Goal: Task Accomplishment & Management: Complete application form

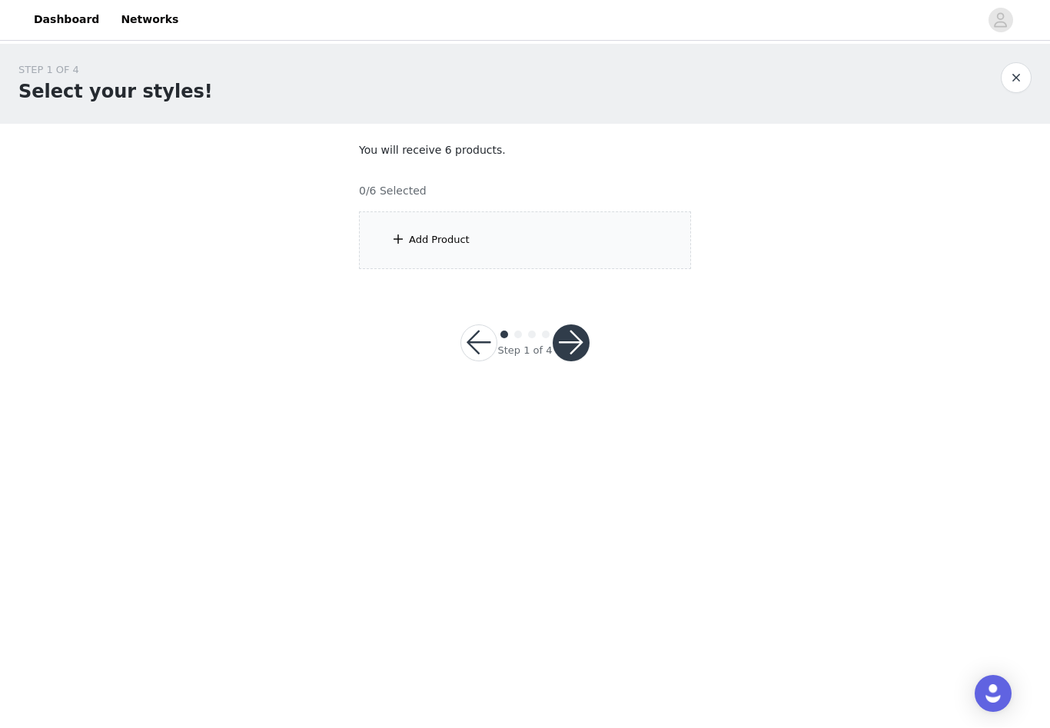
click at [445, 241] on div "Add Product" at bounding box center [439, 240] width 61 height 15
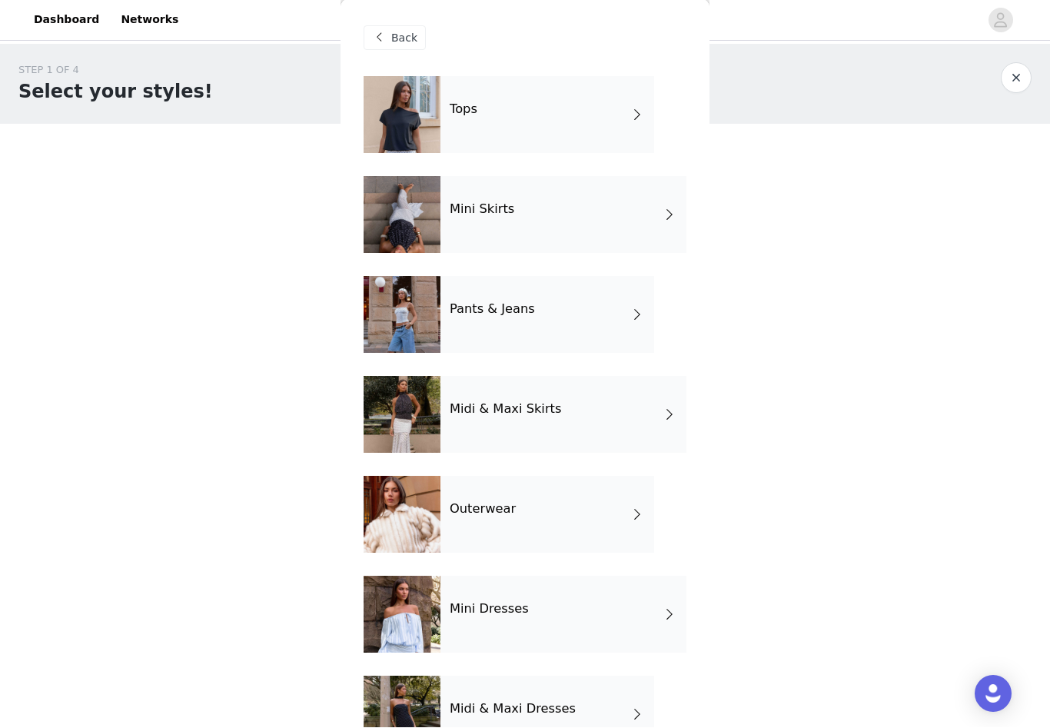
click at [530, 141] on div "Tops" at bounding box center [547, 115] width 214 height 77
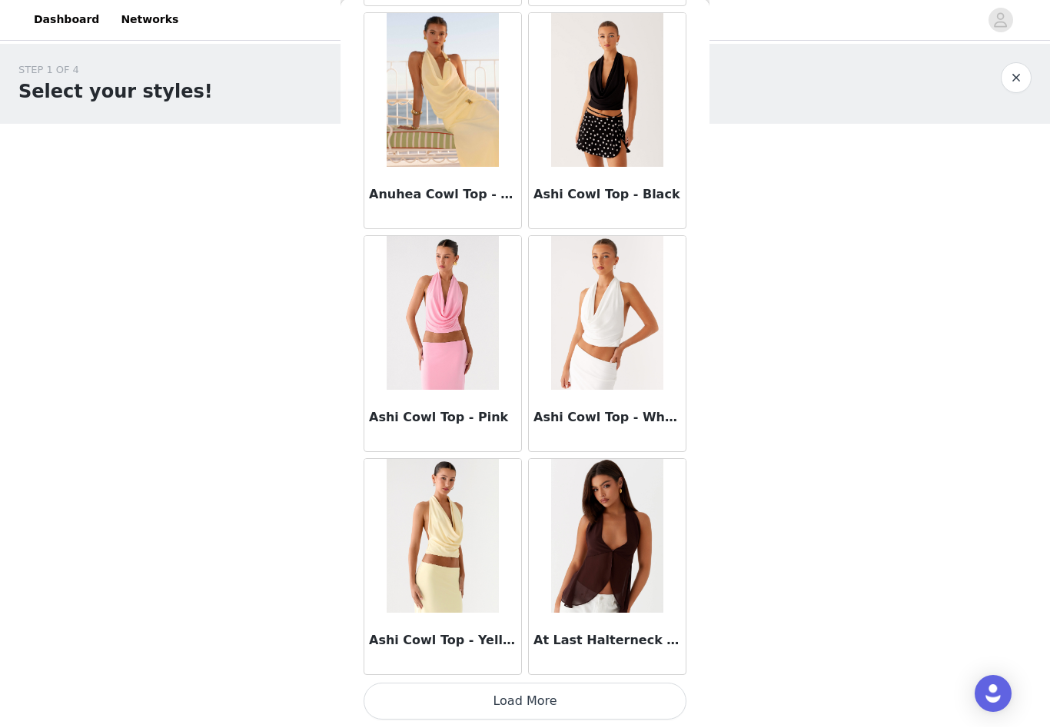
scroll to position [1624, 0]
click at [481, 699] on button "Load More" at bounding box center [525, 701] width 323 height 37
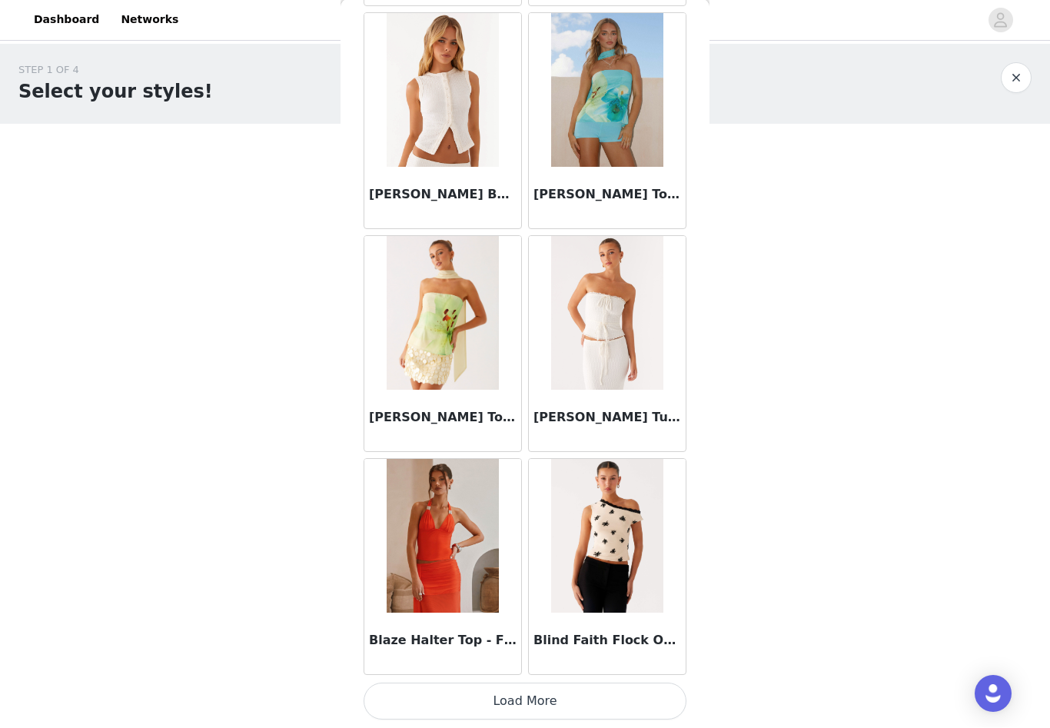
scroll to position [3853, 0]
click at [524, 696] on button "Load More" at bounding box center [525, 701] width 323 height 37
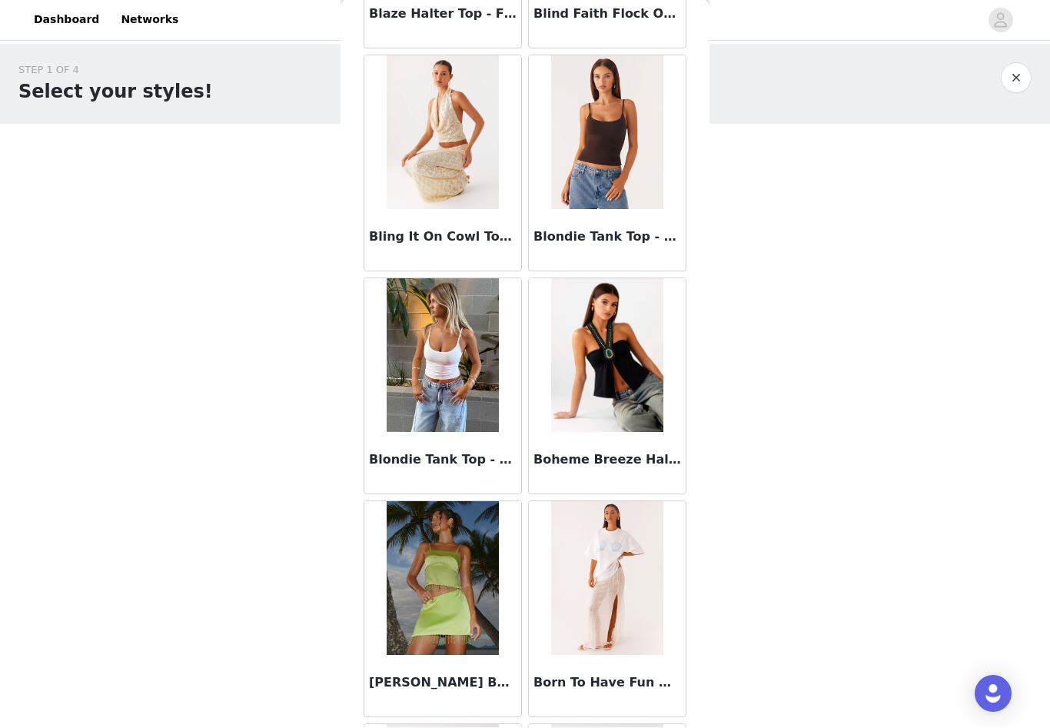
scroll to position [4482, 0]
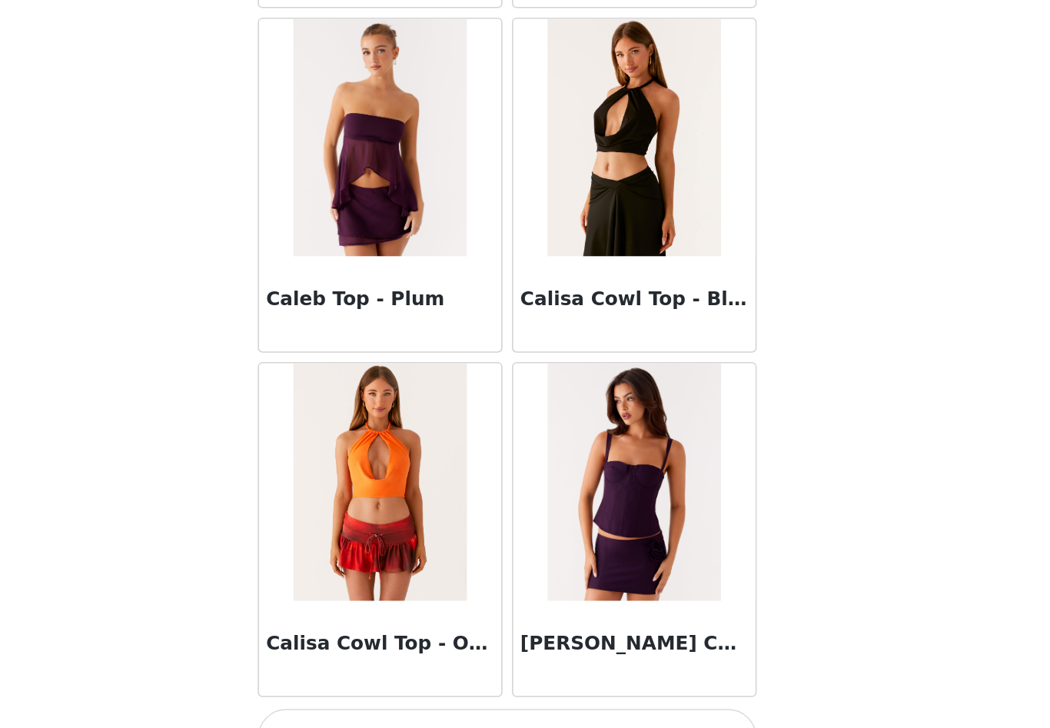
click at [364, 683] on button "Load More" at bounding box center [525, 701] width 323 height 37
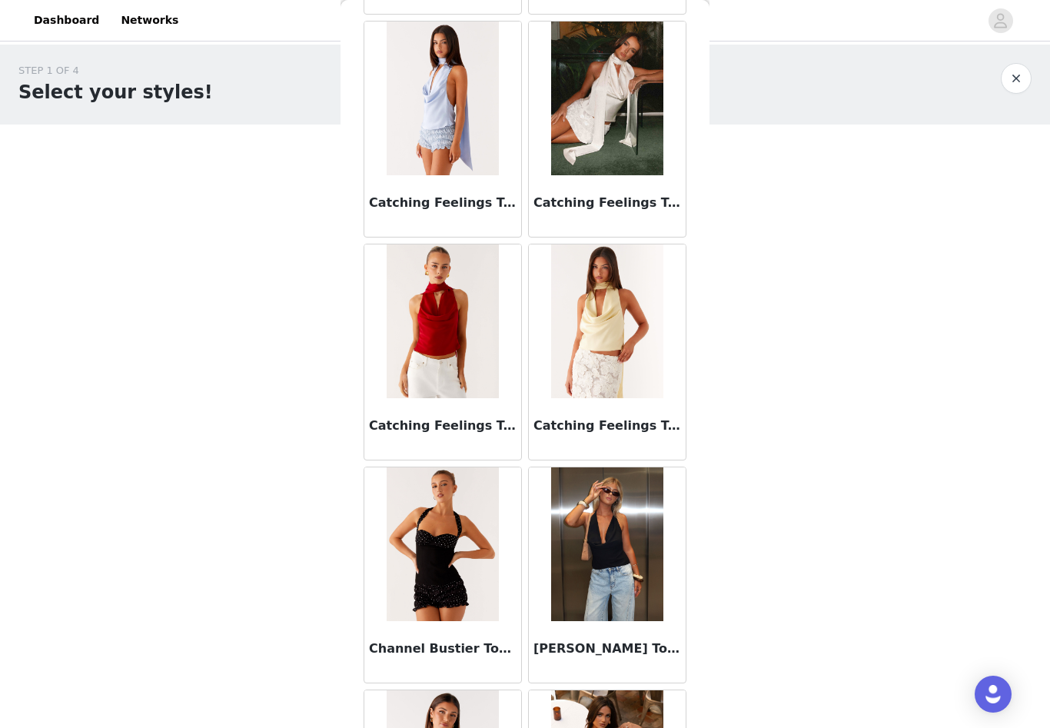
scroll to position [7653, 0]
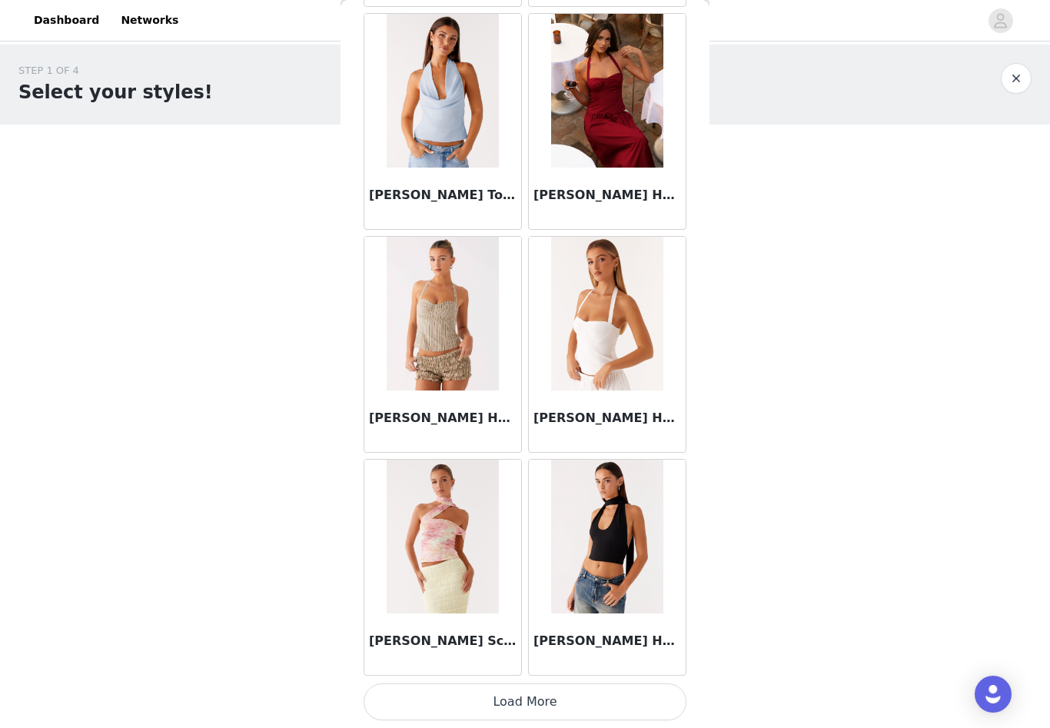
click at [492, 702] on button "Load More" at bounding box center [525, 701] width 323 height 37
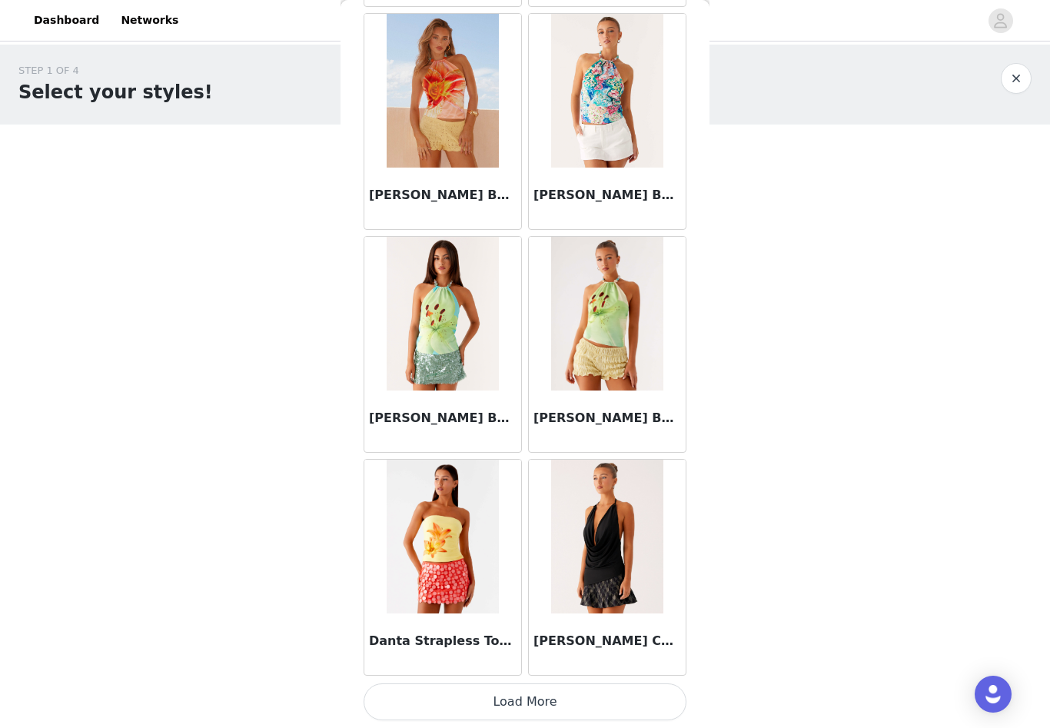
scroll to position [10540, 0]
click at [493, 705] on button "Load More" at bounding box center [525, 701] width 323 height 37
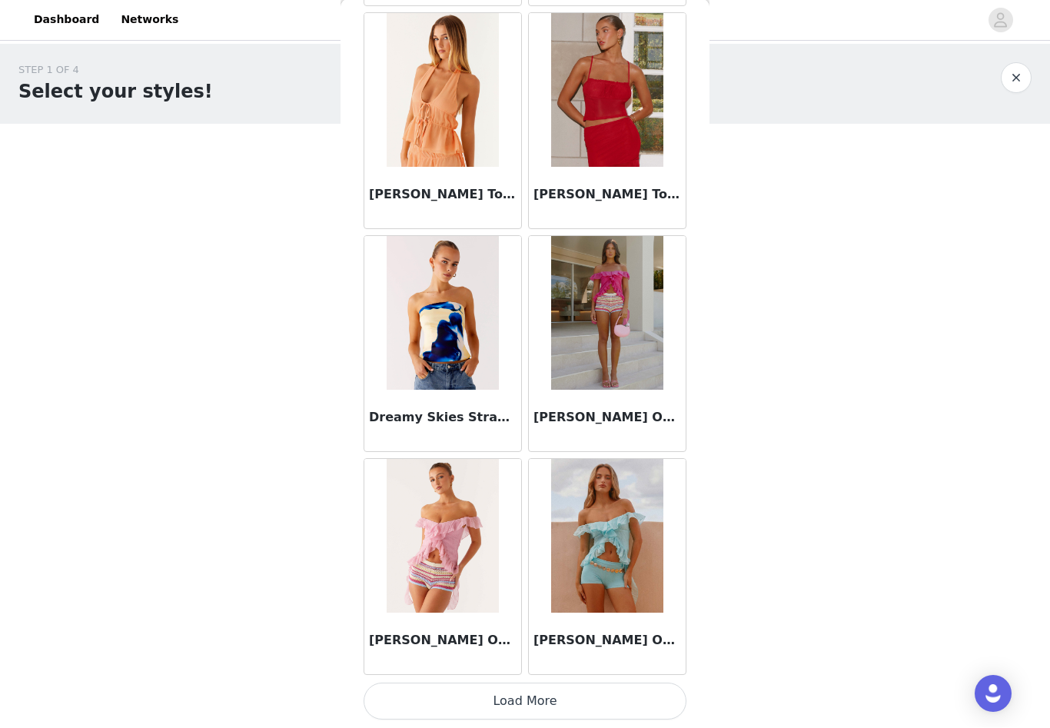
scroll to position [12769, 0]
click at [517, 698] on button "Load More" at bounding box center [525, 701] width 323 height 37
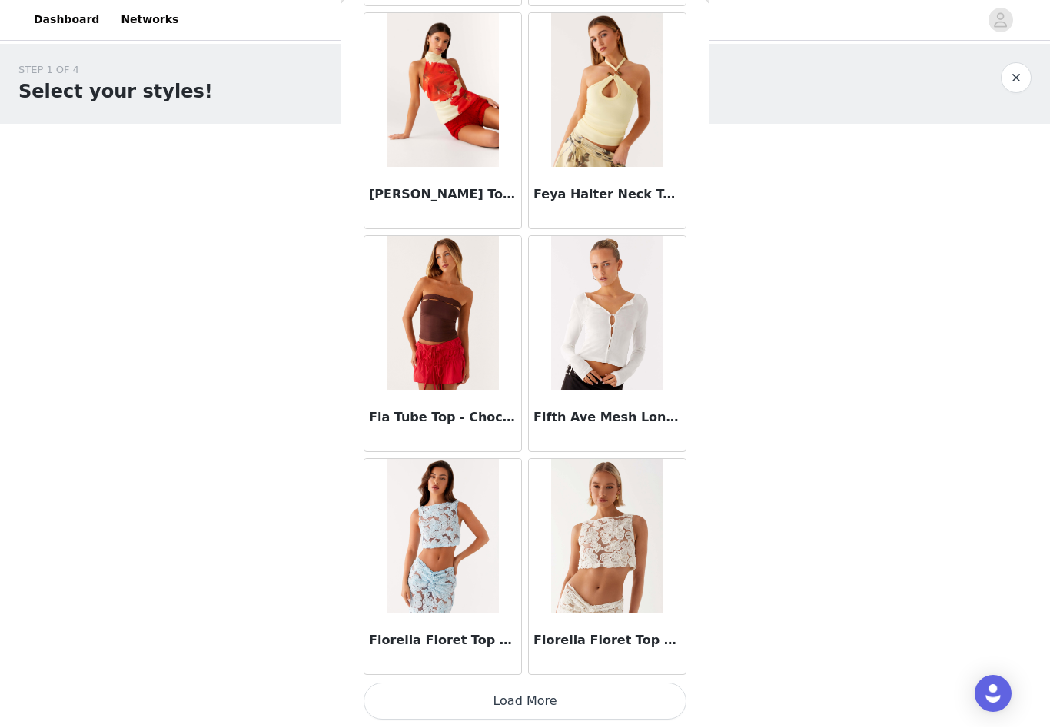
scroll to position [14998, 0]
click at [526, 705] on button "Load More" at bounding box center [525, 701] width 323 height 37
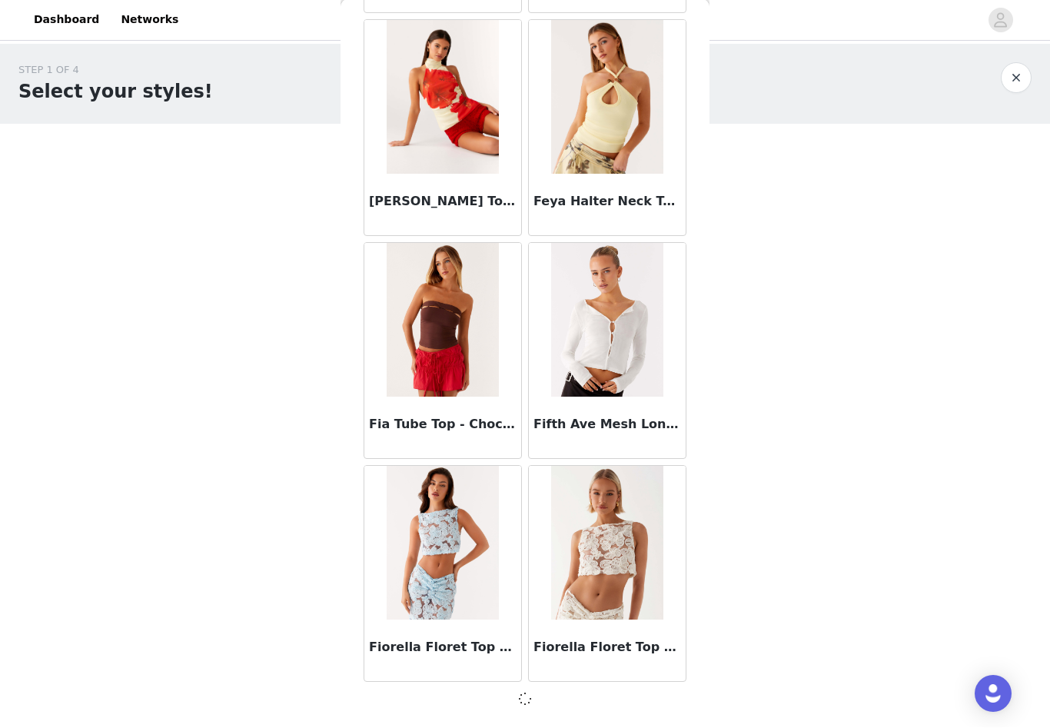
scroll to position [14991, 0]
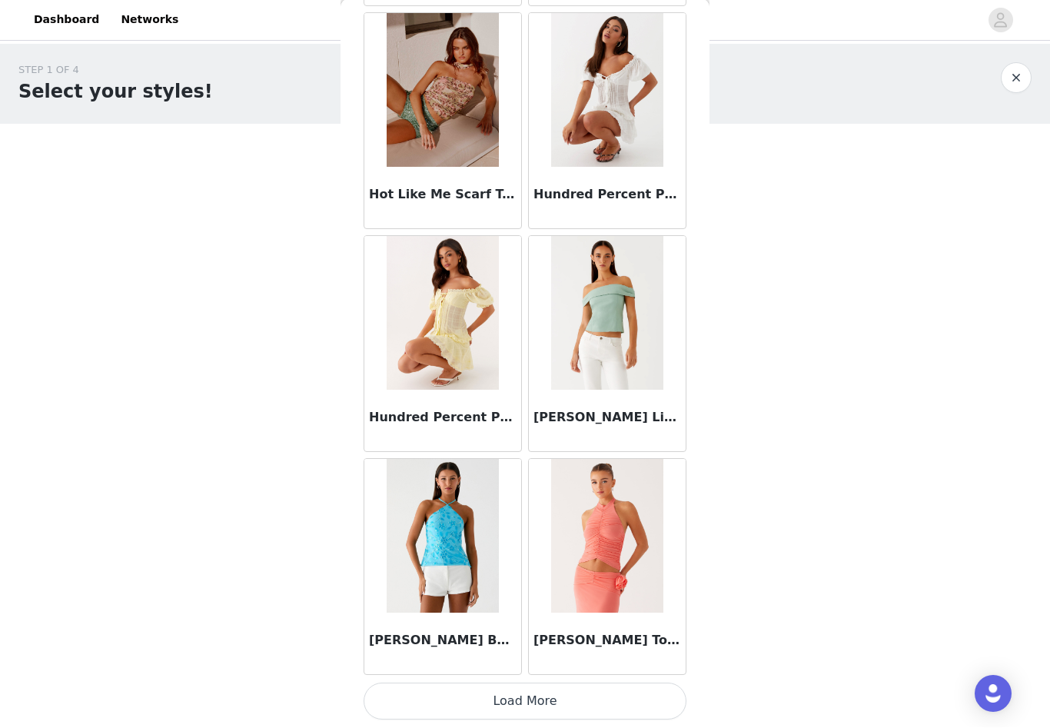
click at [434, 696] on button "Load More" at bounding box center [525, 701] width 323 height 37
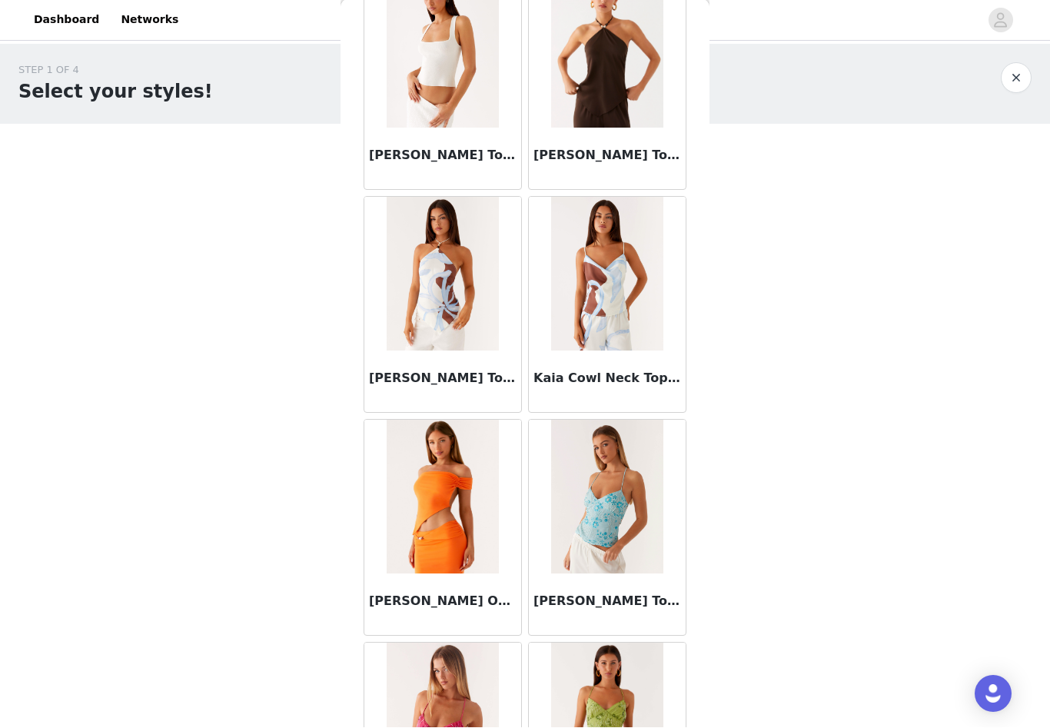
scroll to position [17913, 0]
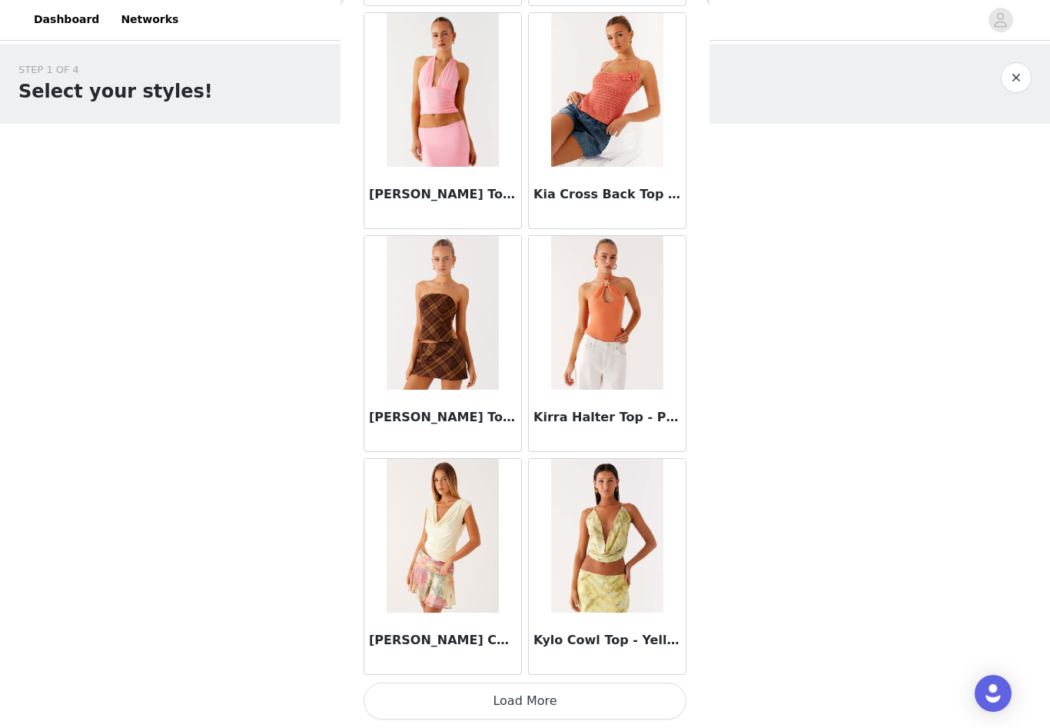
click at [491, 700] on button "Load More" at bounding box center [525, 701] width 323 height 37
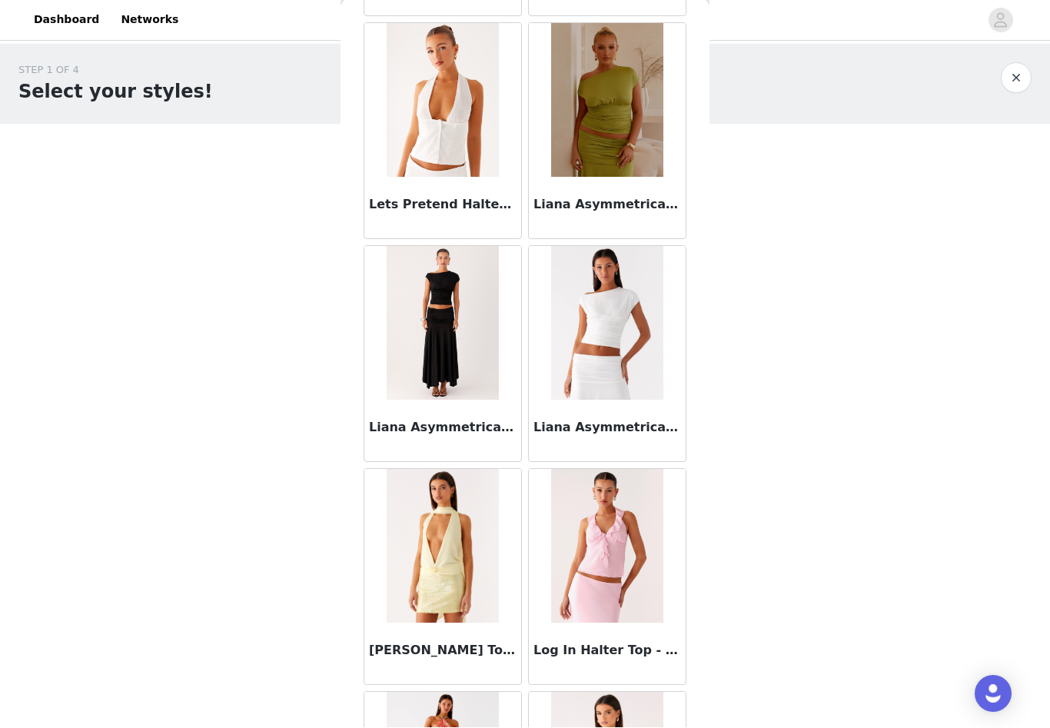
scroll to position [21242, 0]
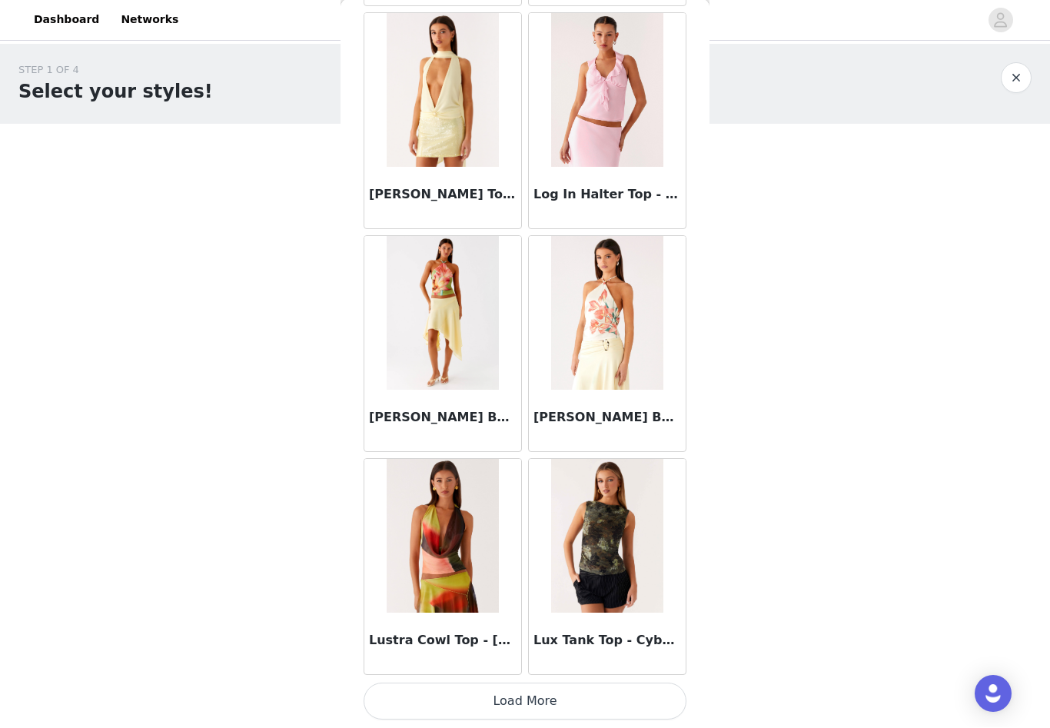
click at [491, 703] on button "Load More" at bounding box center [525, 701] width 323 height 37
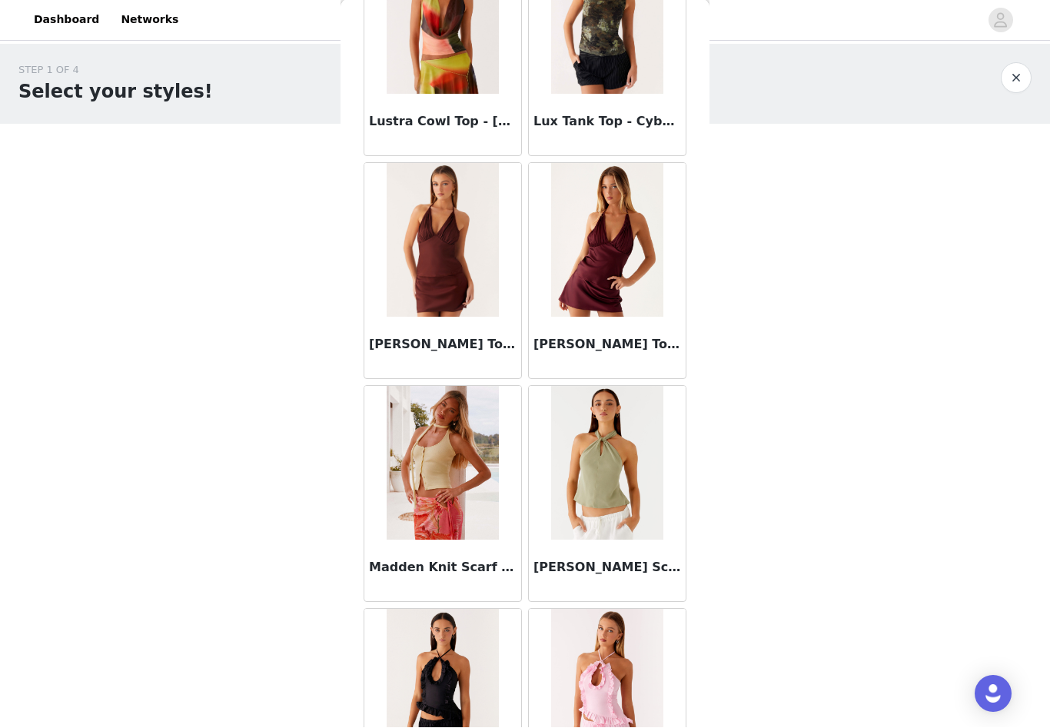
scroll to position [22374, 0]
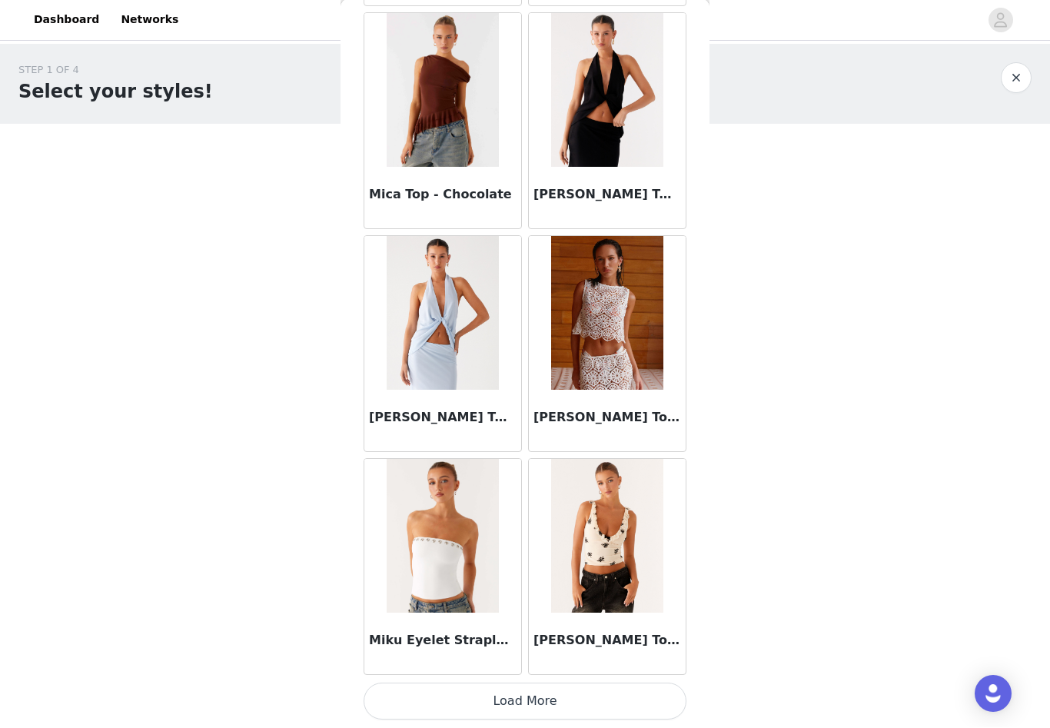
click at [491, 703] on button "Load More" at bounding box center [525, 701] width 323 height 37
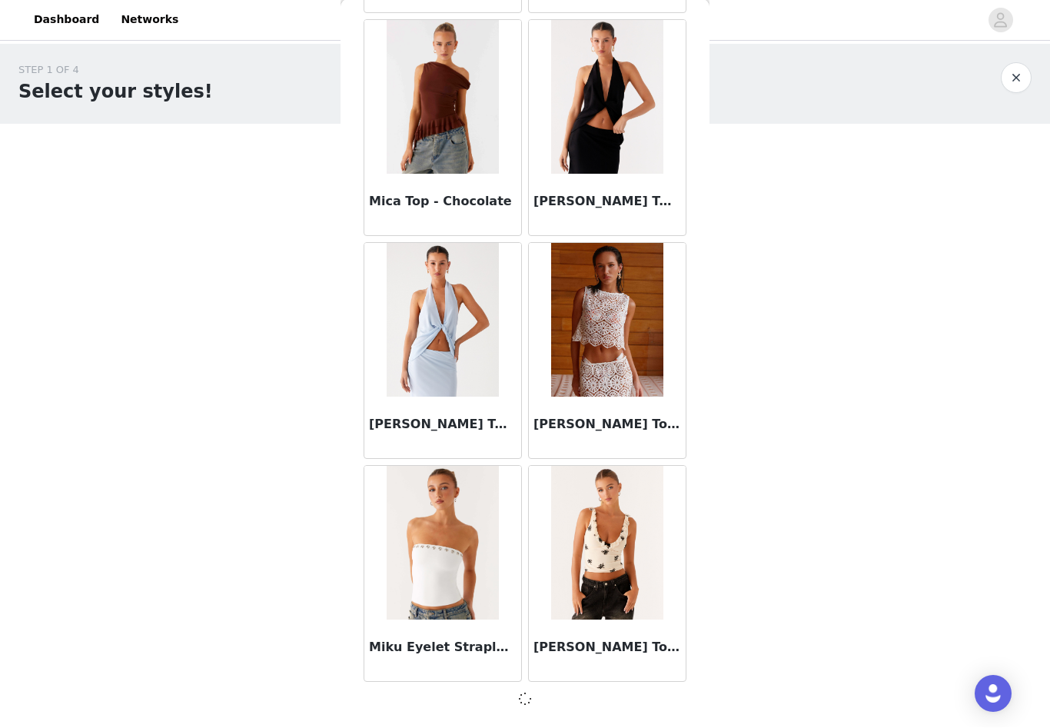
scroll to position [23907, 0]
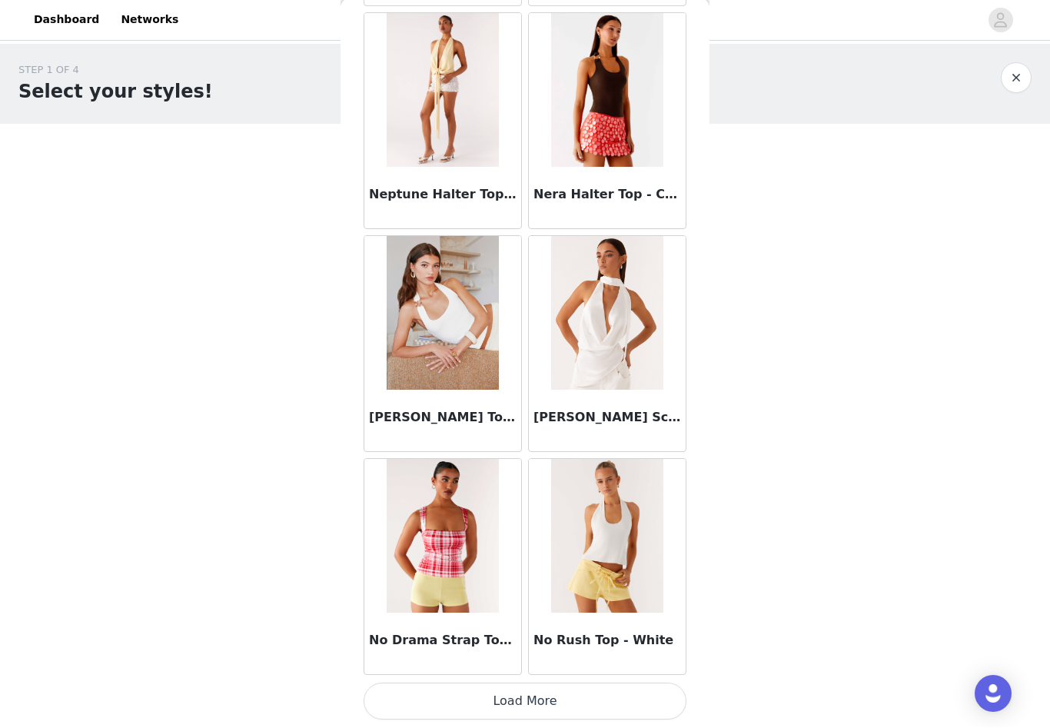
click at [481, 699] on button "Load More" at bounding box center [525, 701] width 323 height 37
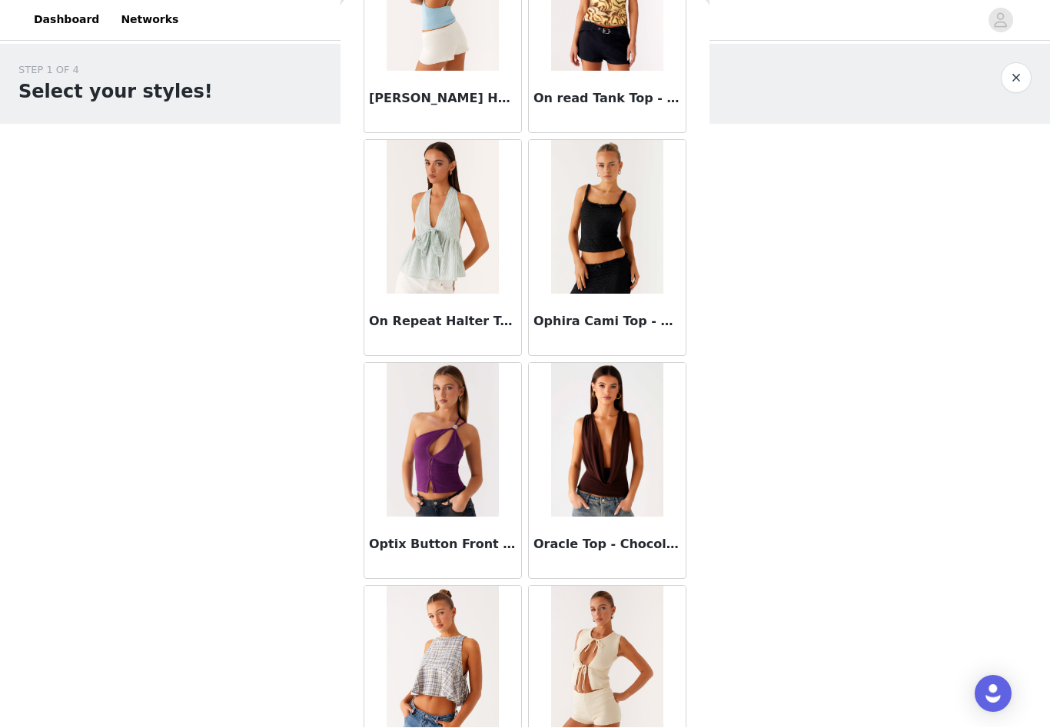
scroll to position [27474, 0]
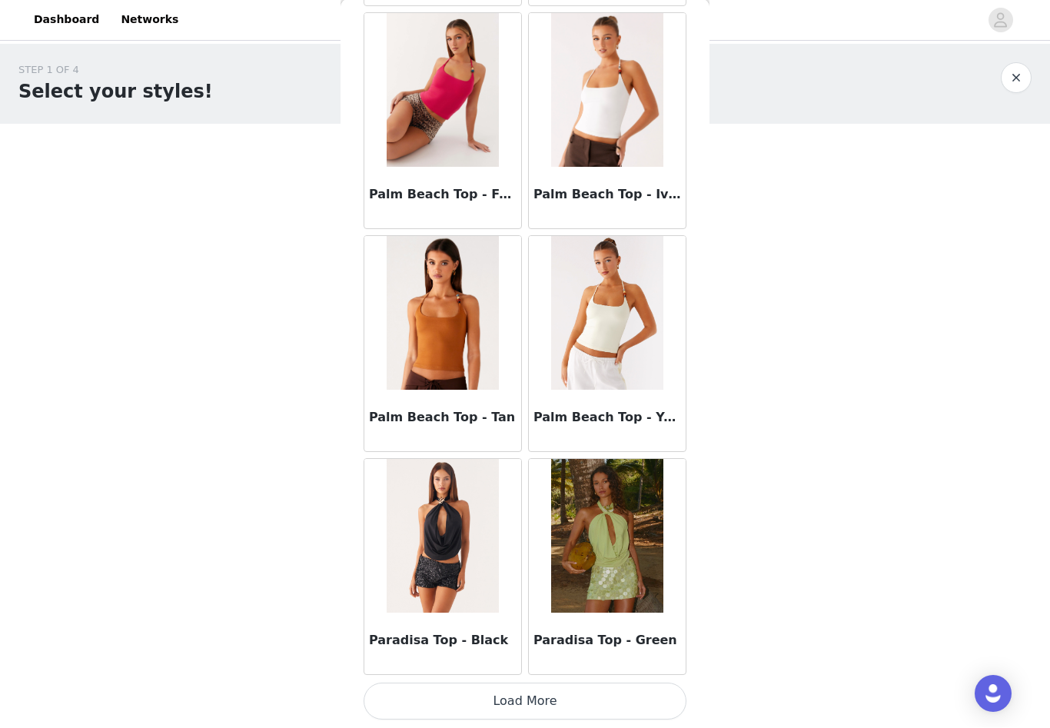
click at [498, 696] on button "Load More" at bounding box center [525, 701] width 323 height 37
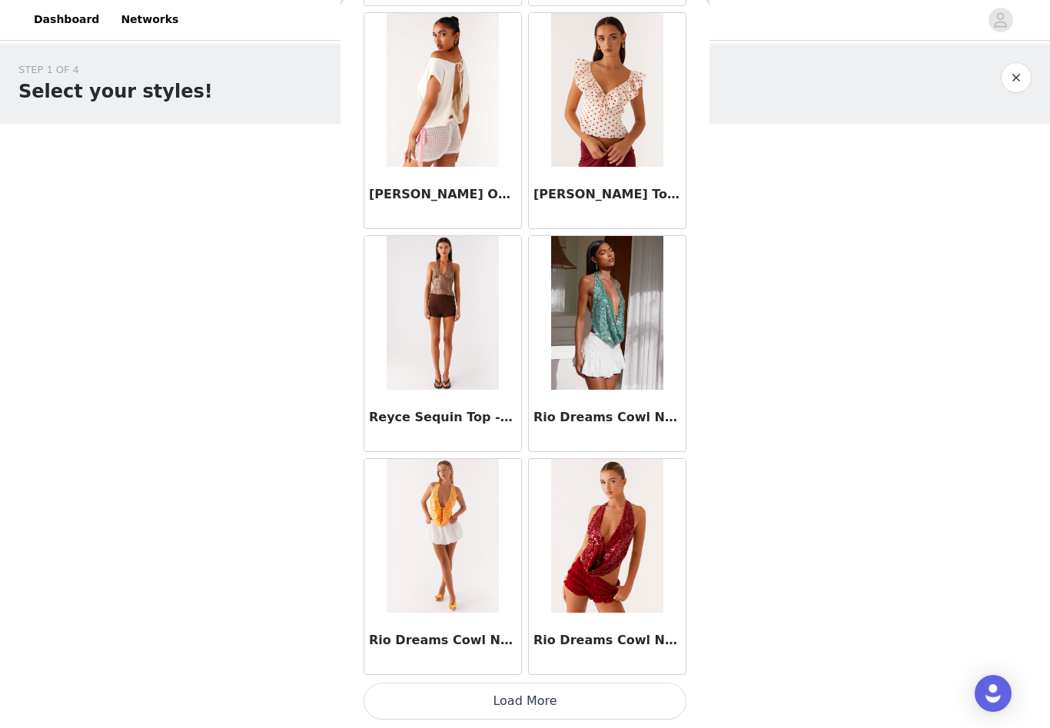
scroll to position [30602, 0]
click at [490, 706] on button "Load More" at bounding box center [525, 701] width 323 height 37
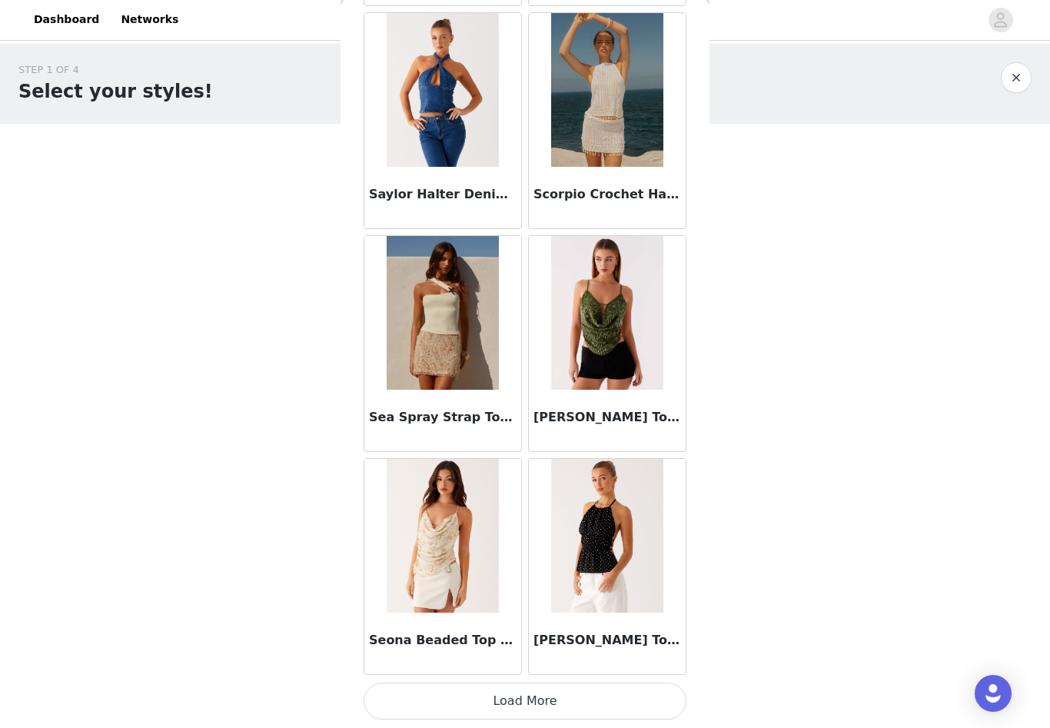
scroll to position [32831, 0]
click at [487, 686] on button "Load More" at bounding box center [525, 701] width 323 height 37
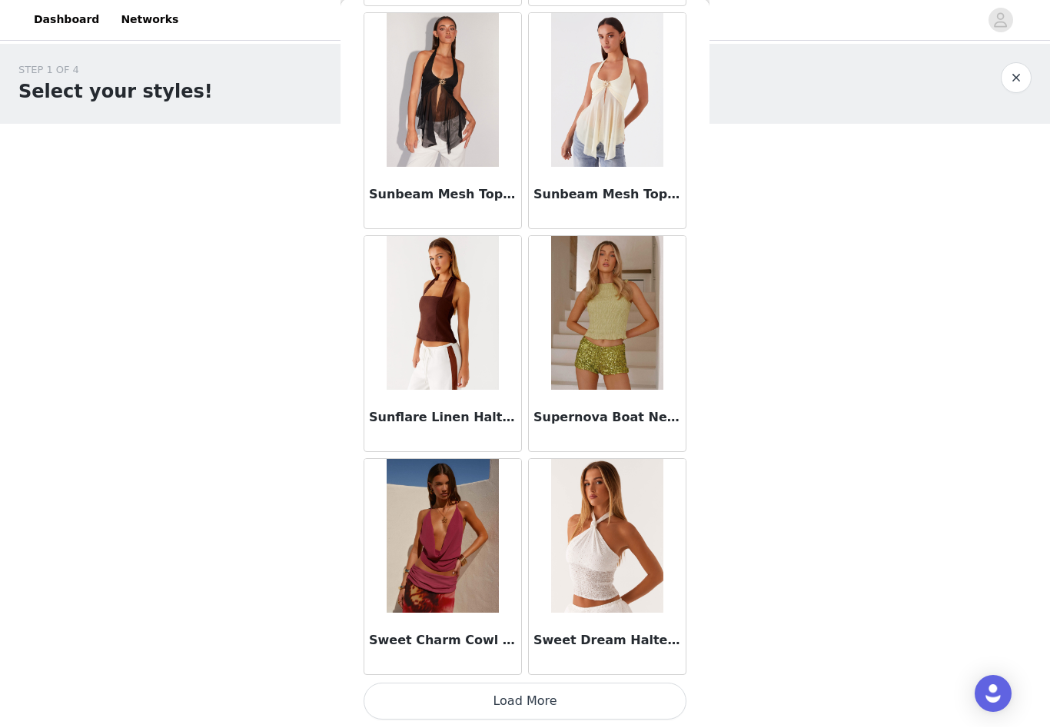
scroll to position [35060, 0]
click at [556, 695] on button "Load More" at bounding box center [525, 701] width 323 height 37
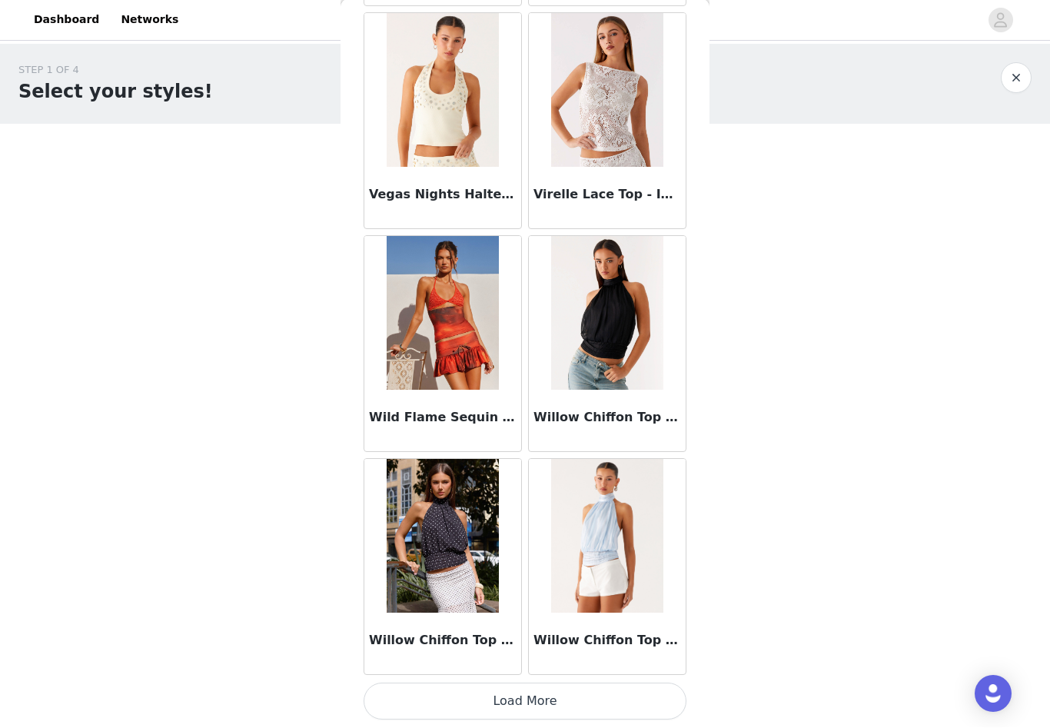
scroll to position [37289, 0]
click at [495, 694] on button "Load More" at bounding box center [525, 701] width 323 height 37
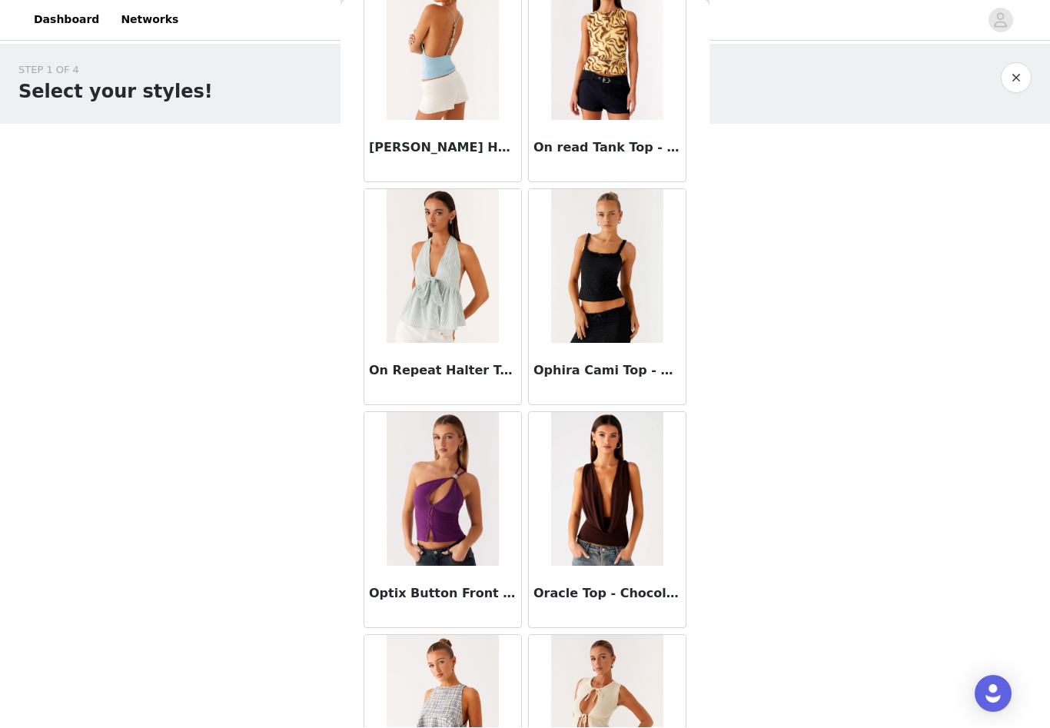
scroll to position [19307, 0]
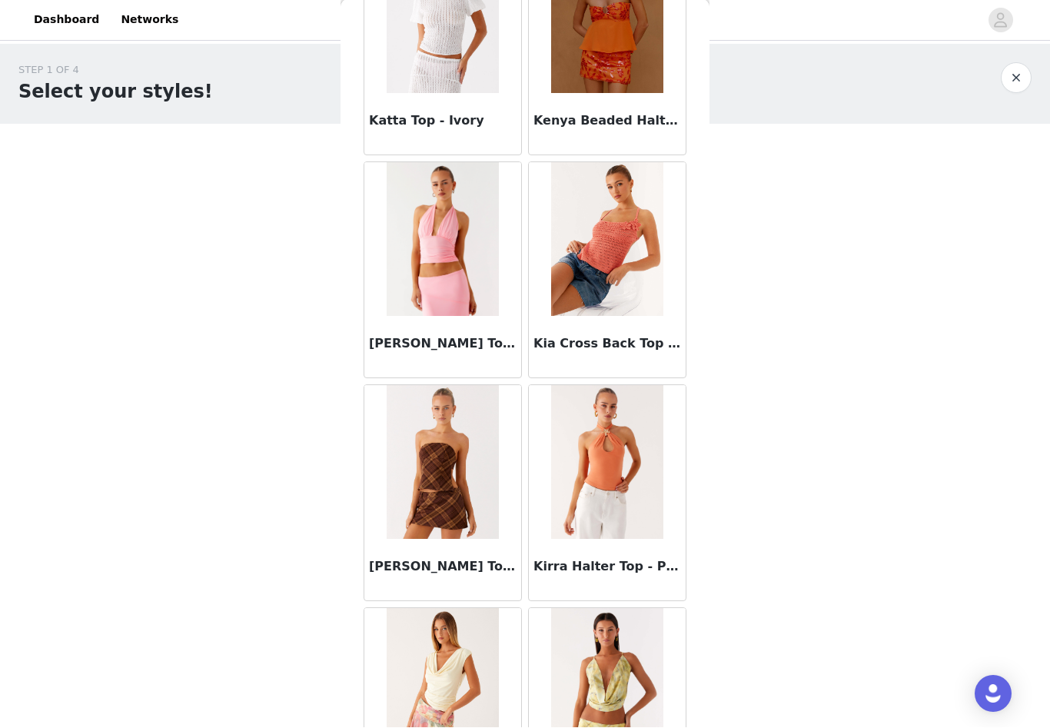
click at [1014, 87] on button "button" at bounding box center [1016, 78] width 31 height 31
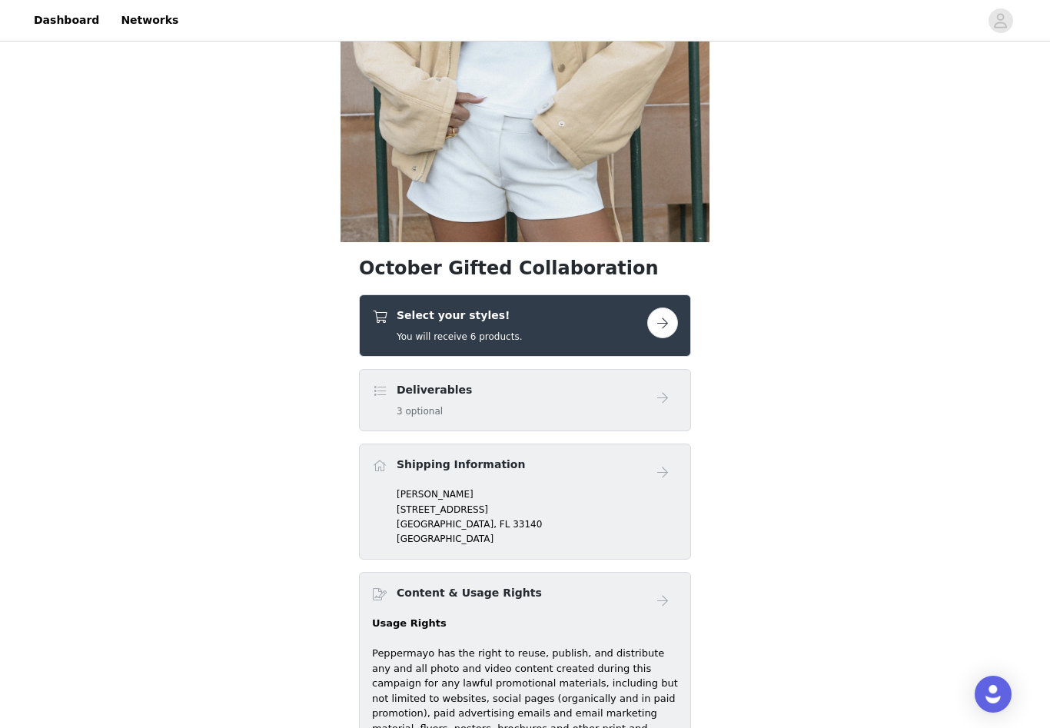
scroll to position [316, 0]
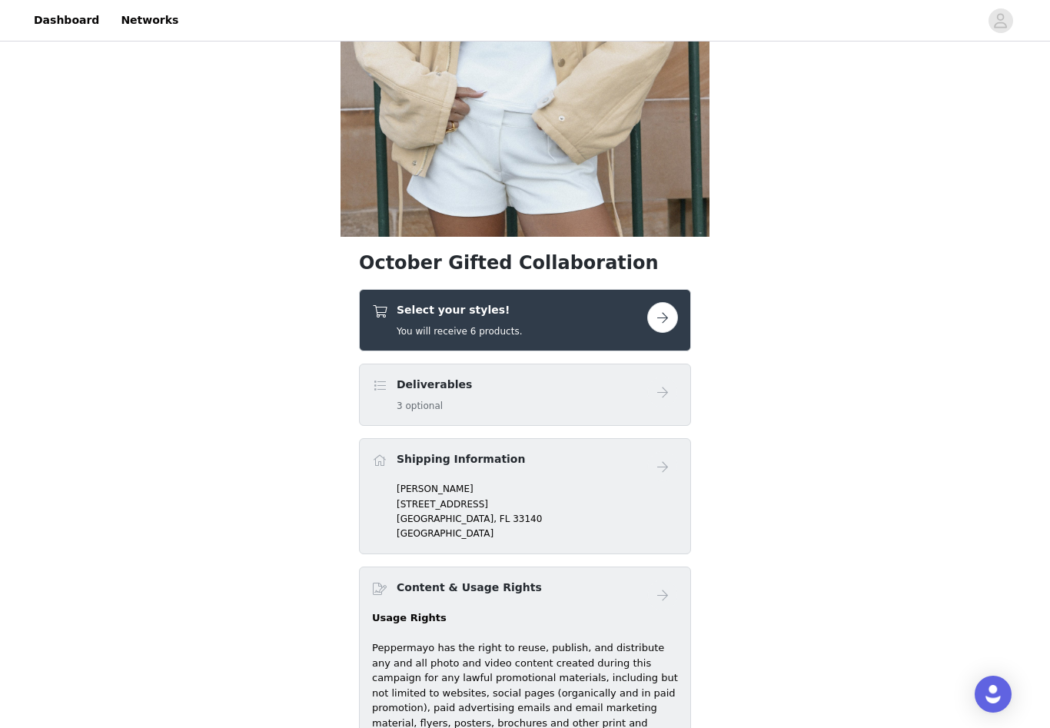
click at [497, 327] on h5 "You will receive 6 products." at bounding box center [459, 331] width 125 height 14
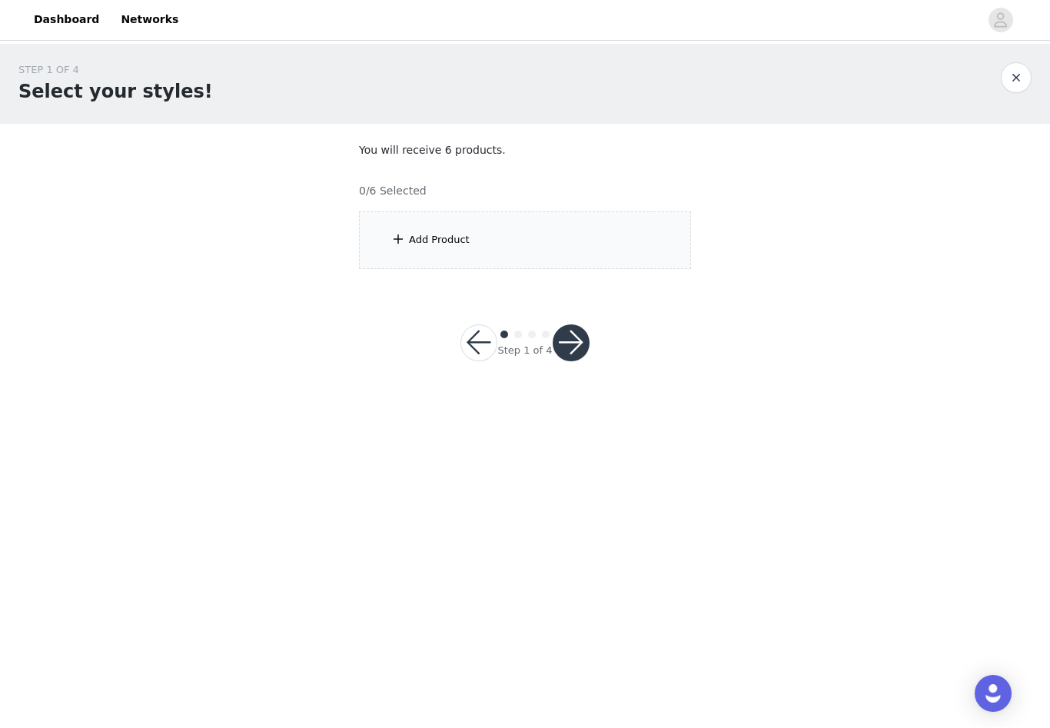
click at [477, 258] on div "Add Product" at bounding box center [525, 241] width 332 height 58
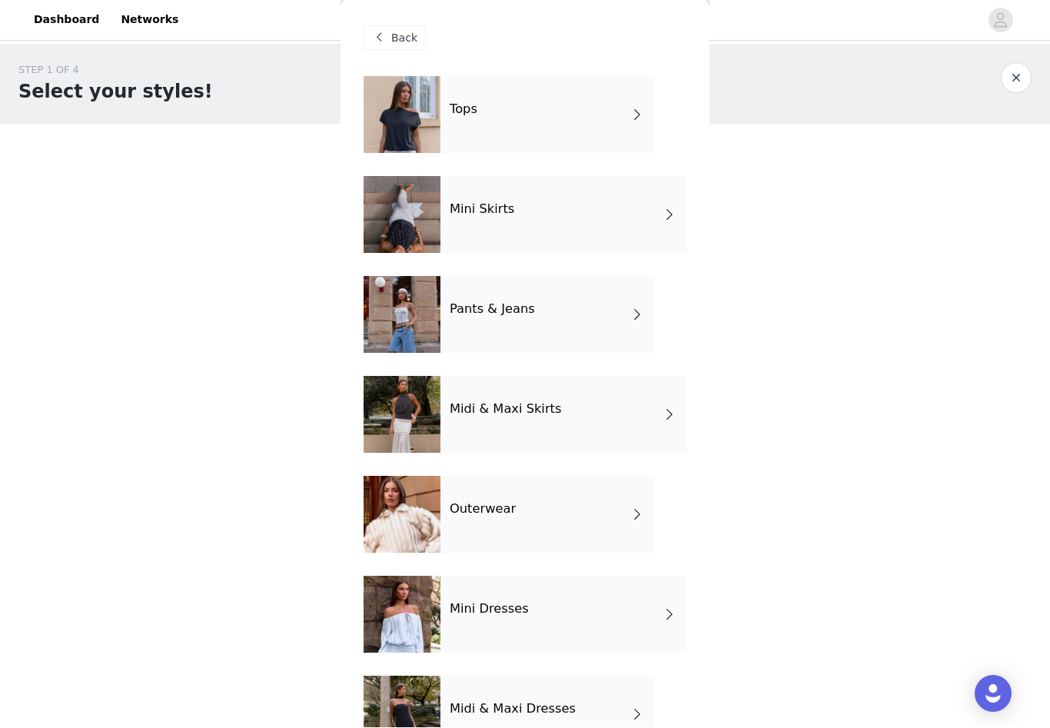
click at [489, 225] on div "Mini Skirts" at bounding box center [563, 215] width 246 height 77
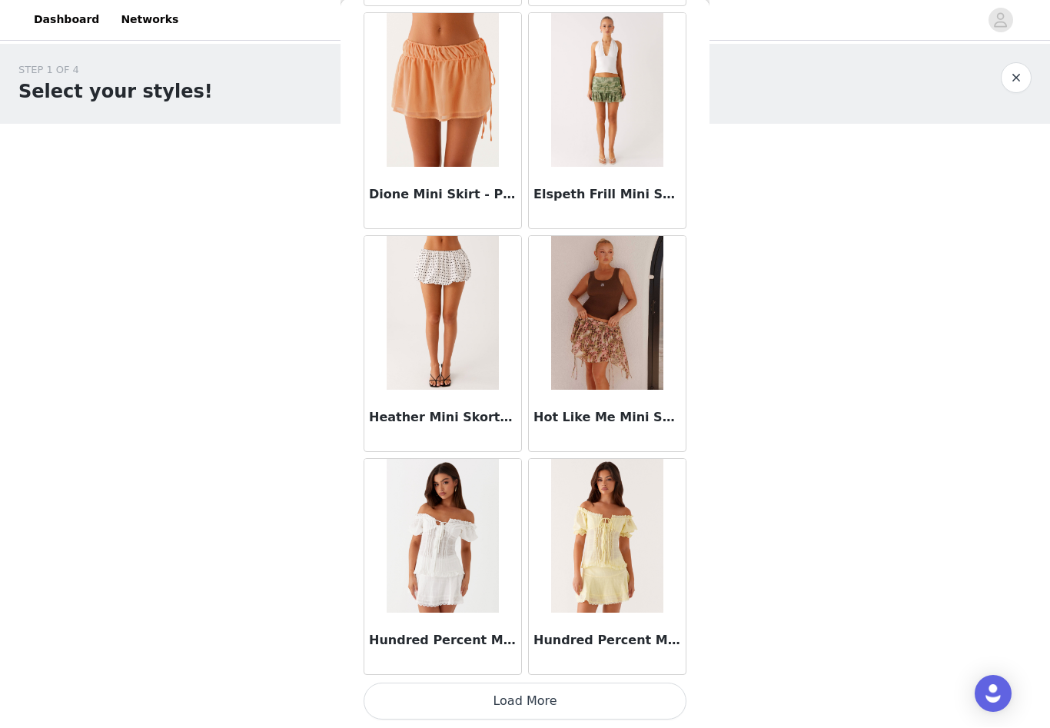
scroll to position [1624, 0]
click at [511, 708] on button "Load More" at bounding box center [525, 701] width 323 height 37
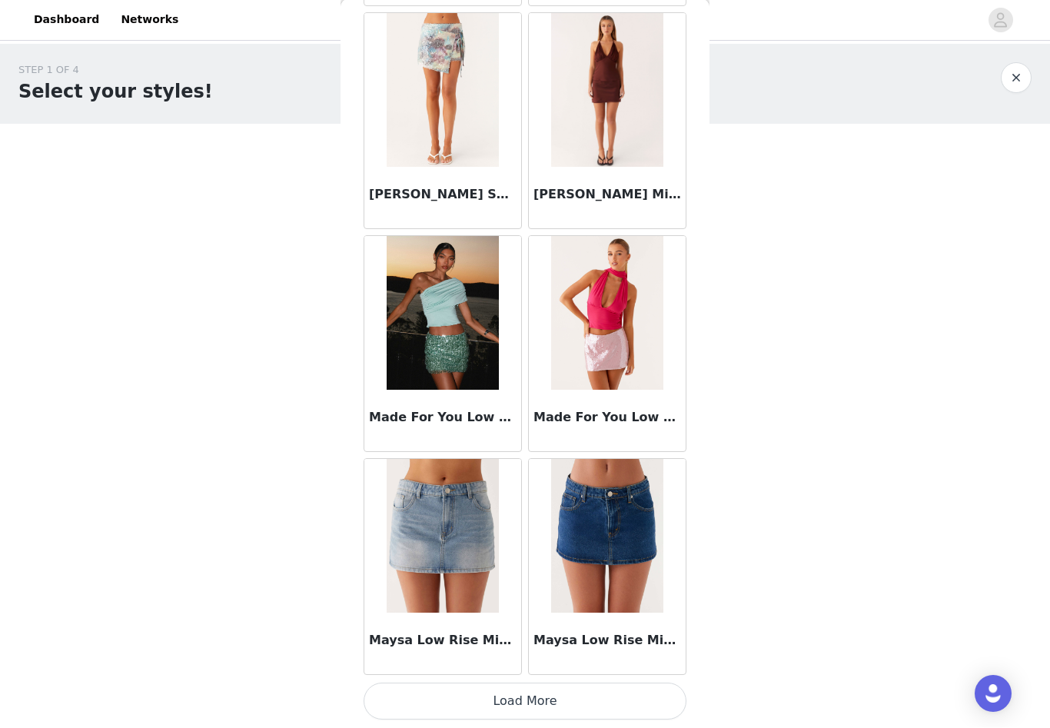
scroll to position [3853, 0]
click at [529, 697] on button "Load More" at bounding box center [525, 701] width 323 height 37
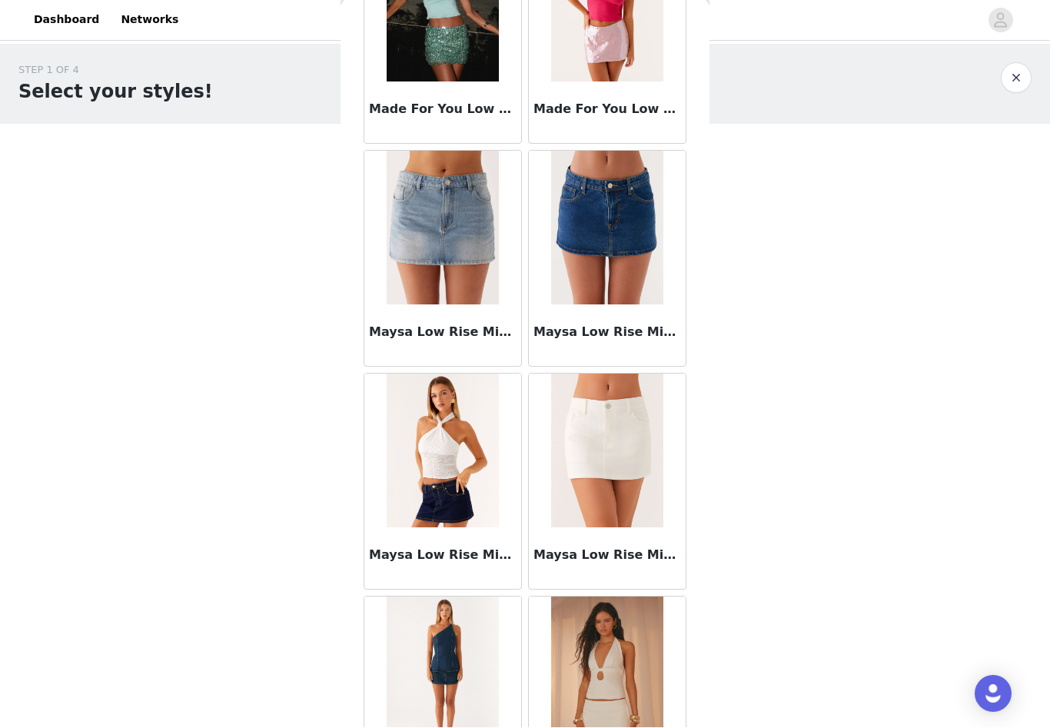
scroll to position [4252, 0]
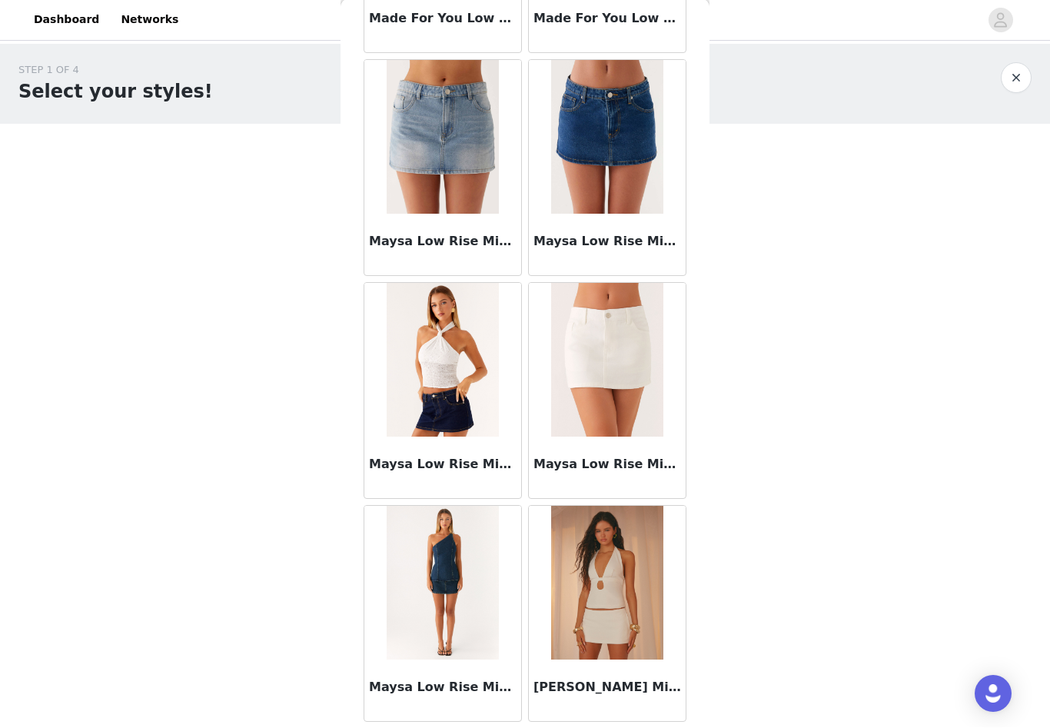
click at [590, 415] on img at bounding box center [606, 361] width 111 height 154
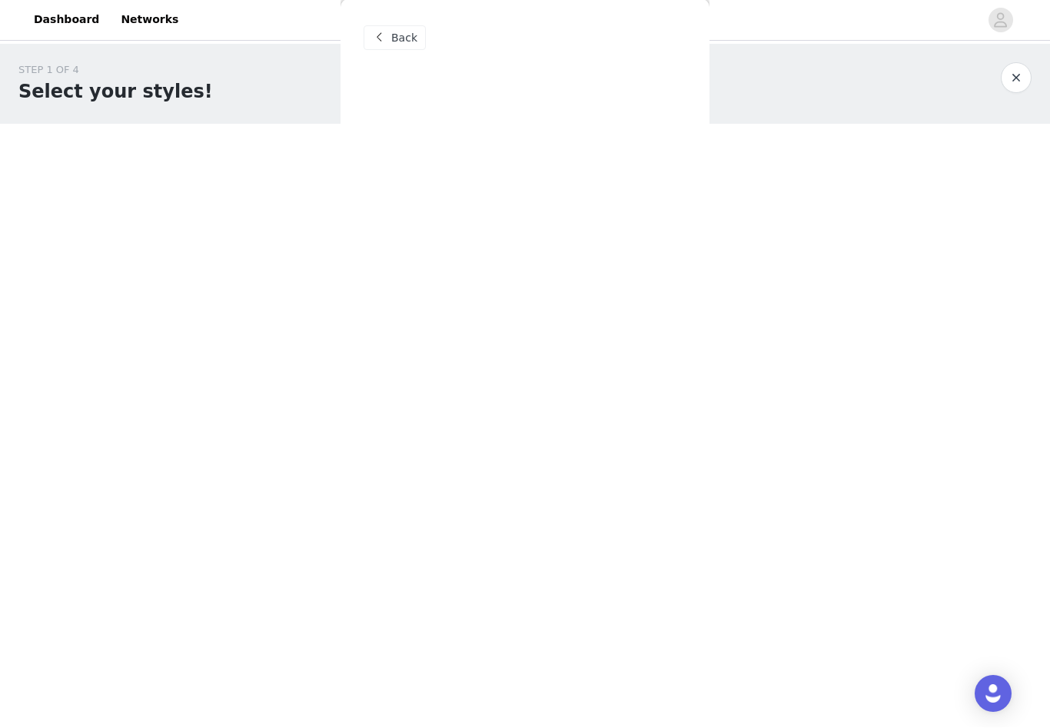
scroll to position [0, 0]
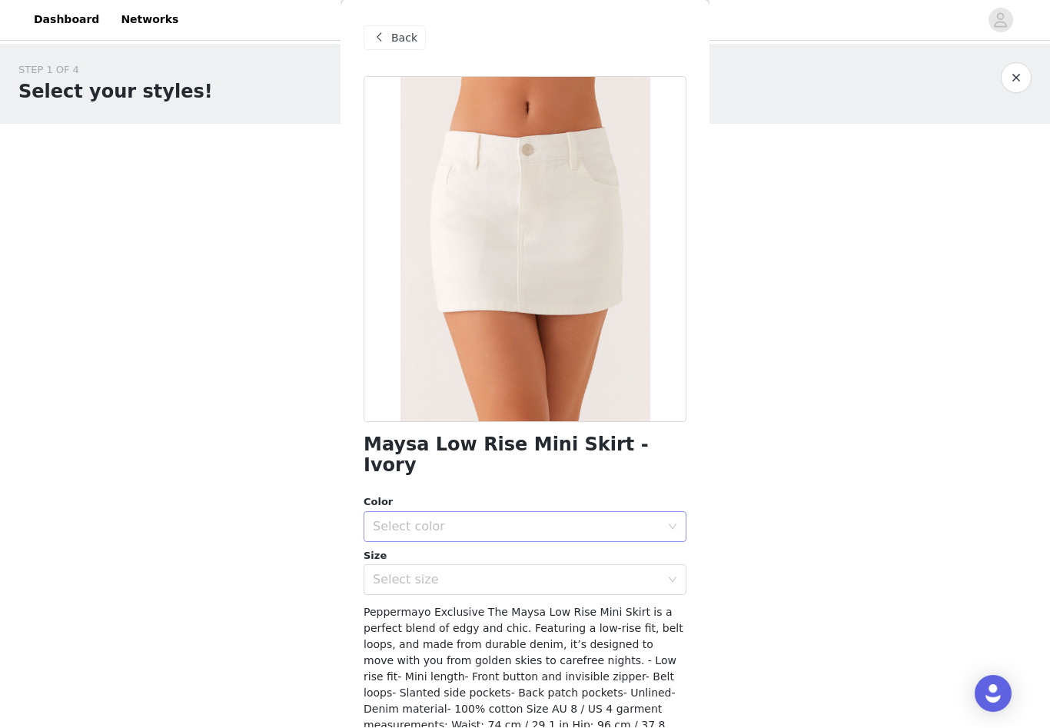
click at [482, 513] on div "Select color" at bounding box center [520, 527] width 294 height 29
click at [493, 536] on li "Ivory" at bounding box center [525, 539] width 323 height 25
click at [503, 573] on div "Select size" at bounding box center [516, 580] width 287 height 15
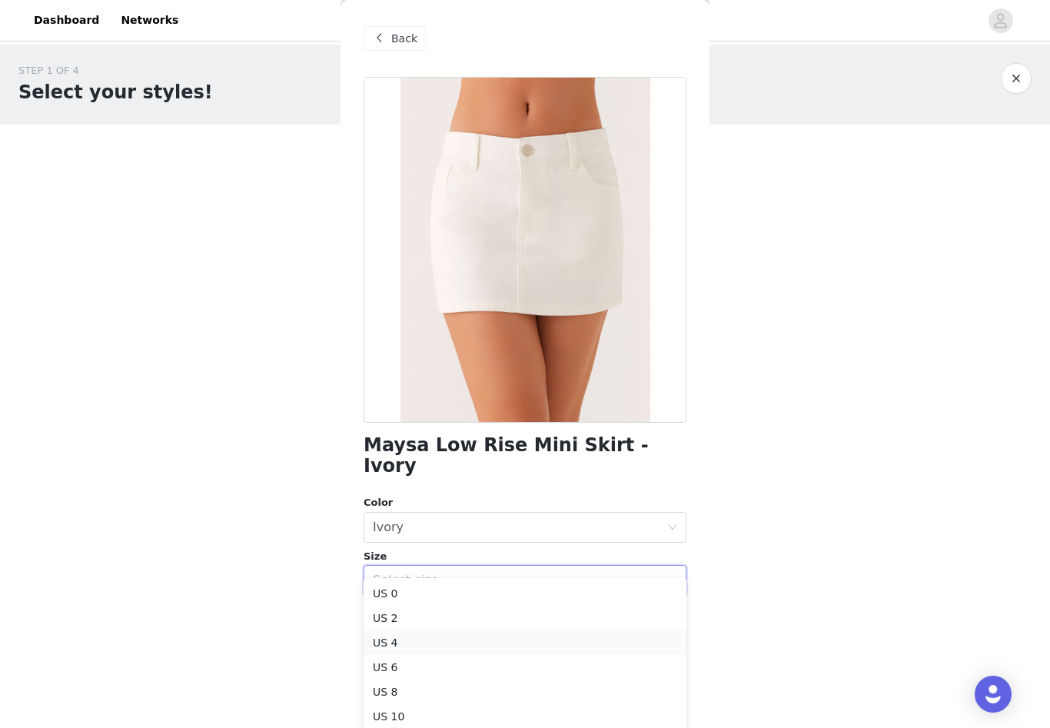
click at [482, 634] on li "US 4" at bounding box center [525, 642] width 323 height 25
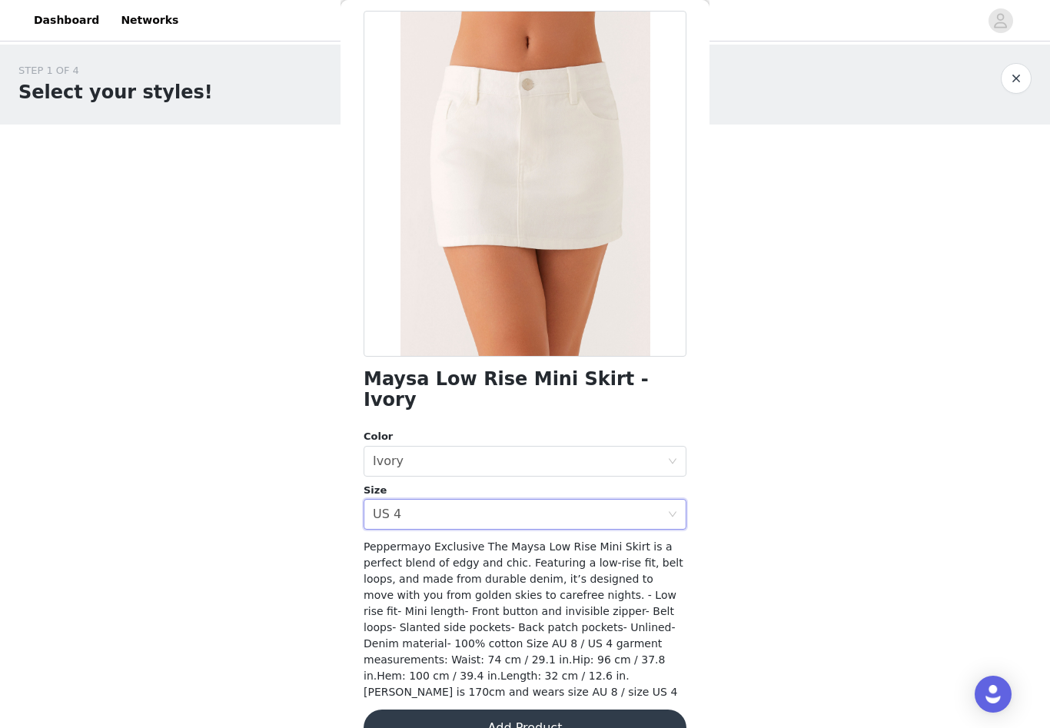
scroll to position [65, 0]
click at [493, 710] on button "Add Product" at bounding box center [525, 728] width 323 height 37
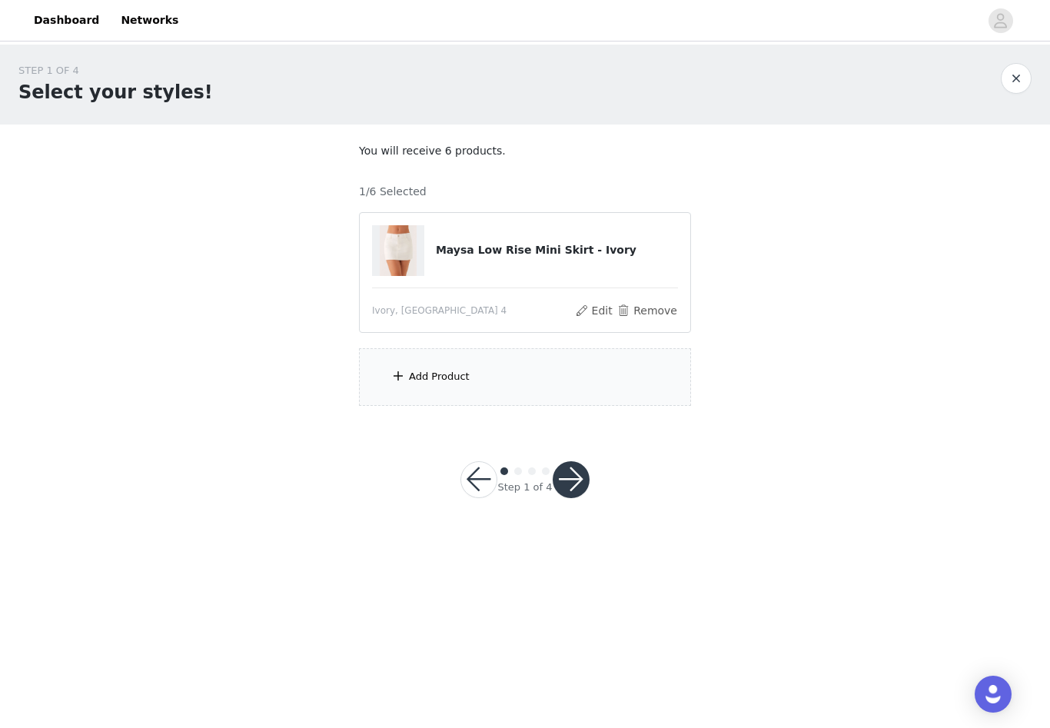
click at [418, 386] on div "Add Product" at bounding box center [525, 377] width 332 height 58
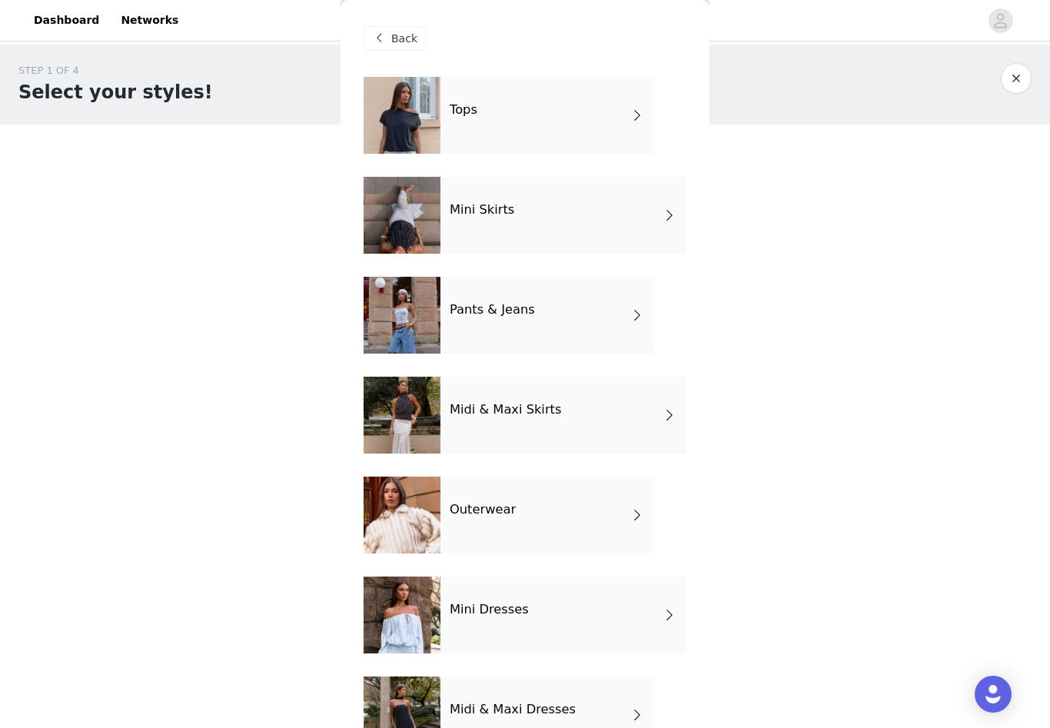
click at [390, 503] on div at bounding box center [402, 515] width 77 height 77
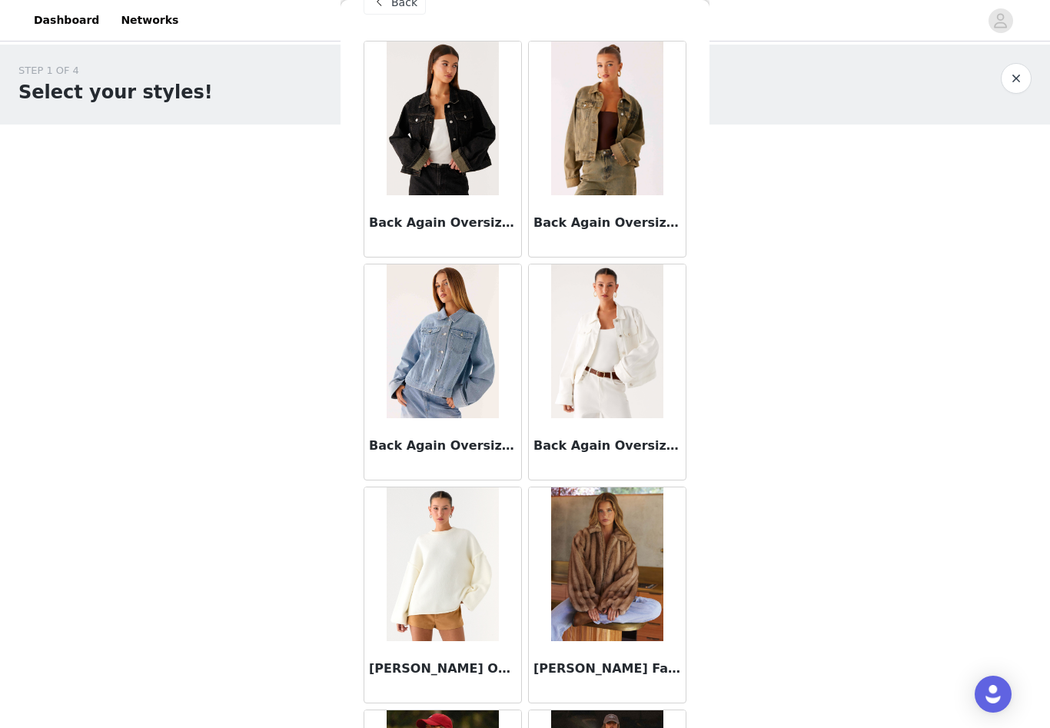
scroll to position [27, 0]
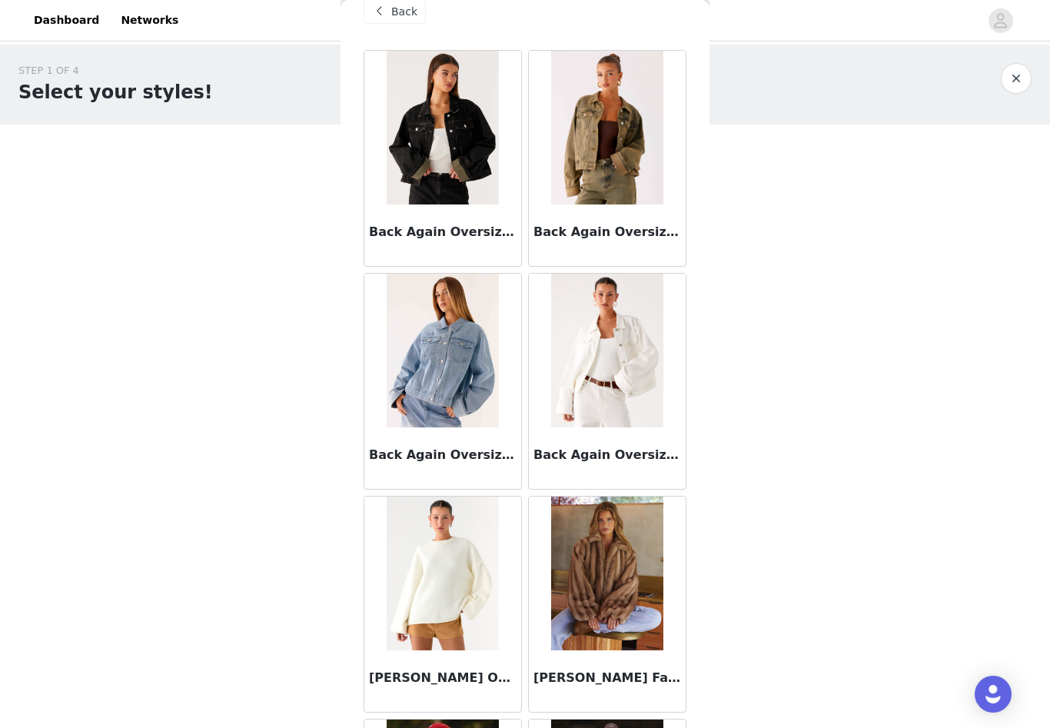
click at [581, 442] on div "Back Again Oversized Denim Jacket - White" at bounding box center [607, 457] width 157 height 61
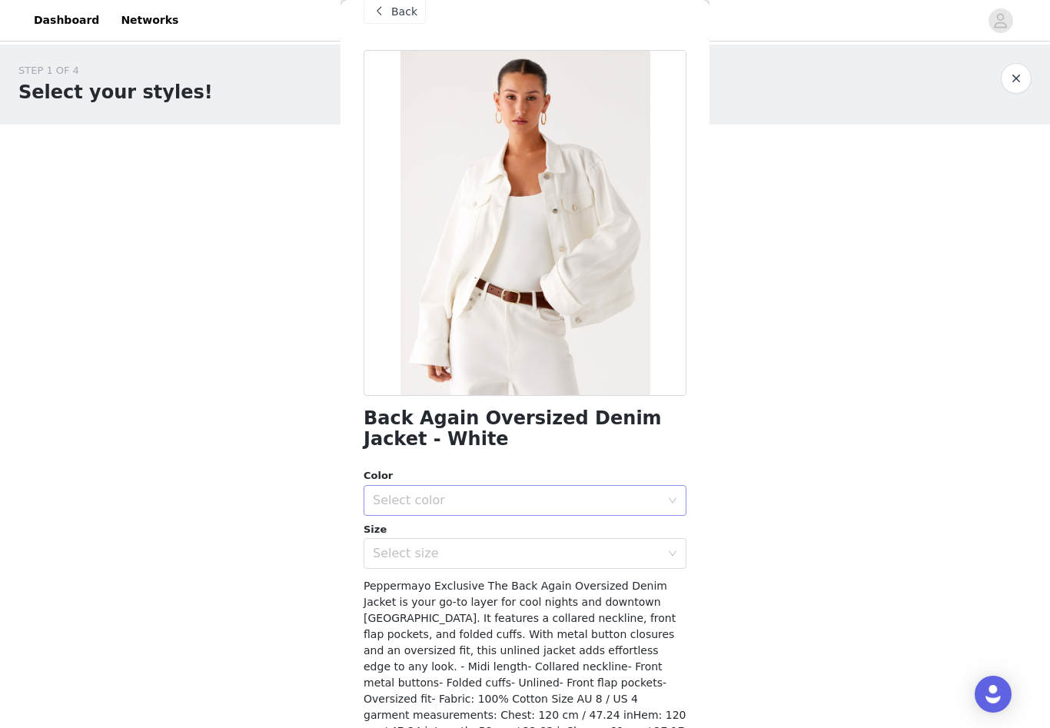
click at [420, 501] on div "Select color" at bounding box center [516, 500] width 287 height 15
click at [418, 540] on li "White" at bounding box center [525, 533] width 323 height 25
click at [419, 533] on div "Size" at bounding box center [525, 529] width 323 height 15
click at [423, 547] on div "Select size" at bounding box center [516, 553] width 287 height 15
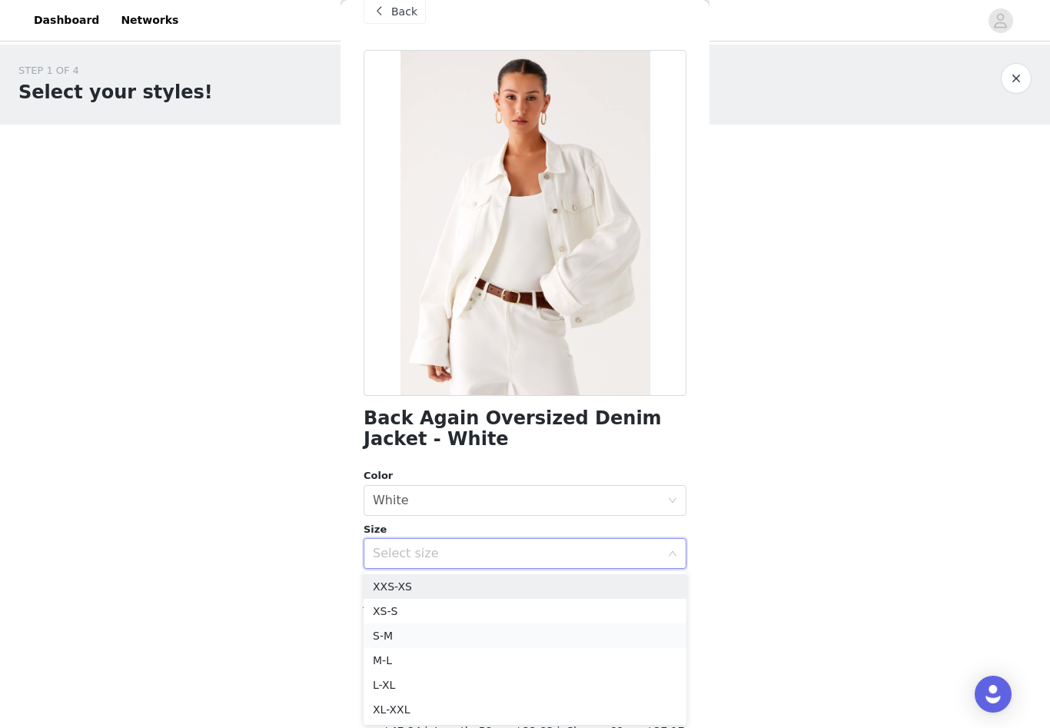
click at [408, 632] on li "S-M" at bounding box center [525, 635] width 323 height 25
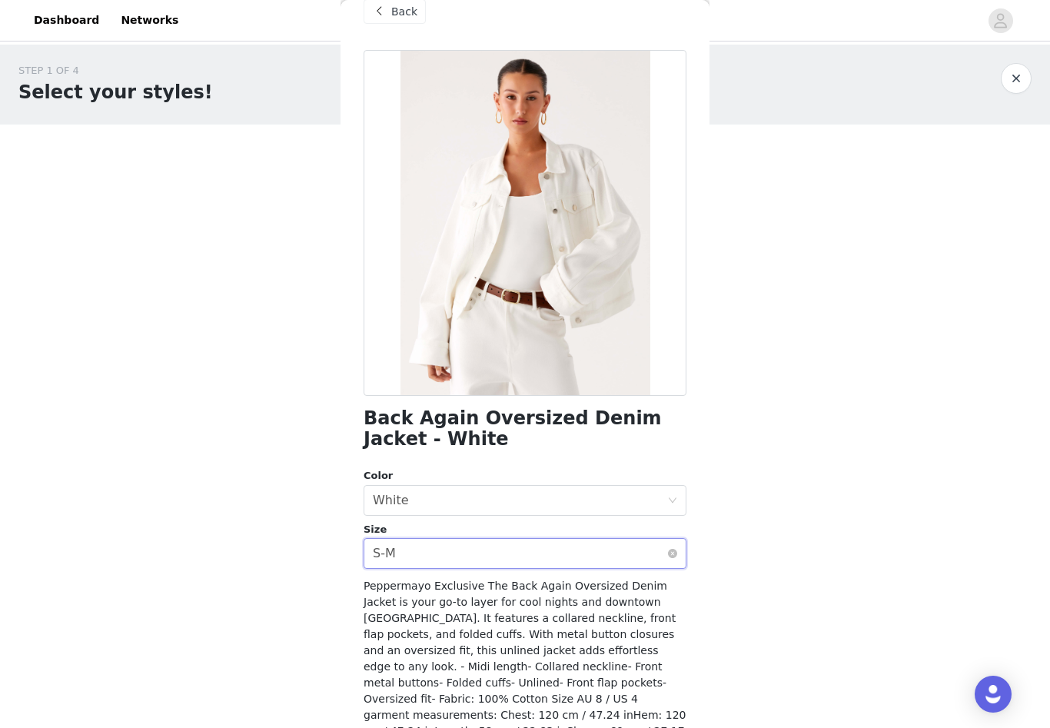
click at [410, 556] on div "Select size S-M" at bounding box center [520, 553] width 294 height 29
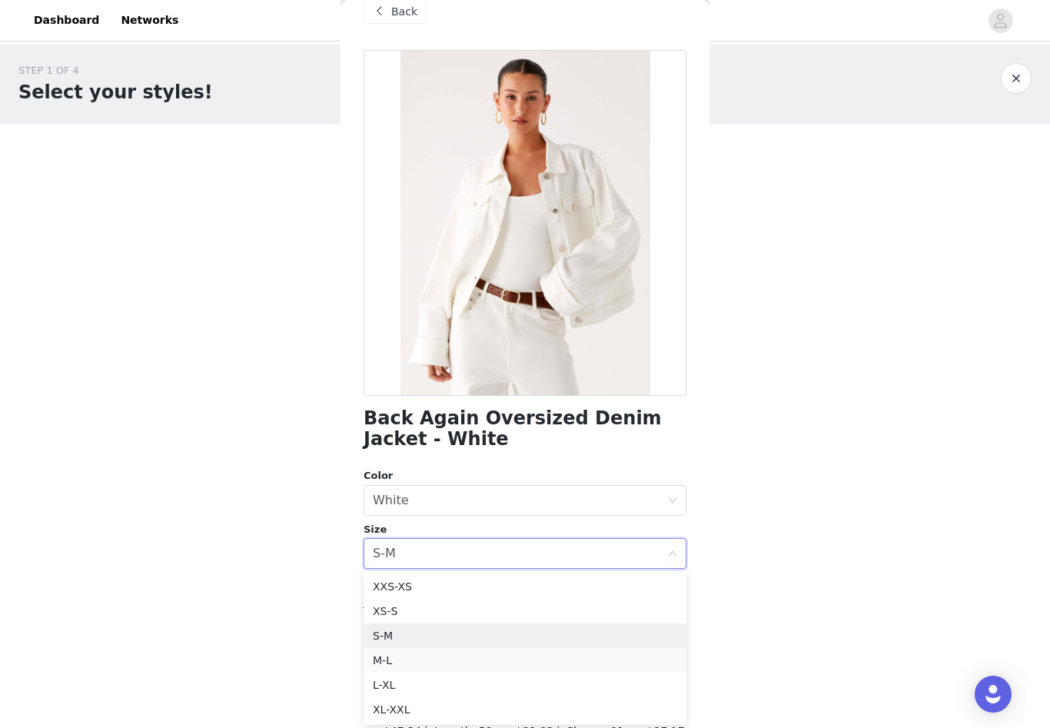
click at [403, 659] on li "M-L" at bounding box center [525, 660] width 323 height 25
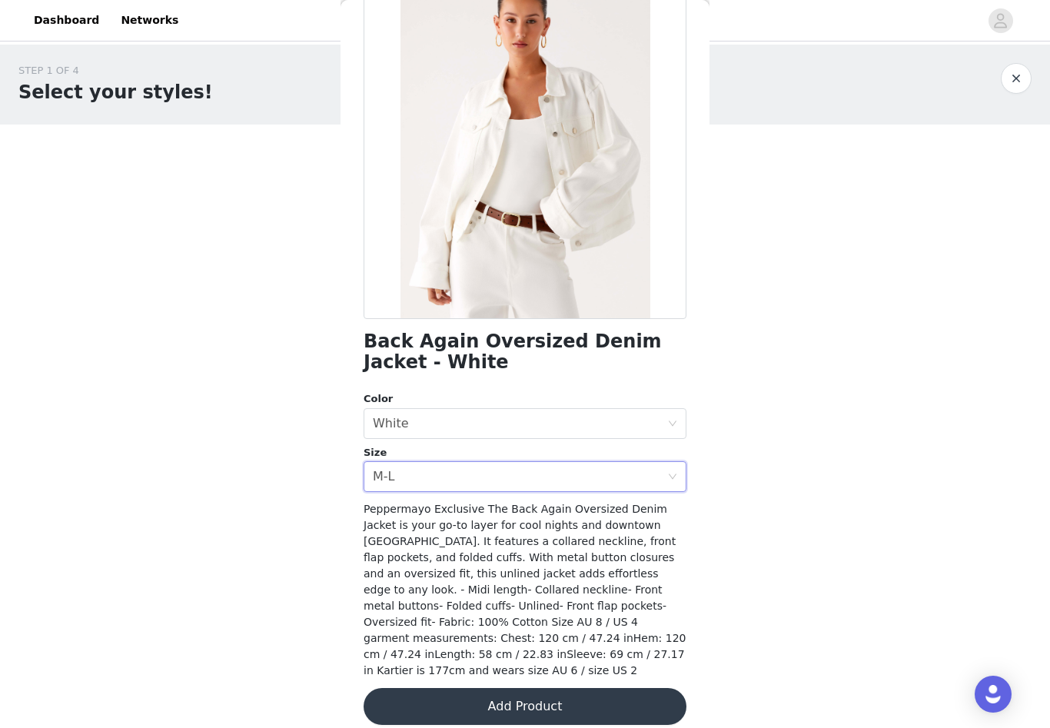
scroll to position [102, 0]
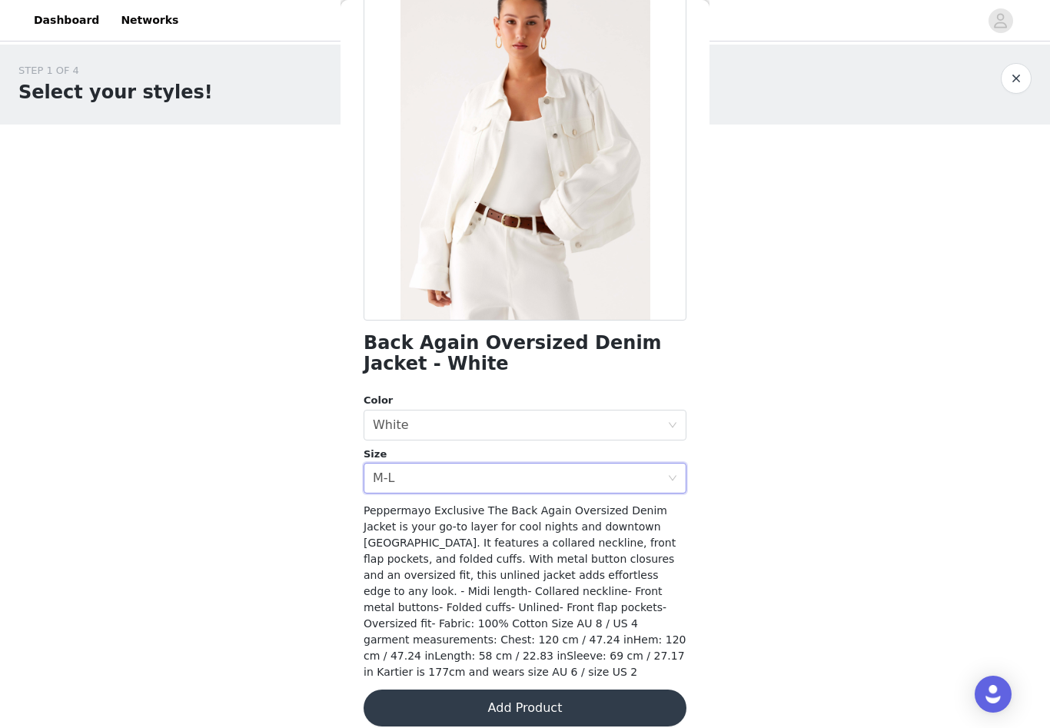
click at [426, 691] on button "Add Product" at bounding box center [525, 707] width 323 height 37
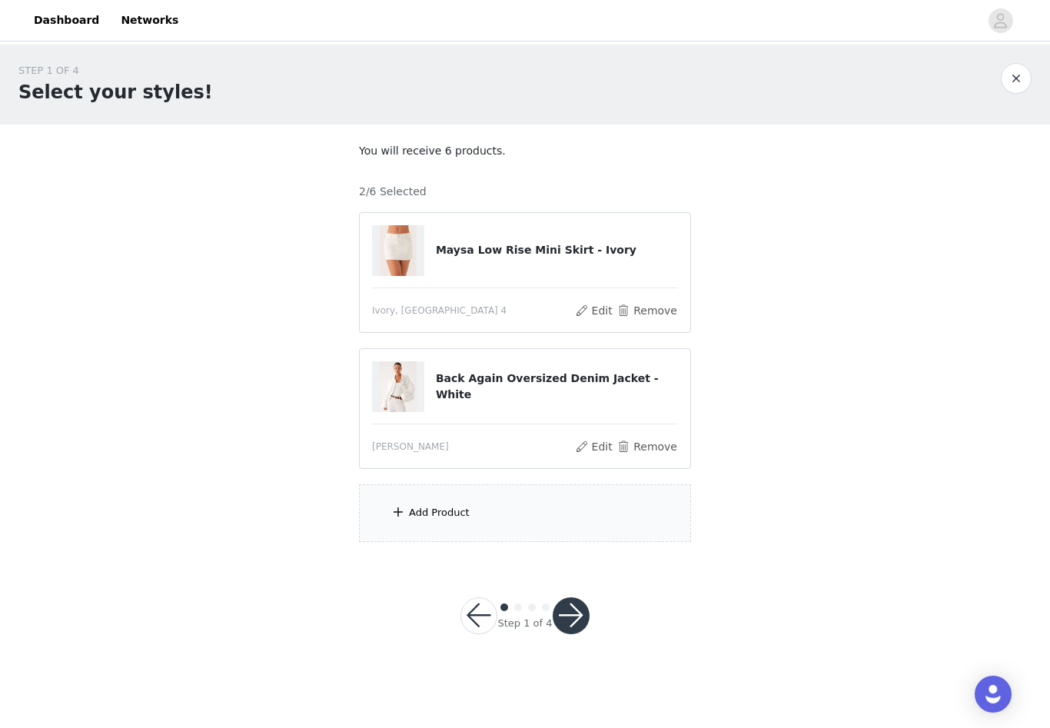
click at [401, 513] on span at bounding box center [397, 512] width 15 height 18
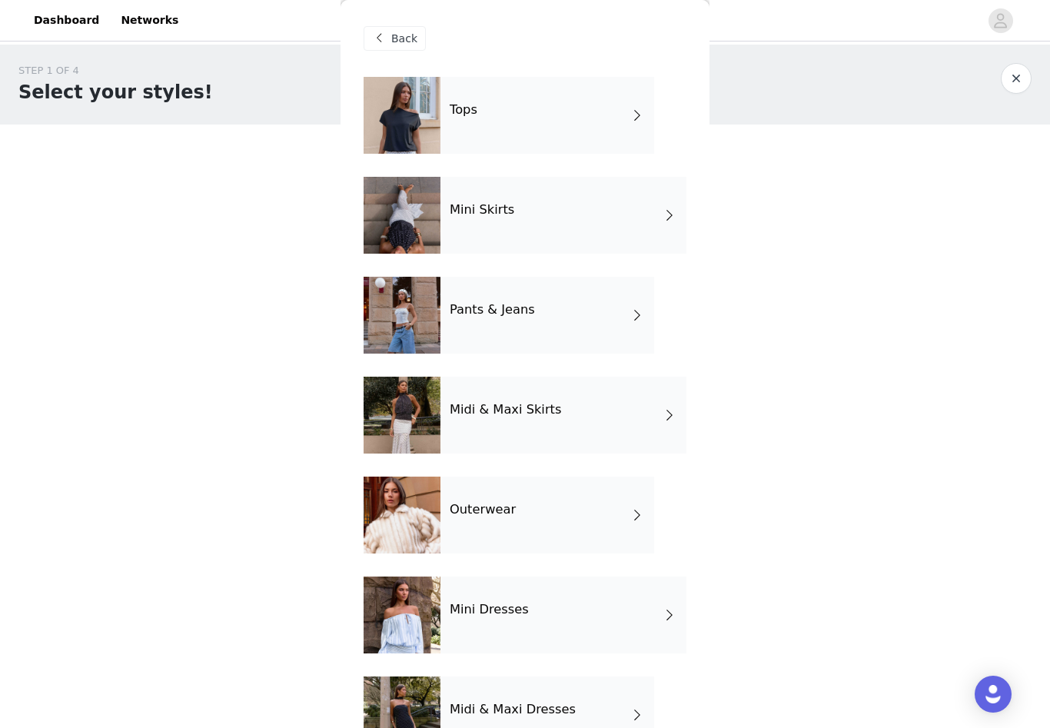
click at [412, 632] on div at bounding box center [402, 614] width 77 height 77
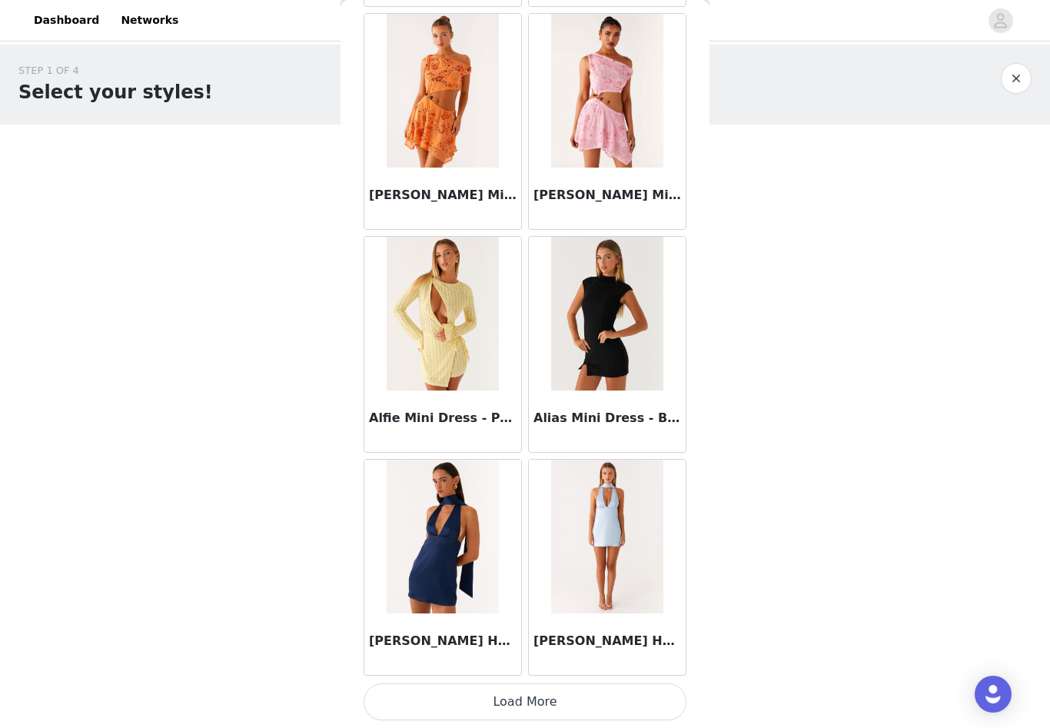
click at [473, 696] on button "Load More" at bounding box center [525, 701] width 323 height 37
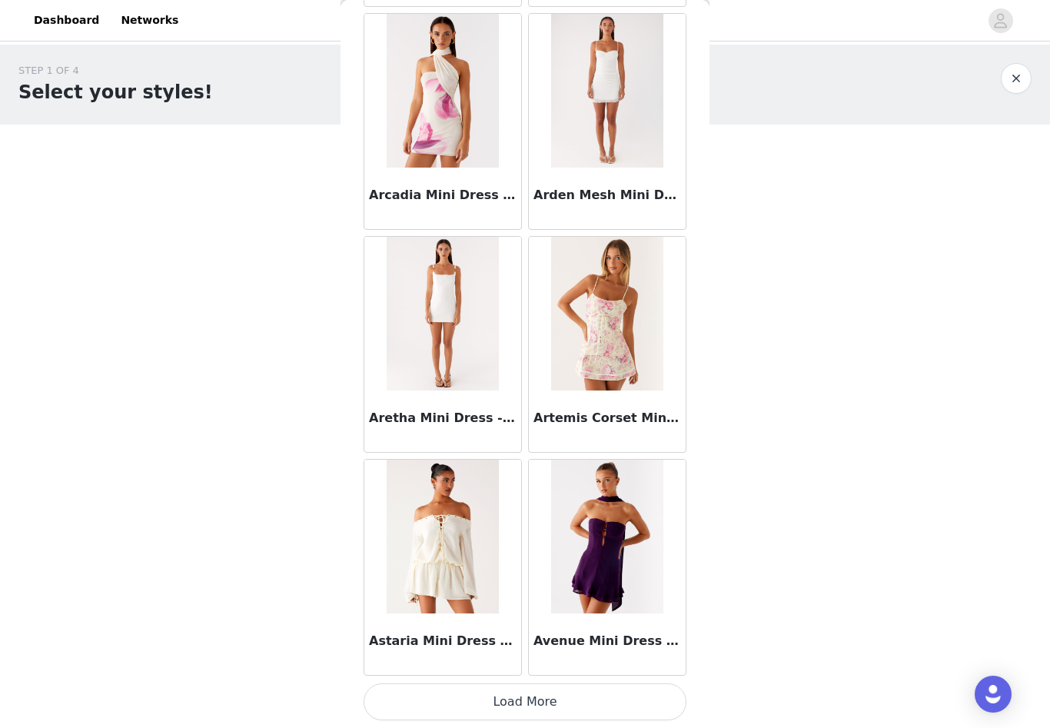
scroll to position [3853, 0]
click at [592, 700] on button "Load More" at bounding box center [525, 701] width 323 height 37
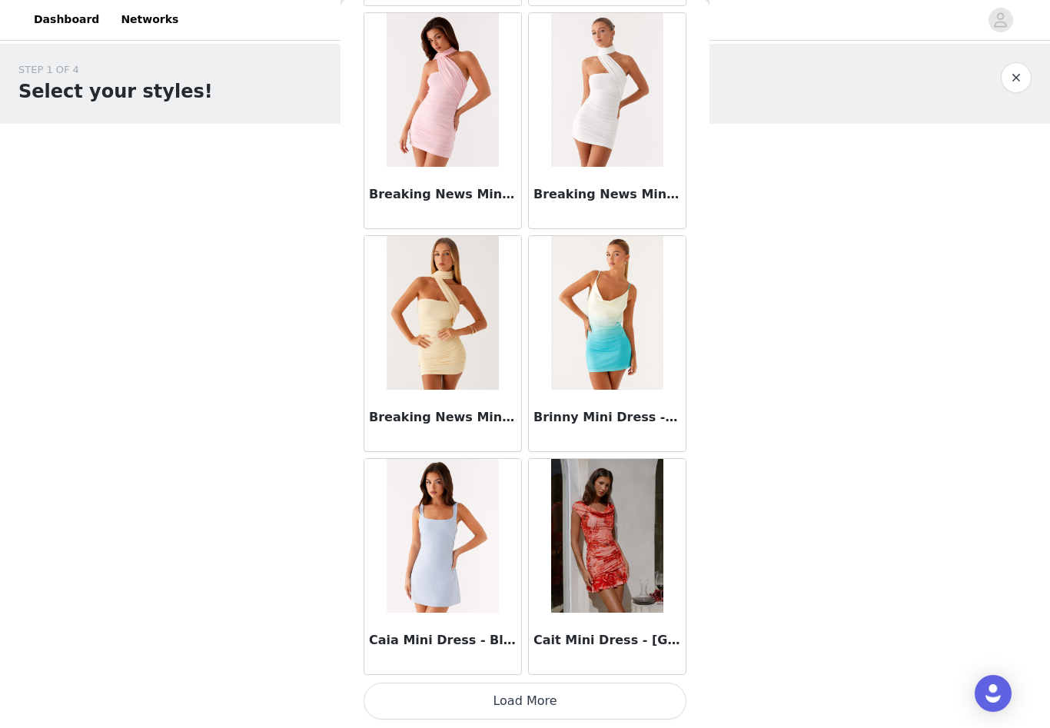
scroll to position [6082, 0]
click at [616, 699] on button "Load More" at bounding box center [525, 701] width 323 height 37
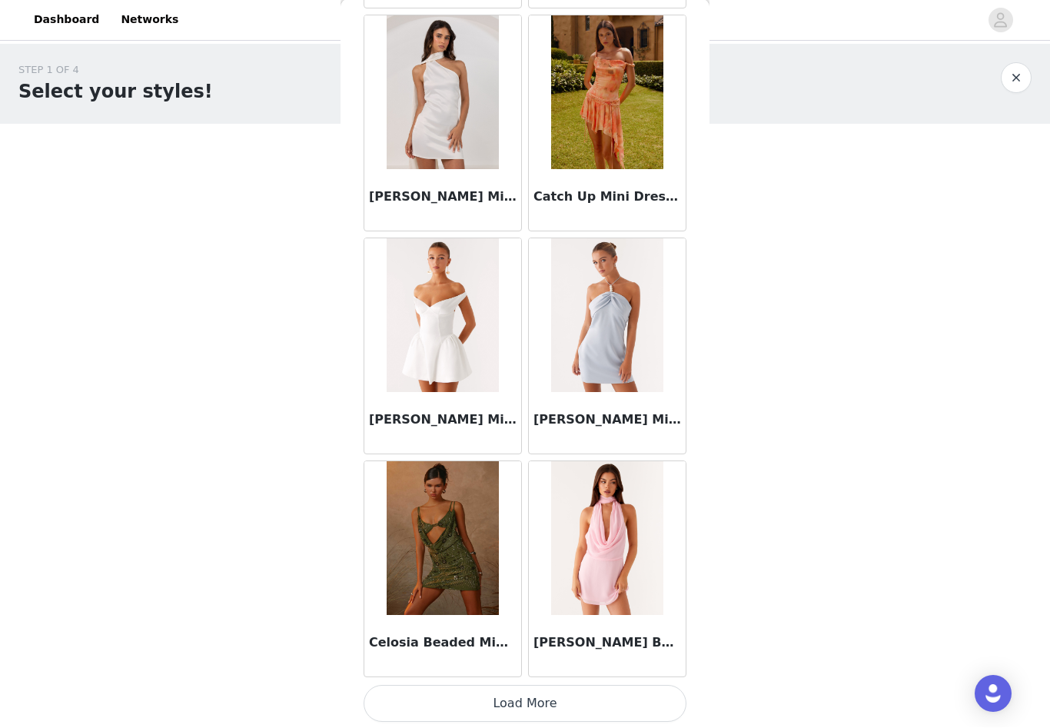
scroll to position [8308, 0]
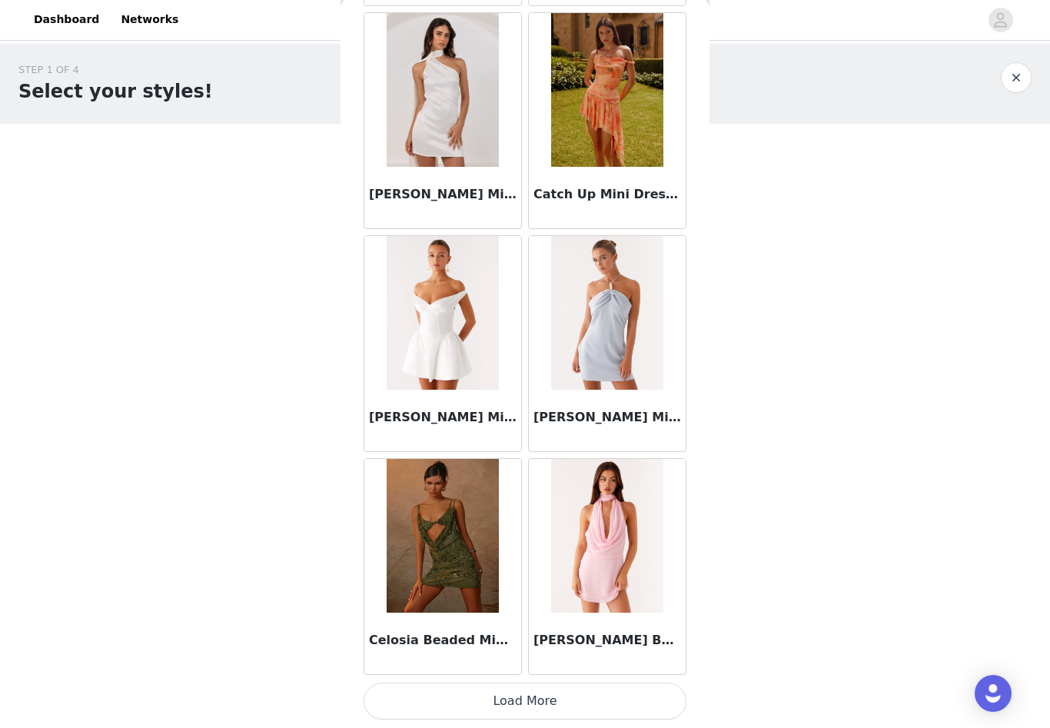
click at [527, 696] on button "Load More" at bounding box center [525, 701] width 323 height 37
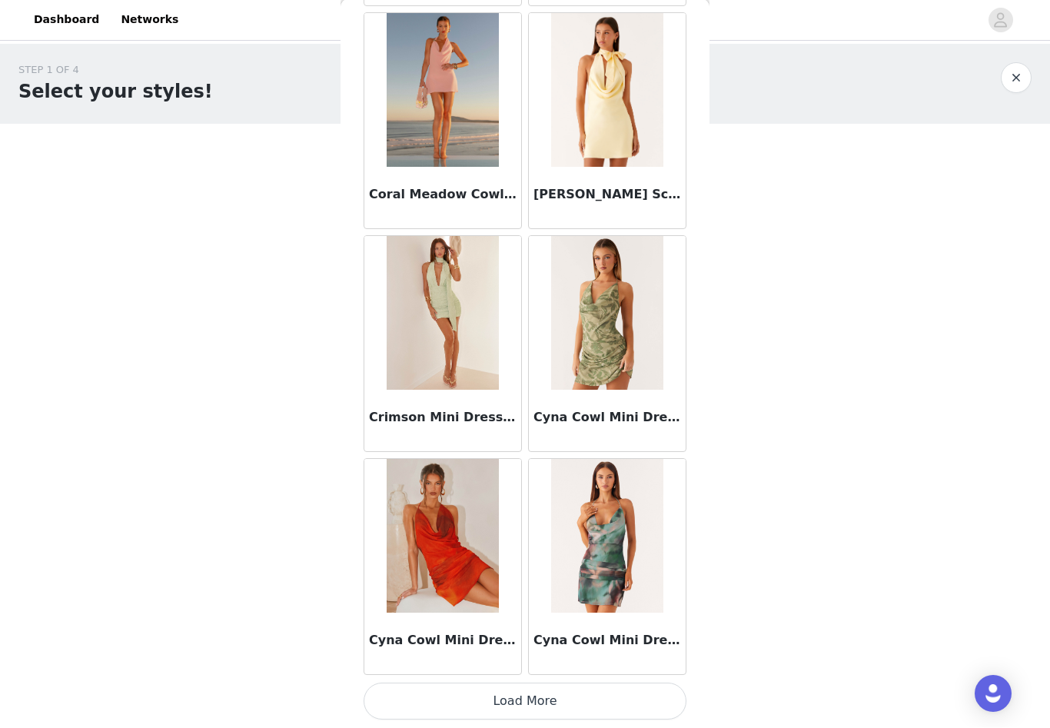
click at [527, 696] on button "Load More" at bounding box center [525, 701] width 323 height 37
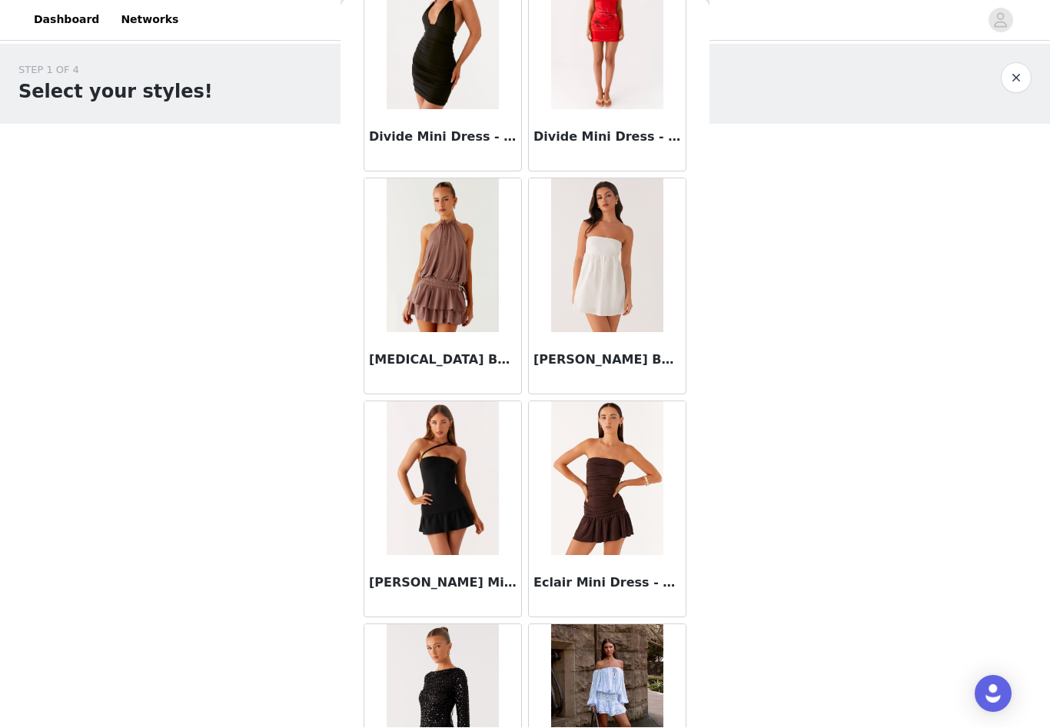
scroll to position [12276, 0]
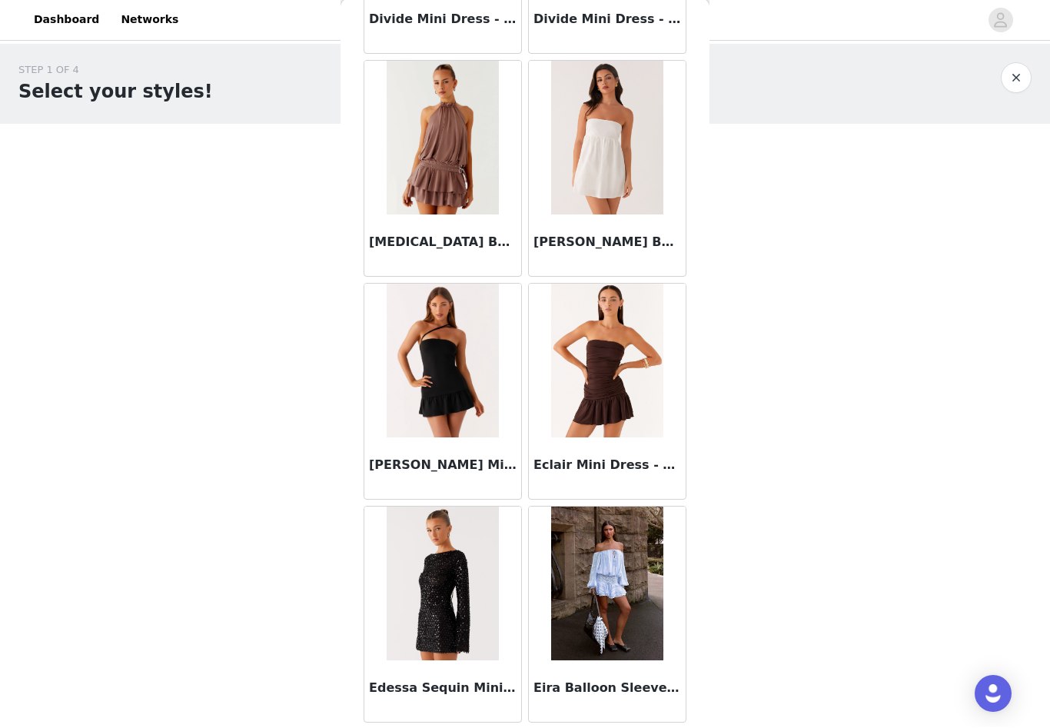
click at [429, 239] on h3 "[MEDICAL_DATA] Belt Mini Dress - Taupe" at bounding box center [443, 243] width 148 height 18
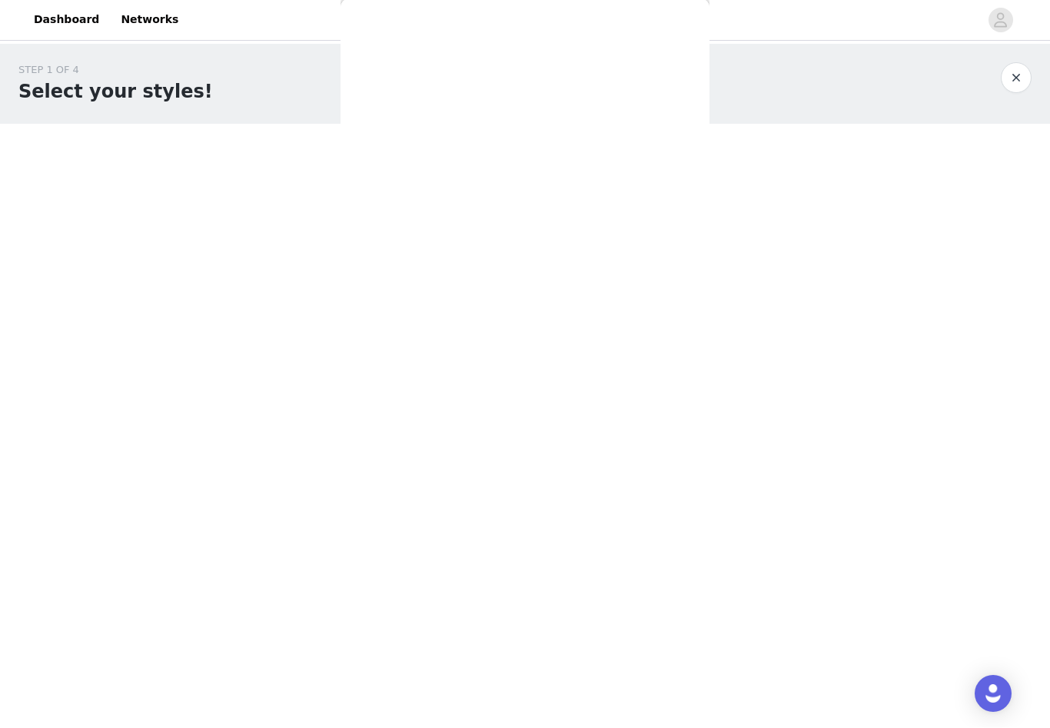
scroll to position [0, 0]
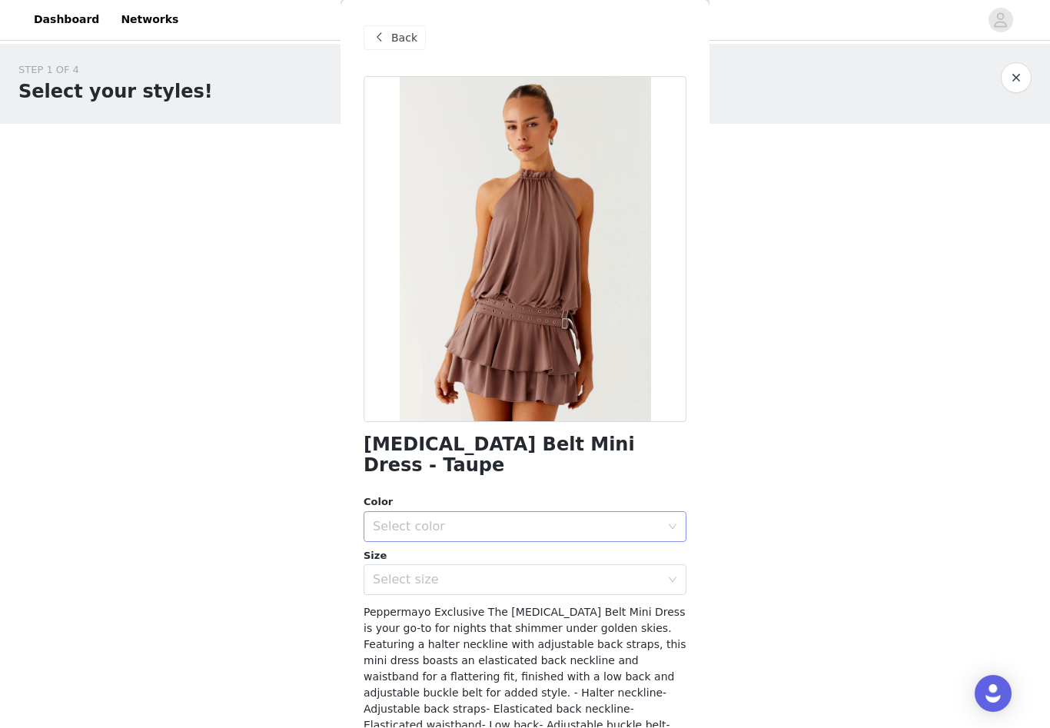
click at [503, 514] on div "Select color" at bounding box center [520, 527] width 294 height 29
click at [500, 530] on li "Taupe" at bounding box center [525, 539] width 323 height 25
click at [499, 573] on div "Select size" at bounding box center [516, 580] width 287 height 15
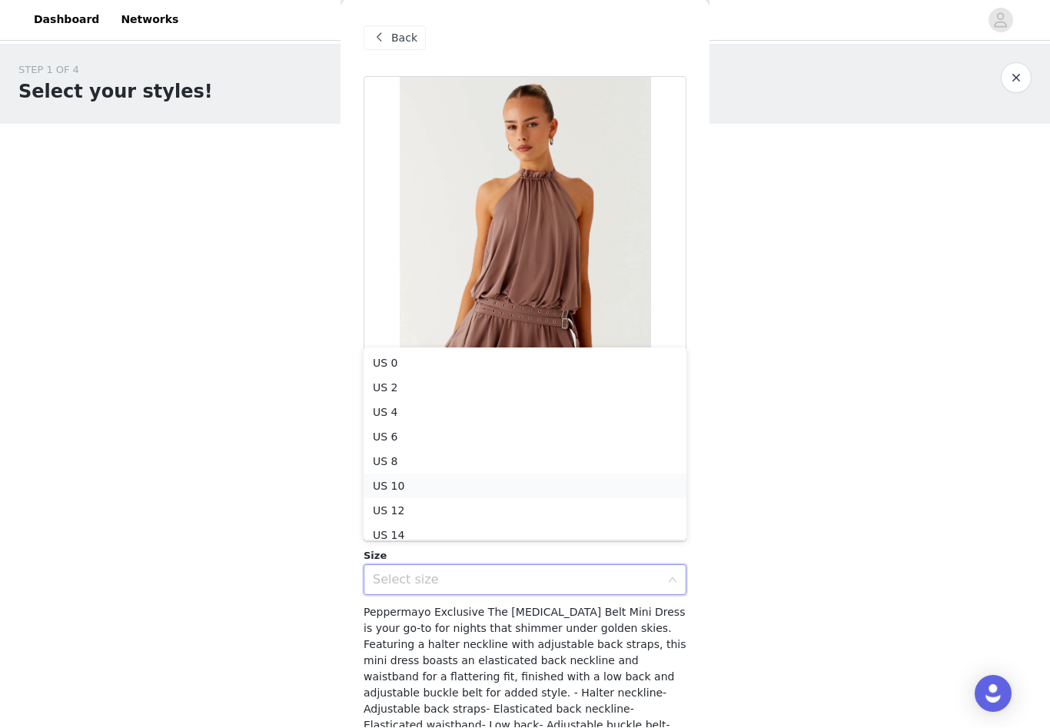
scroll to position [8, 0]
click at [483, 378] on li "US 2" at bounding box center [525, 380] width 323 height 25
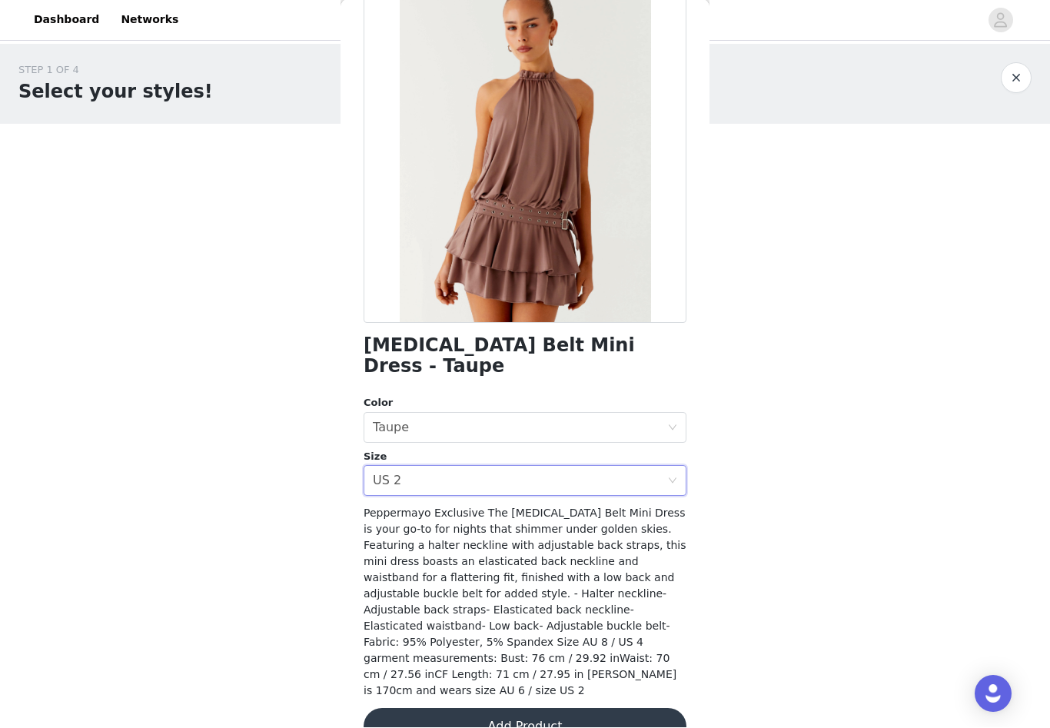
scroll to position [98, 0]
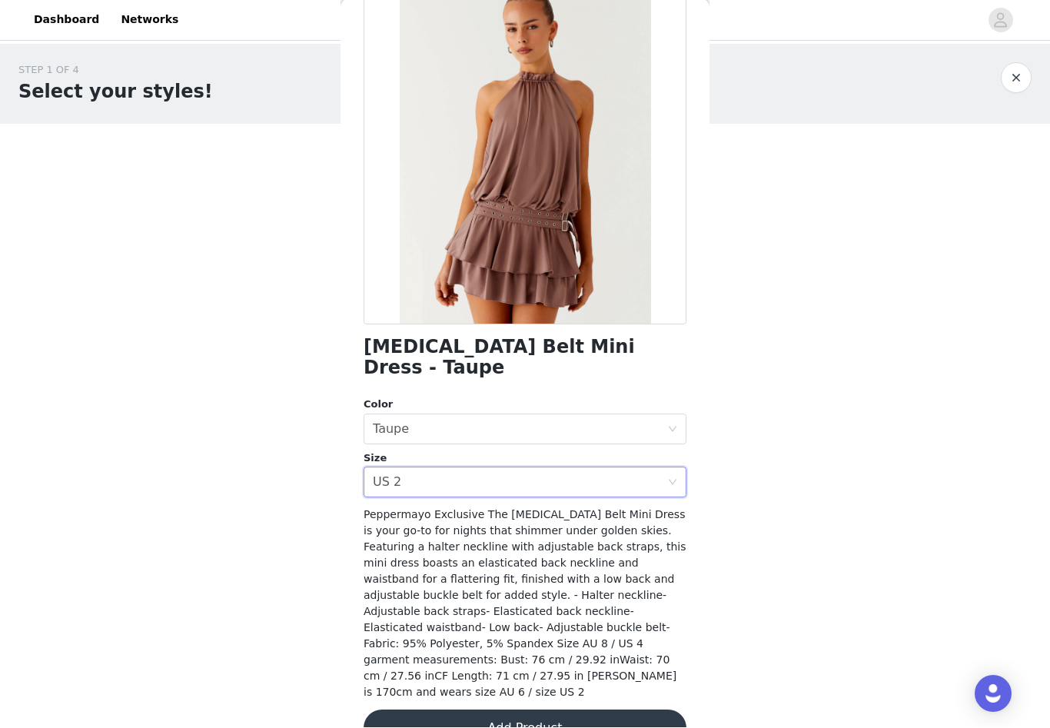
click at [507, 710] on button "Add Product" at bounding box center [525, 728] width 323 height 37
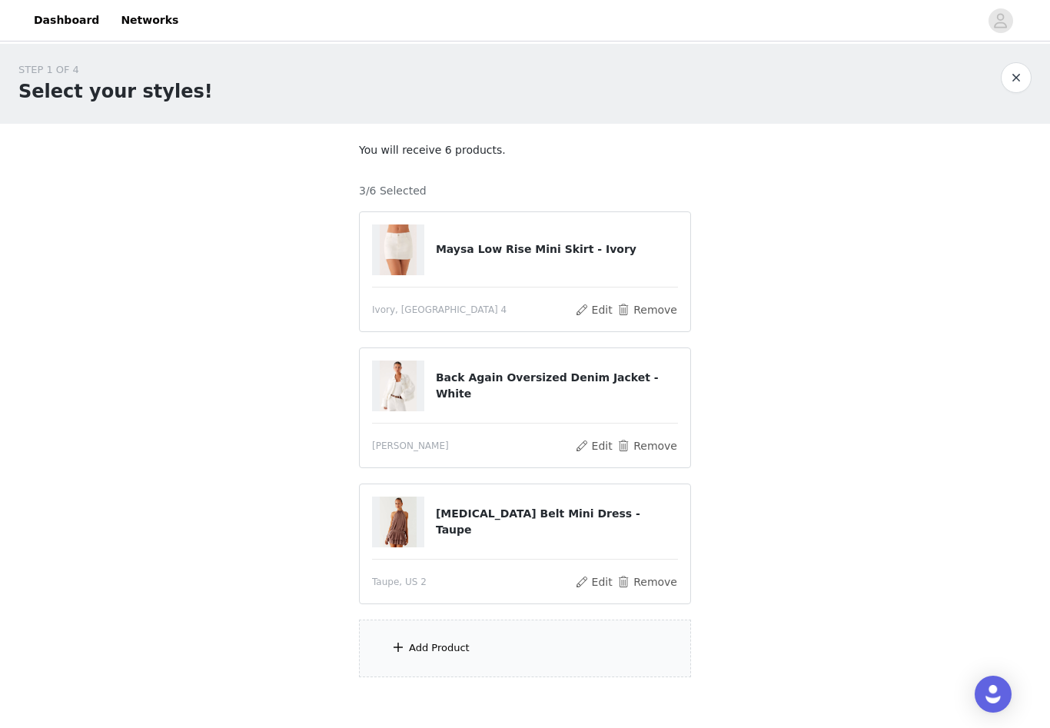
click at [474, 657] on div "Add Product" at bounding box center [525, 649] width 332 height 58
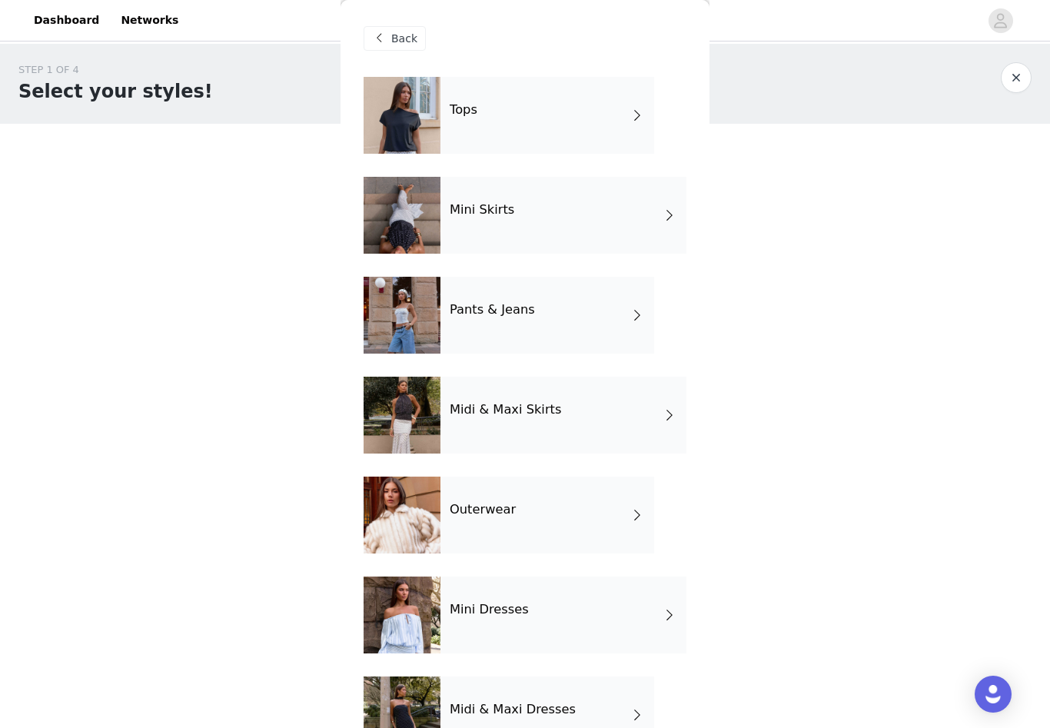
scroll to position [147, 0]
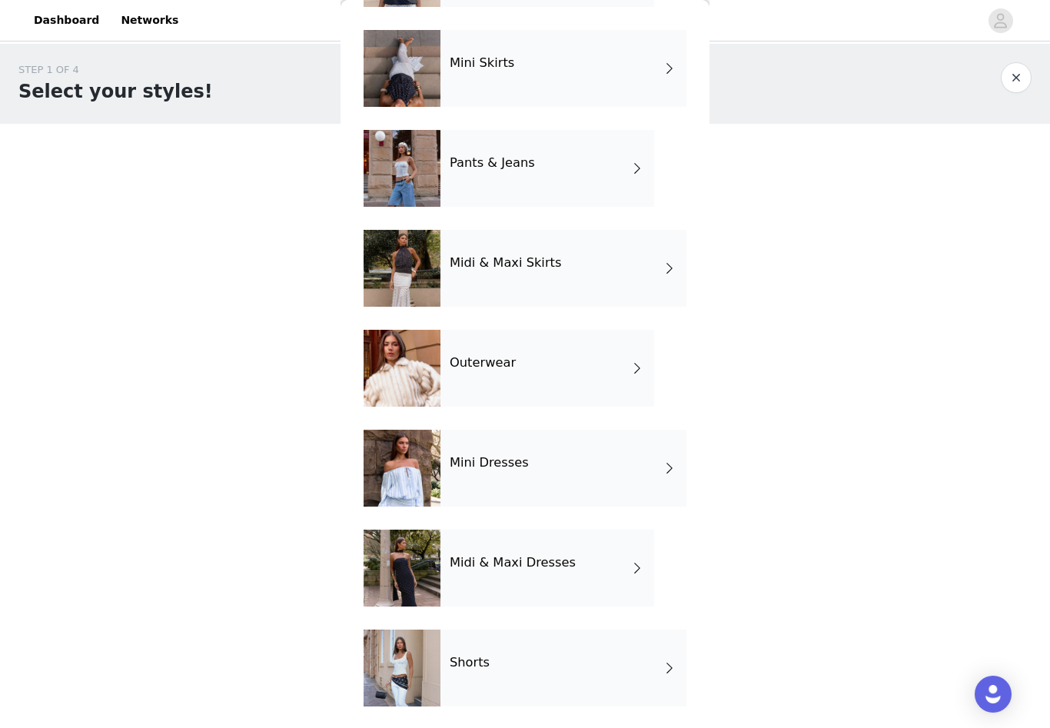
click at [486, 656] on h4 "Shorts" at bounding box center [470, 663] width 40 height 14
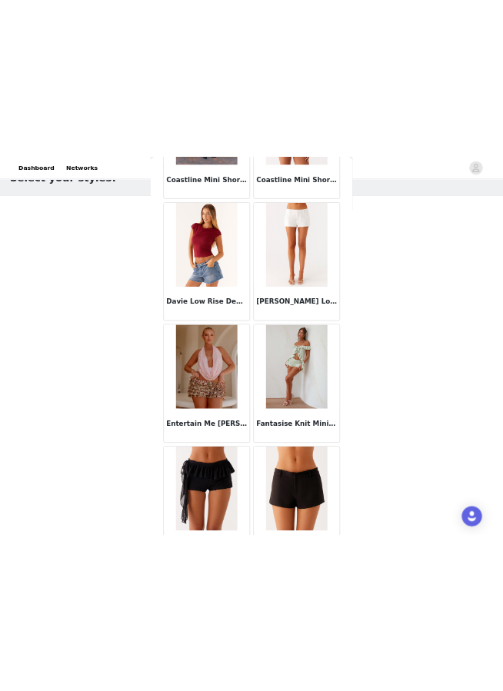
scroll to position [0, 0]
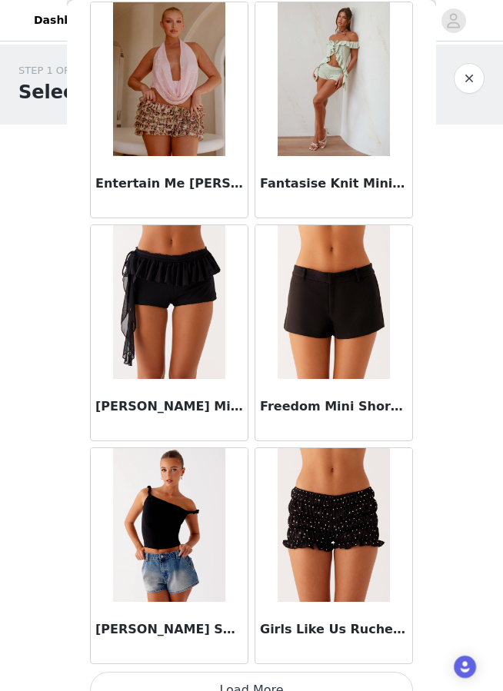
click at [317, 688] on button "Load More" at bounding box center [251, 690] width 323 height 37
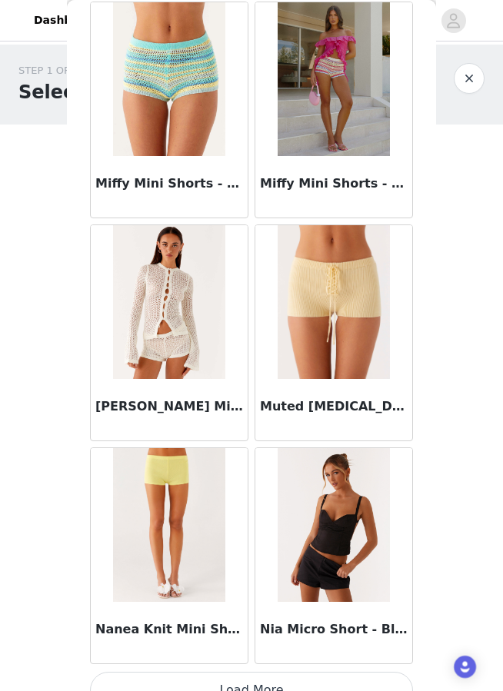
click at [317, 689] on button "Load More" at bounding box center [251, 690] width 323 height 37
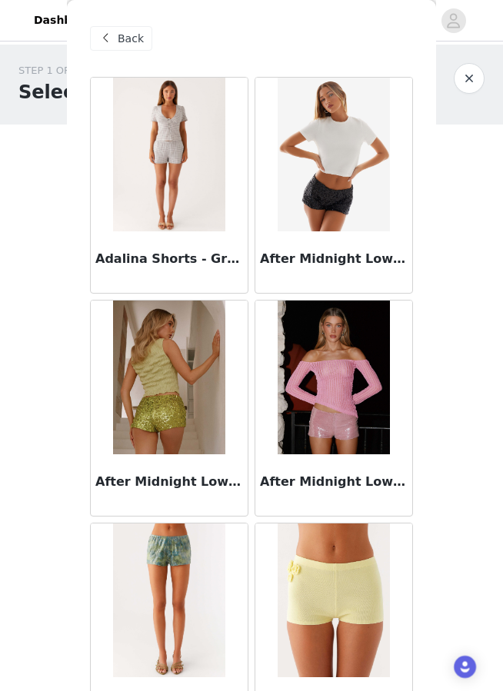
scroll to position [0, 0]
click at [136, 39] on span "Back" at bounding box center [131, 39] width 26 height 16
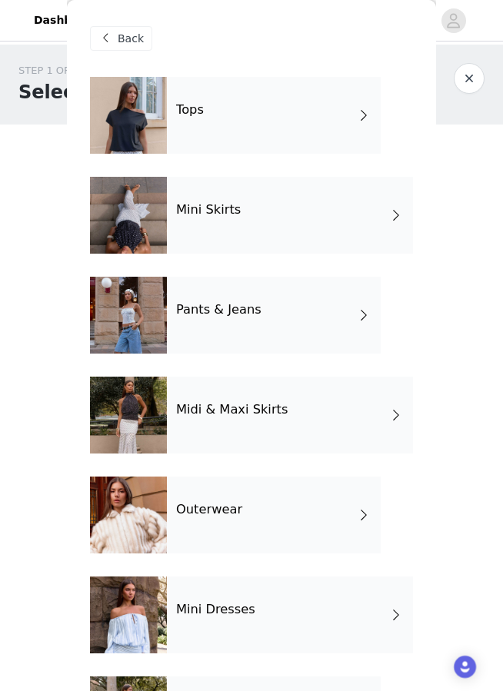
click at [227, 319] on div "Pants & Jeans" at bounding box center [274, 315] width 214 height 77
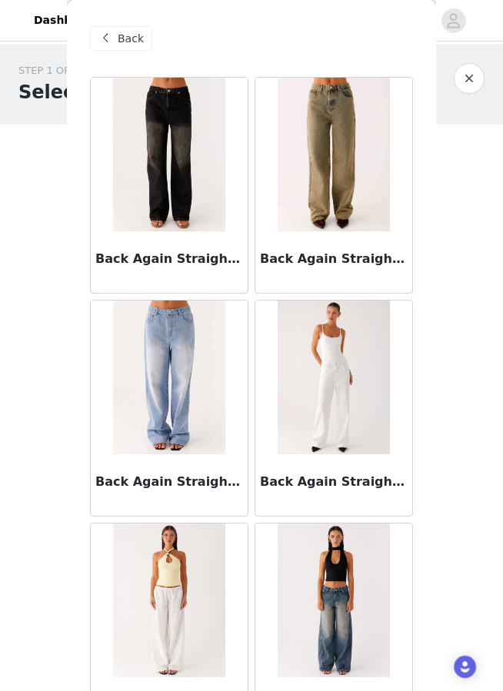
click at [128, 43] on span "Back" at bounding box center [131, 39] width 26 height 16
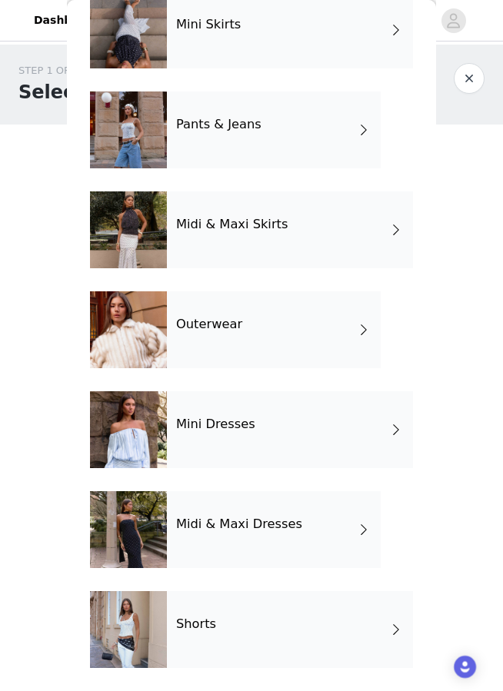
scroll to position [185, 0]
click at [224, 527] on h4 "Midi & Maxi Dresses" at bounding box center [239, 524] width 126 height 14
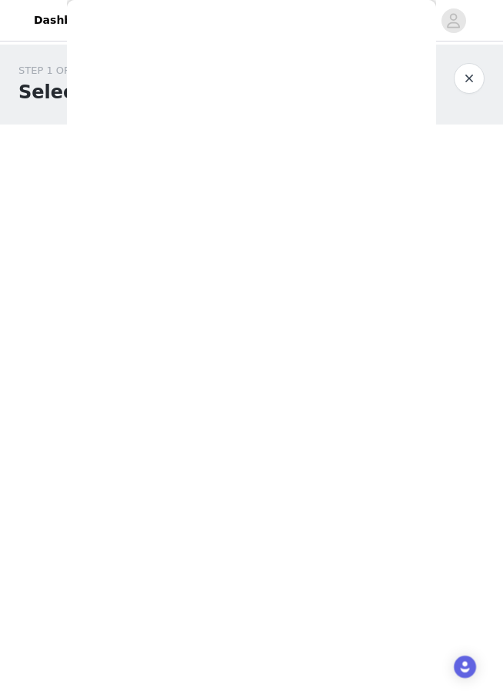
scroll to position [0, 0]
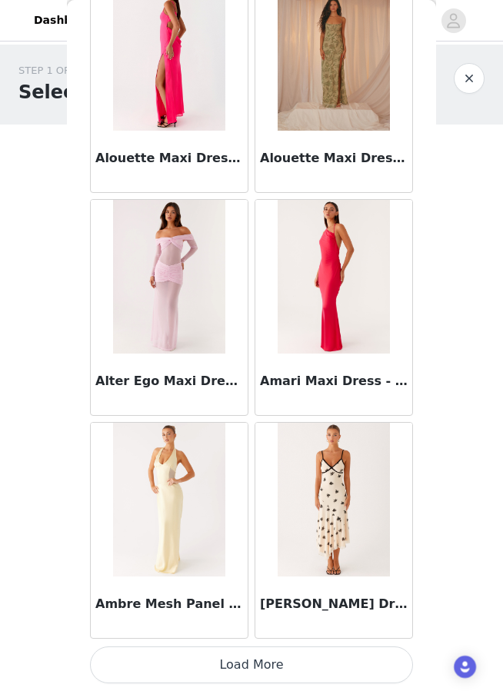
click at [198, 677] on button "Load More" at bounding box center [251, 664] width 323 height 37
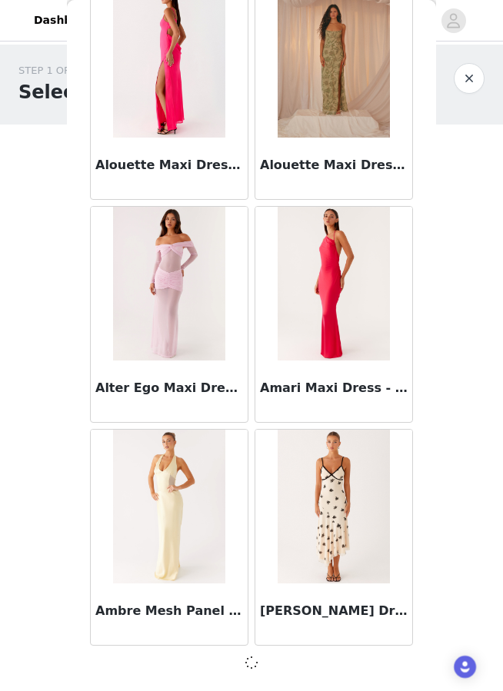
scroll to position [1654, 0]
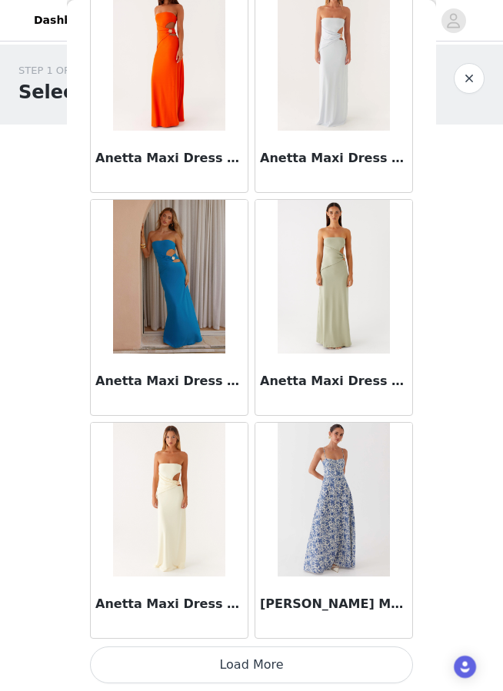
click at [202, 666] on button "Load More" at bounding box center [251, 664] width 323 height 37
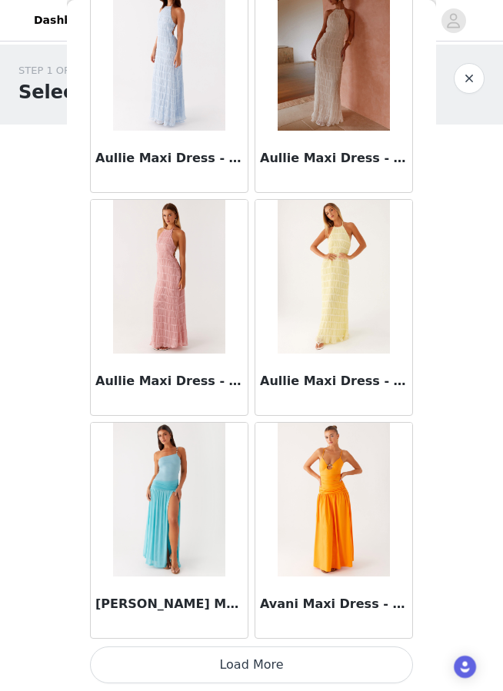
click at [230, 668] on button "Load More" at bounding box center [251, 664] width 323 height 37
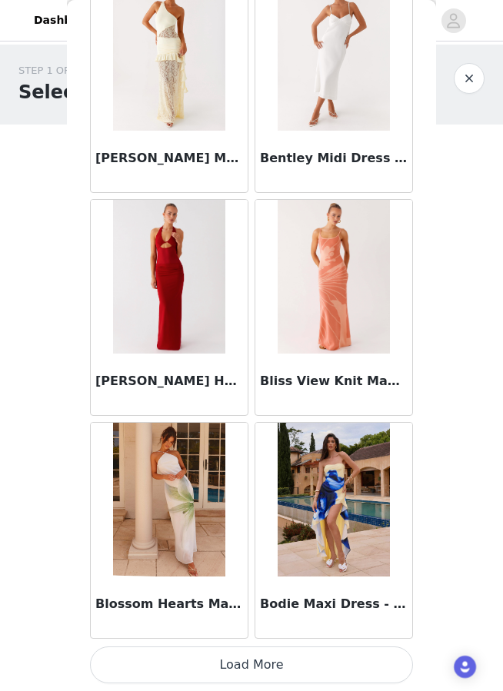
click at [229, 669] on button "Load More" at bounding box center [251, 664] width 323 height 37
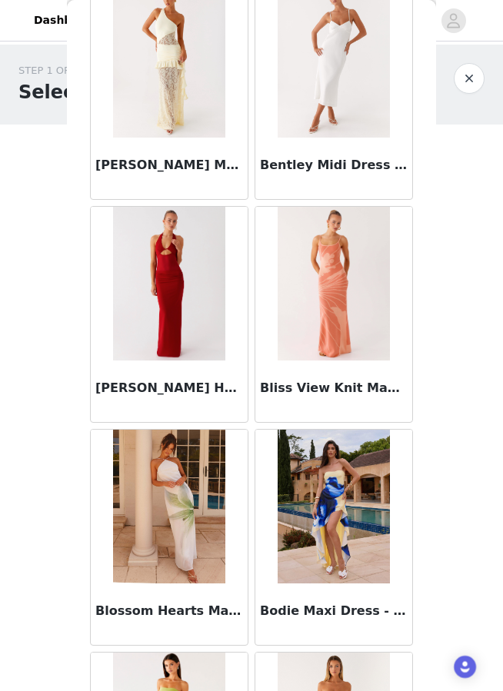
click at [466, 80] on button "button" at bounding box center [468, 78] width 31 height 31
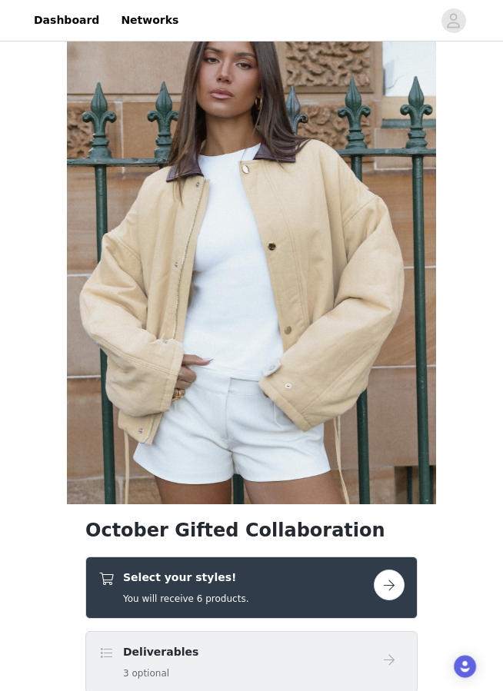
scroll to position [59, 0]
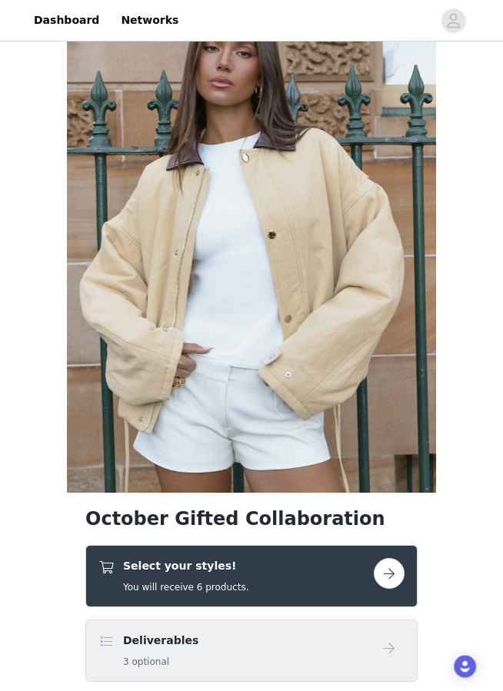
click at [359, 601] on div "Select your styles! You will receive 6 products." at bounding box center [251, 577] width 332 height 62
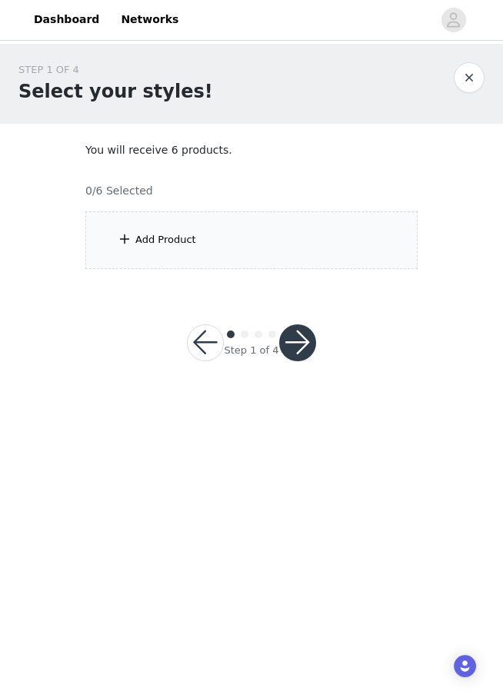
click at [136, 267] on div "Add Product" at bounding box center [251, 241] width 332 height 58
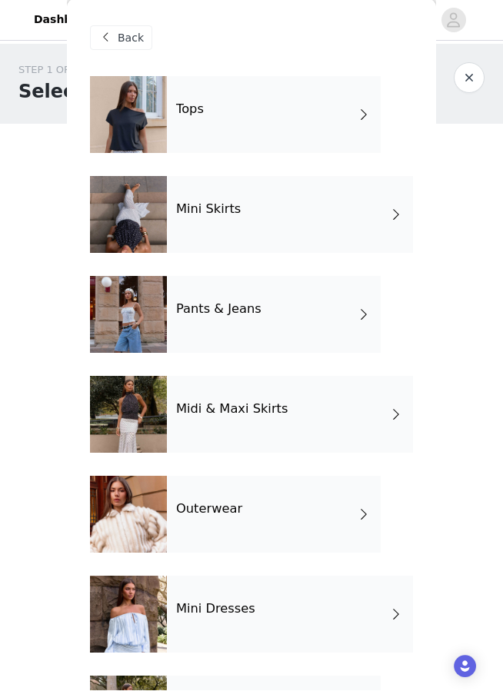
click at [189, 121] on div "Tops" at bounding box center [274, 115] width 214 height 77
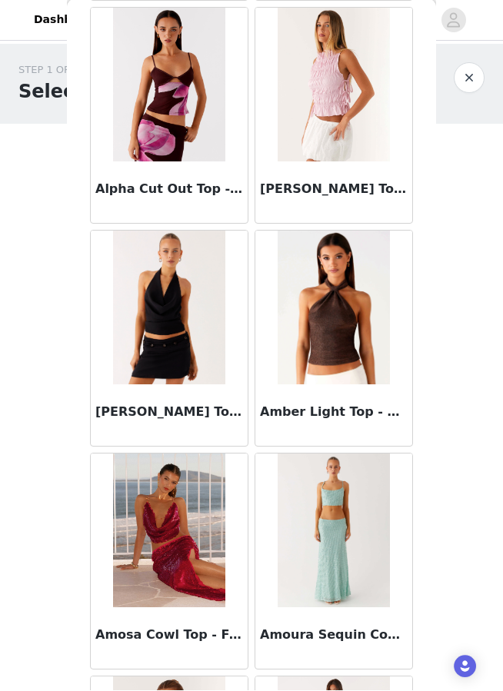
scroll to position [283, 0]
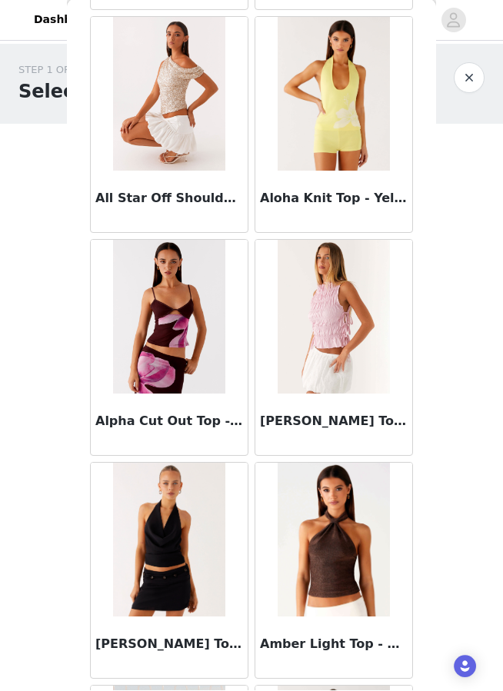
click at [460, 80] on button "button" at bounding box center [468, 78] width 31 height 31
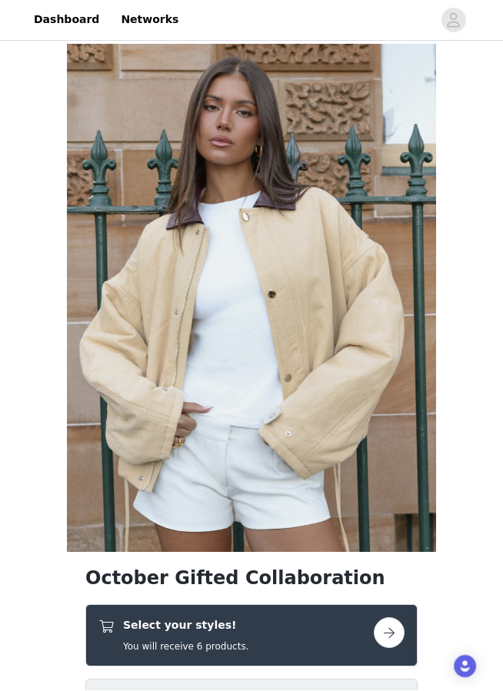
scroll to position [1, 0]
click at [208, 644] on h5 "You will receive 6 products." at bounding box center [185, 647] width 125 height 14
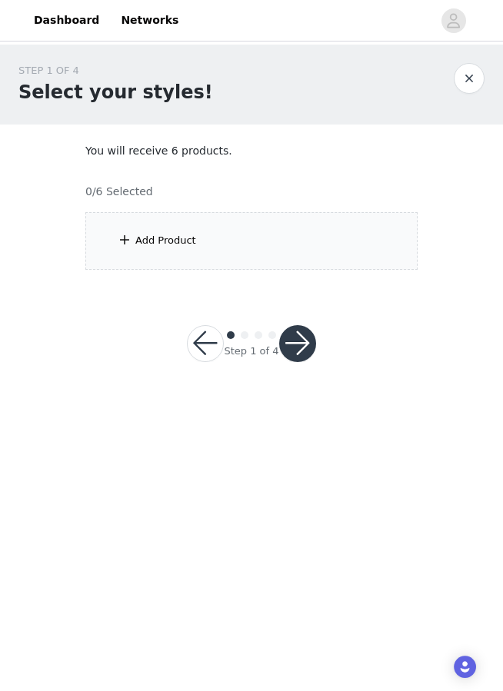
click at [204, 237] on div "Add Product" at bounding box center [251, 241] width 332 height 58
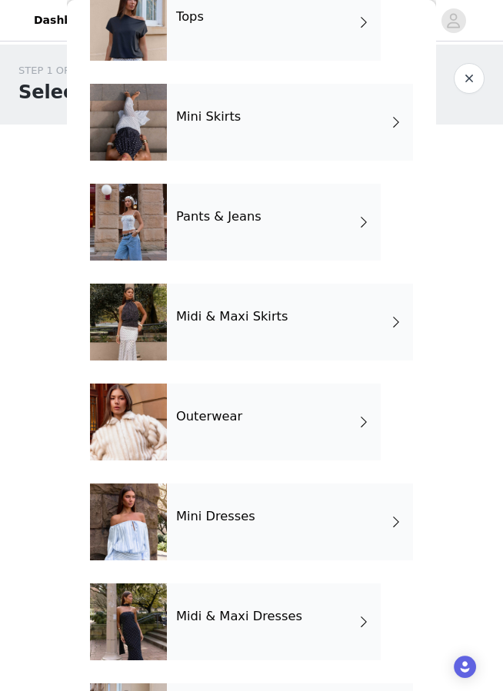
scroll to position [105, 0]
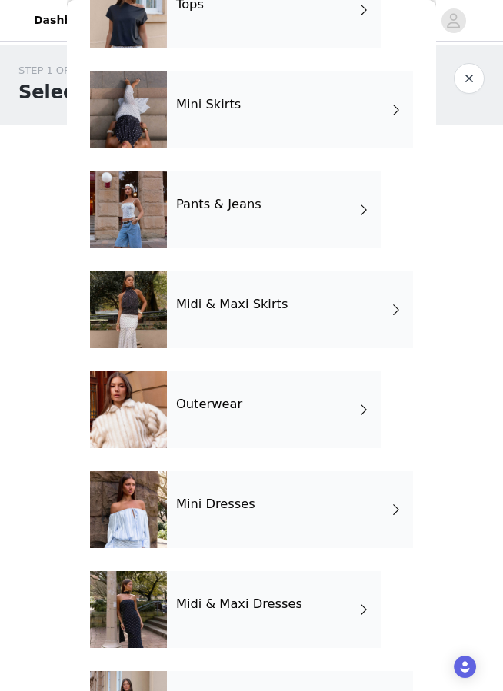
click at [162, 435] on div at bounding box center [128, 409] width 77 height 77
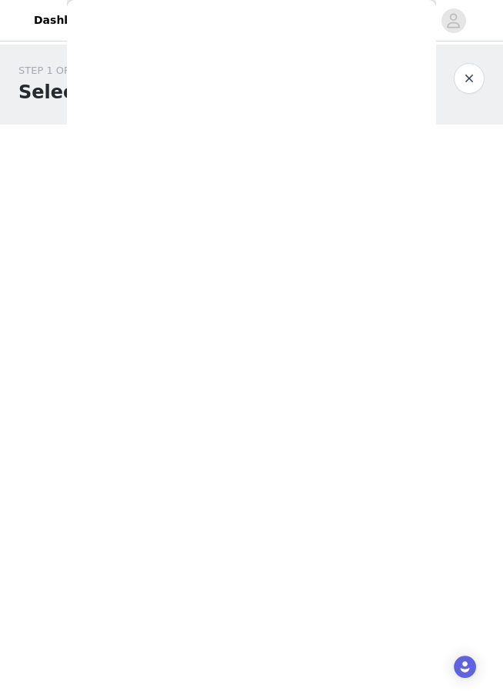
scroll to position [0, 0]
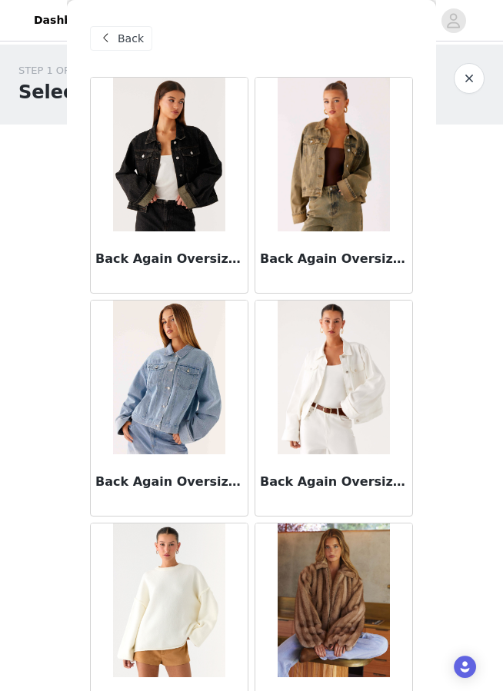
click at [320, 376] on img at bounding box center [332, 378] width 111 height 154
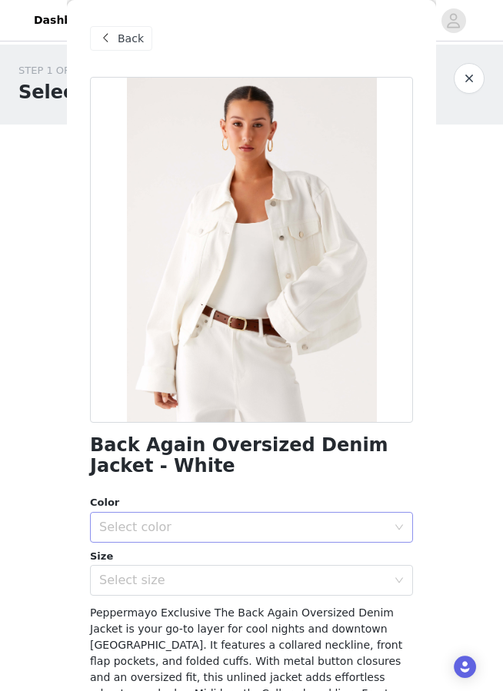
click at [231, 525] on div "Select color" at bounding box center [242, 527] width 287 height 15
click at [207, 553] on li "White" at bounding box center [251, 560] width 323 height 25
click at [199, 583] on div "Select size" at bounding box center [242, 580] width 287 height 15
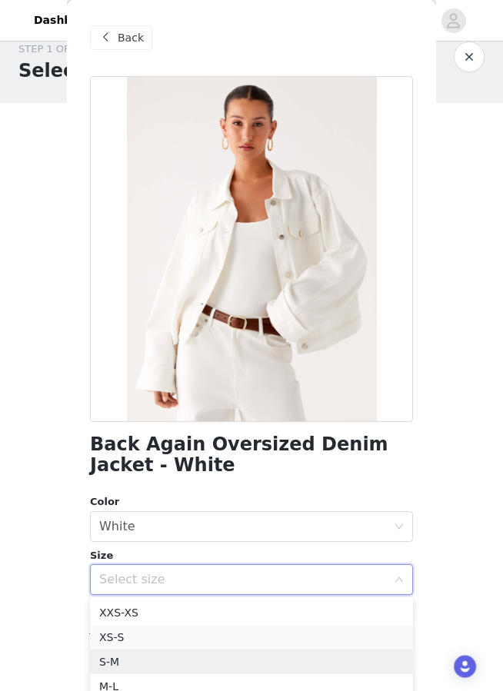
scroll to position [22, 0]
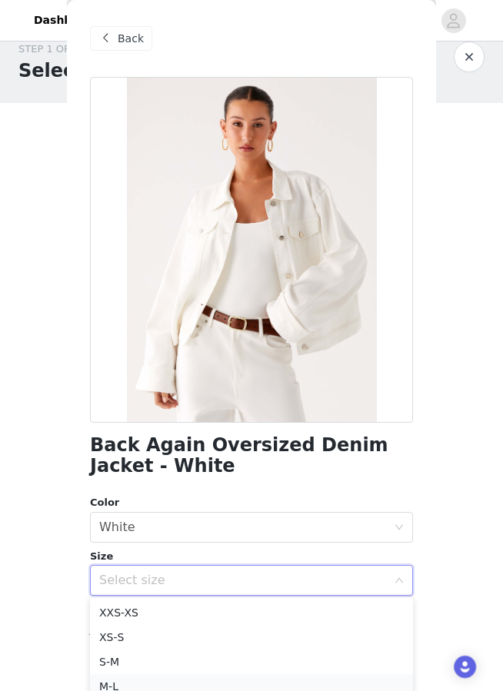
click at [174, 692] on li "M-L" at bounding box center [251, 686] width 323 height 25
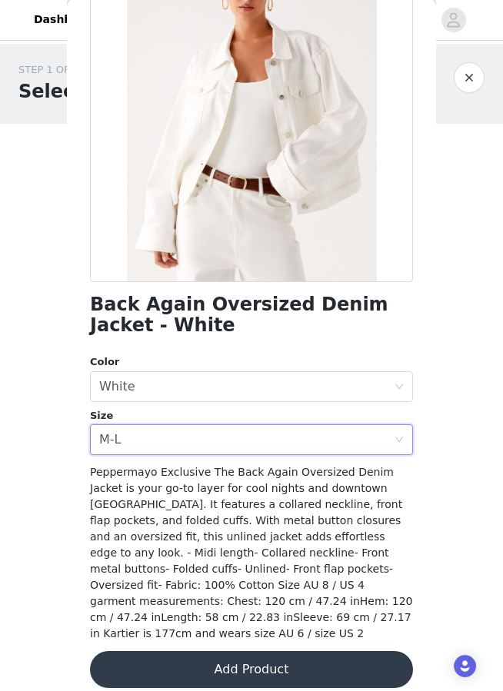
scroll to position [139, 0]
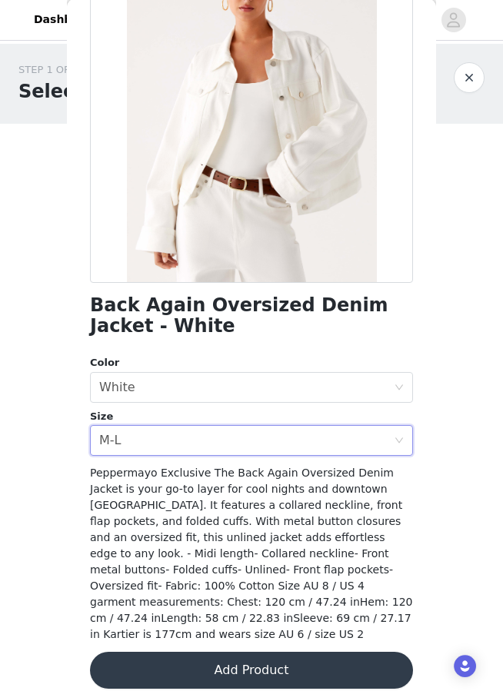
click at [200, 653] on button "Add Product" at bounding box center [251, 671] width 323 height 37
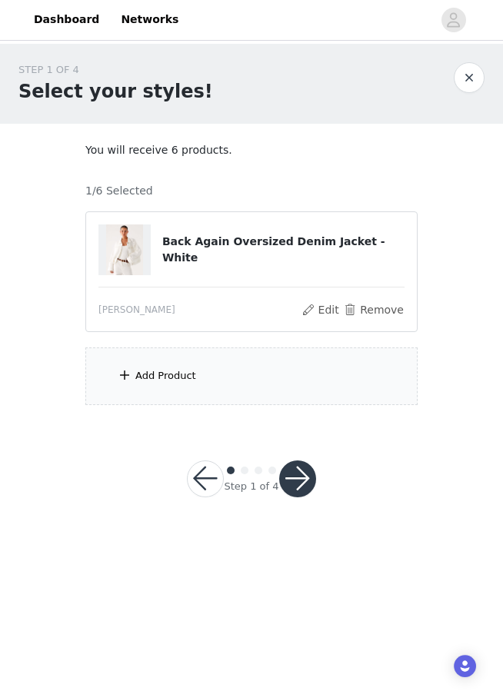
click at [206, 367] on div "Add Product" at bounding box center [251, 377] width 332 height 58
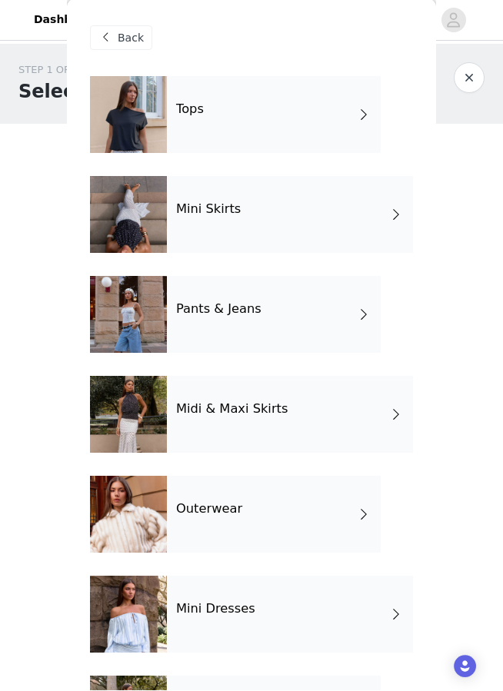
scroll to position [47, 0]
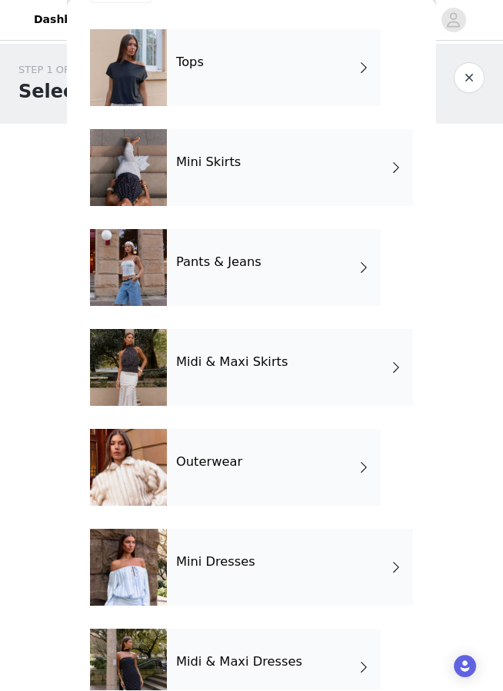
click at [131, 566] on div at bounding box center [128, 568] width 77 height 77
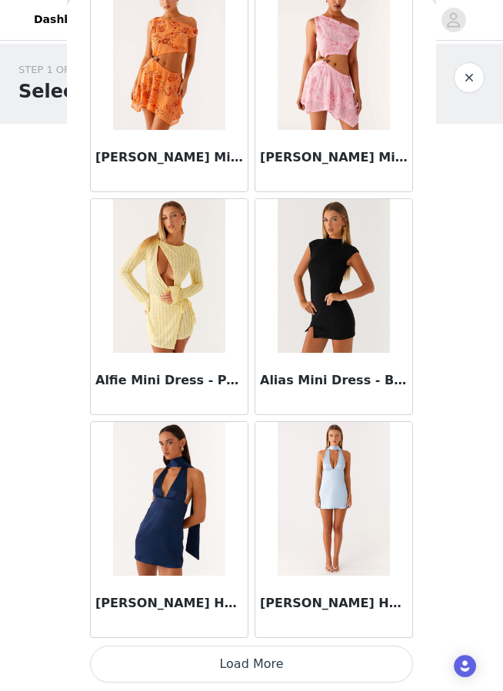
scroll to position [1661, 0]
click at [226, 657] on button "Load More" at bounding box center [251, 664] width 323 height 37
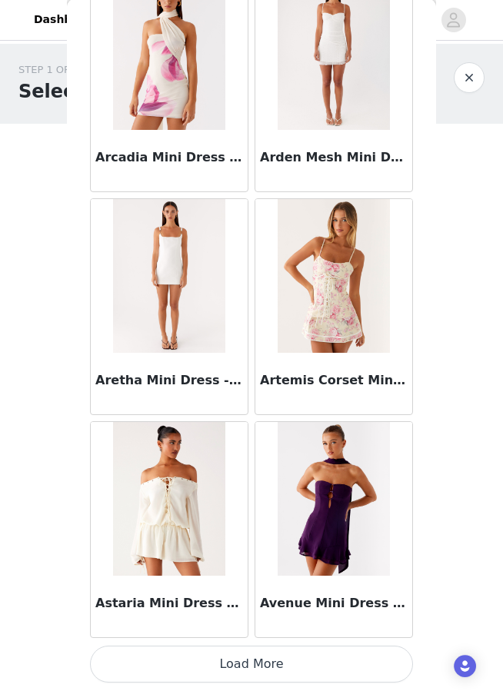
scroll to position [3890, 0]
click at [249, 665] on button "Load More" at bounding box center [251, 664] width 323 height 37
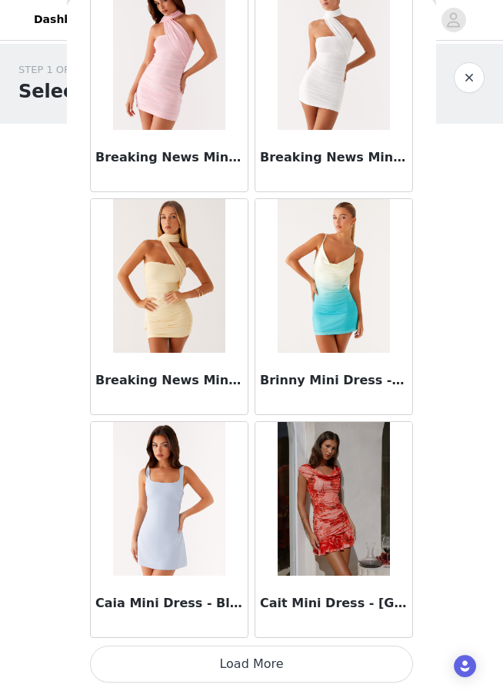
click at [267, 659] on button "Load More" at bounding box center [251, 664] width 323 height 37
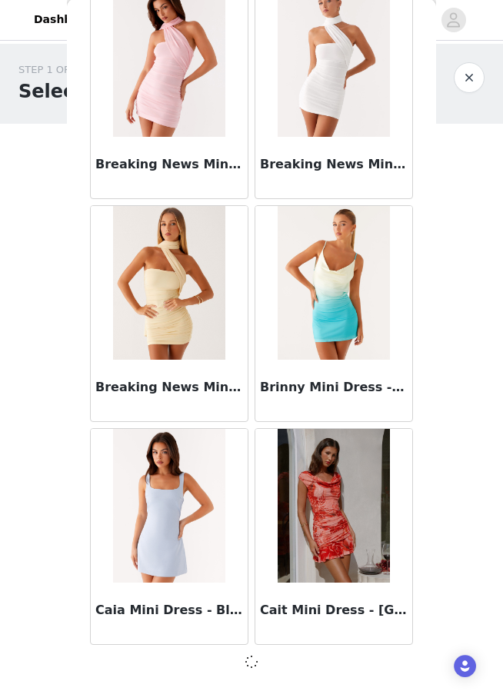
scroll to position [6112, 0]
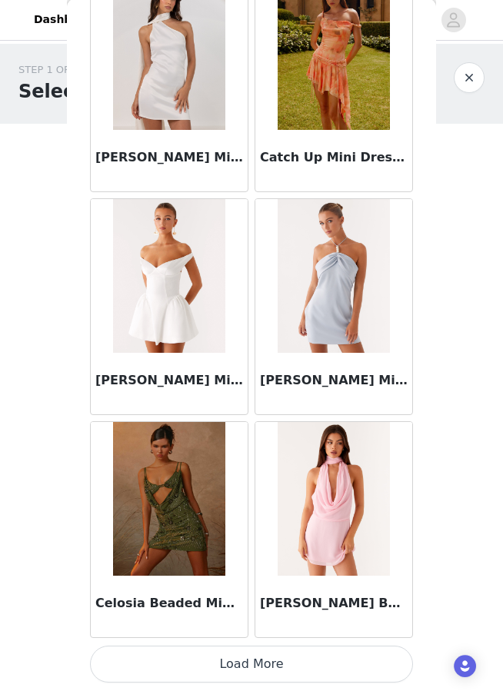
click at [266, 662] on button "Load More" at bounding box center [251, 664] width 323 height 37
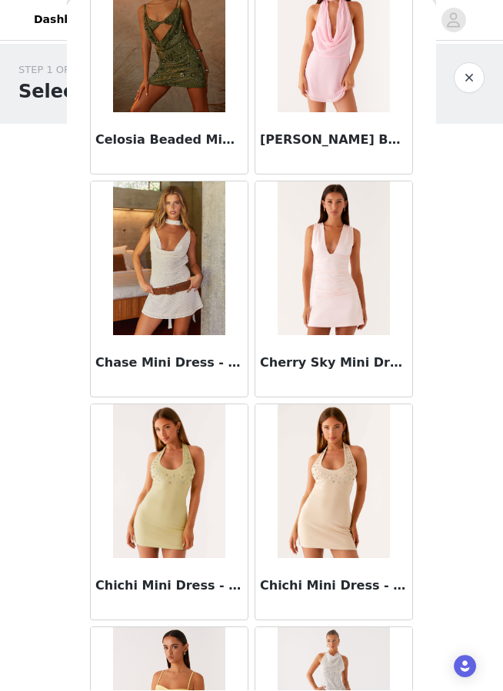
scroll to position [9033, 0]
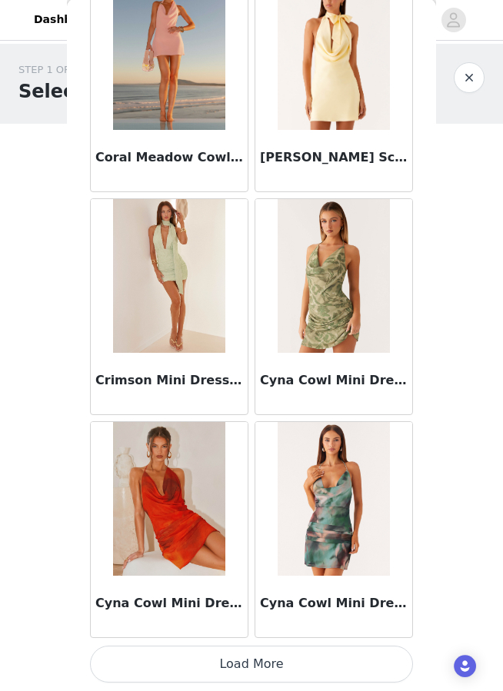
click at [266, 662] on button "Load More" at bounding box center [251, 664] width 323 height 37
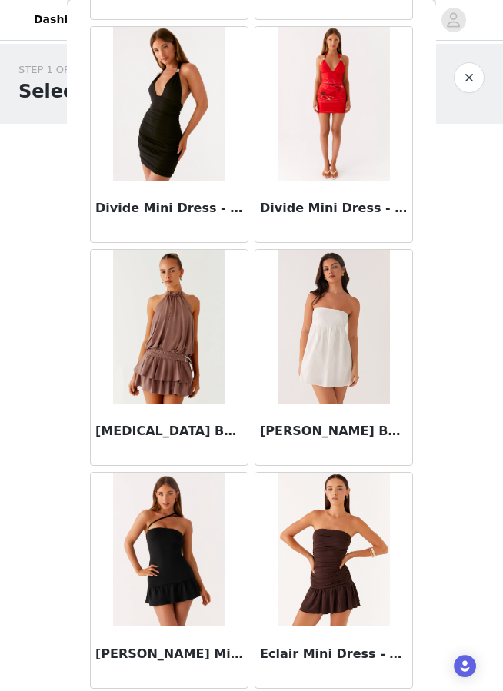
scroll to position [12117, 0]
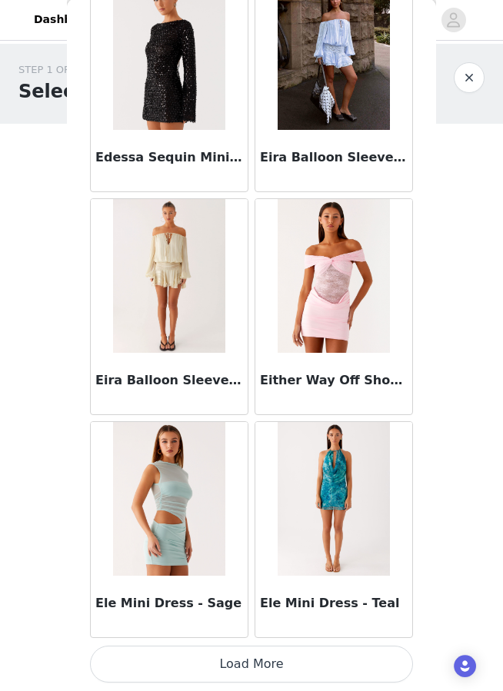
click at [232, 654] on button "Load More" at bounding box center [251, 664] width 323 height 37
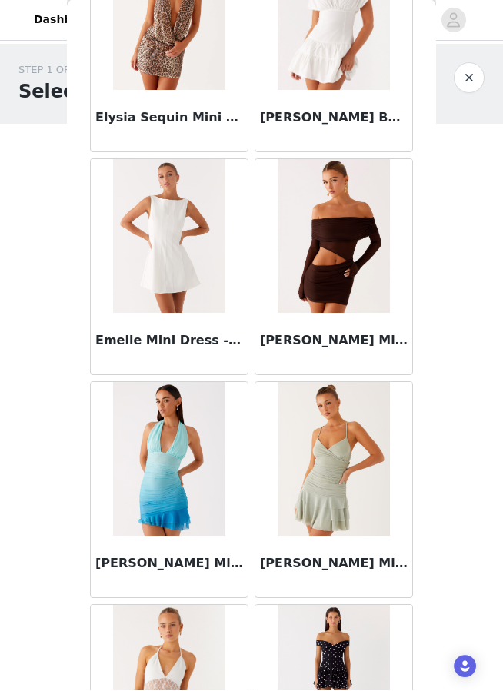
scroll to position [14822, 0]
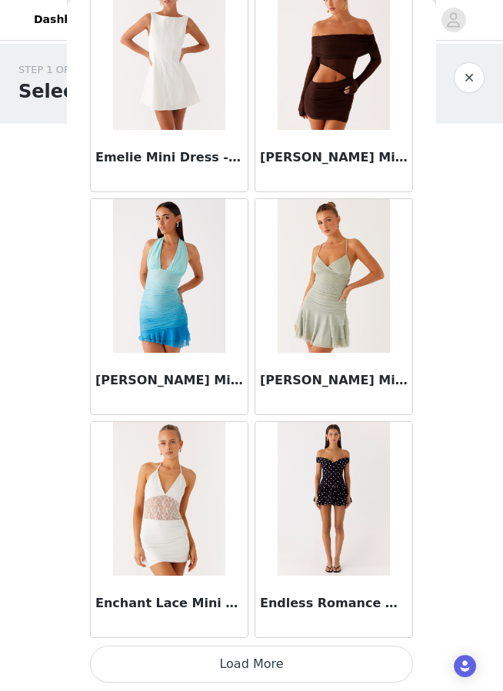
click at [229, 656] on button "Load More" at bounding box center [251, 664] width 323 height 37
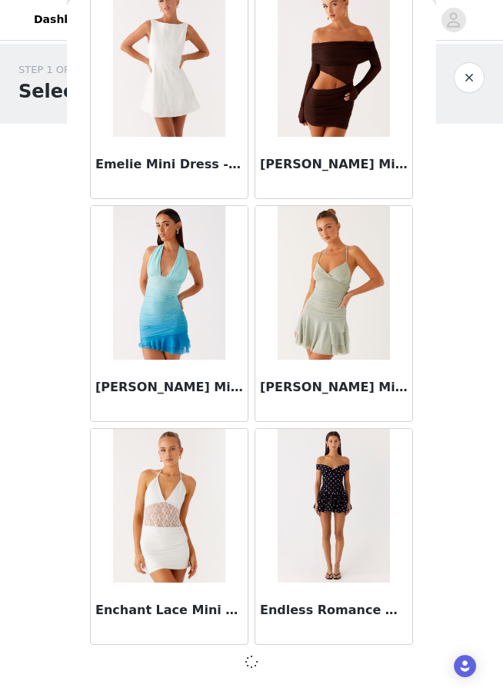
scroll to position [15028, 0]
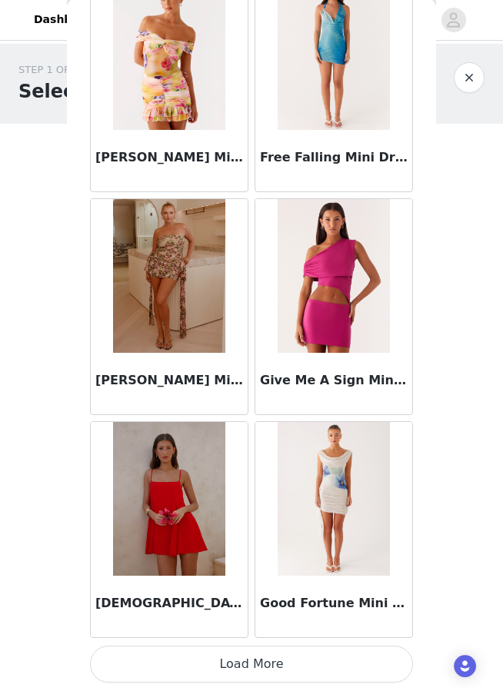
click at [229, 656] on button "Load More" at bounding box center [251, 664] width 323 height 37
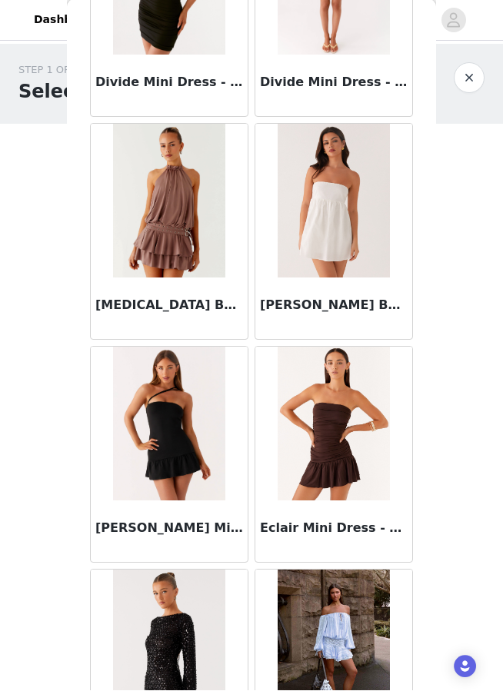
scroll to position [12210, 0]
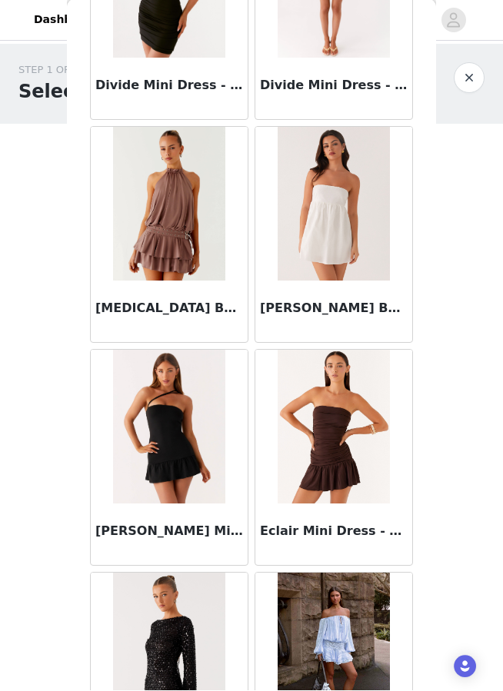
click at [213, 324] on div "[MEDICAL_DATA] Belt Mini Dress - Taupe" at bounding box center [169, 311] width 157 height 61
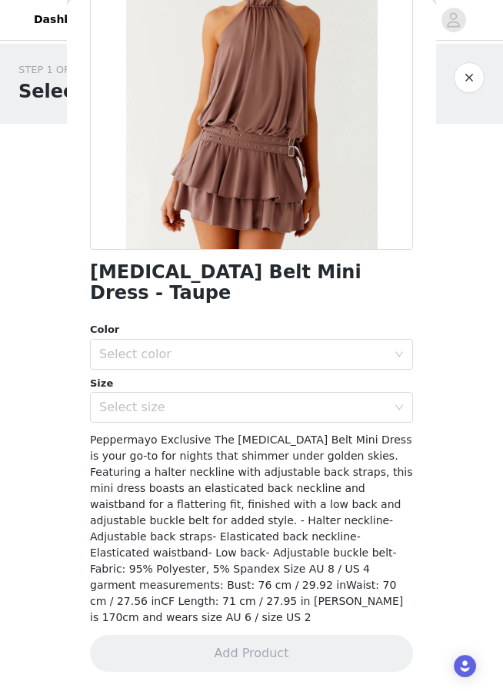
scroll to position [135, 0]
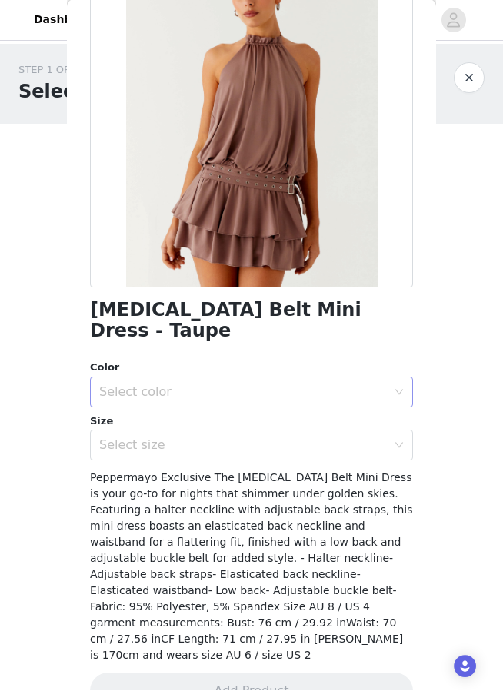
click at [265, 385] on div "Select color" at bounding box center [242, 392] width 287 height 15
click at [250, 406] on li "Taupe" at bounding box center [251, 405] width 323 height 25
click at [245, 435] on div "Select size" at bounding box center [246, 445] width 294 height 29
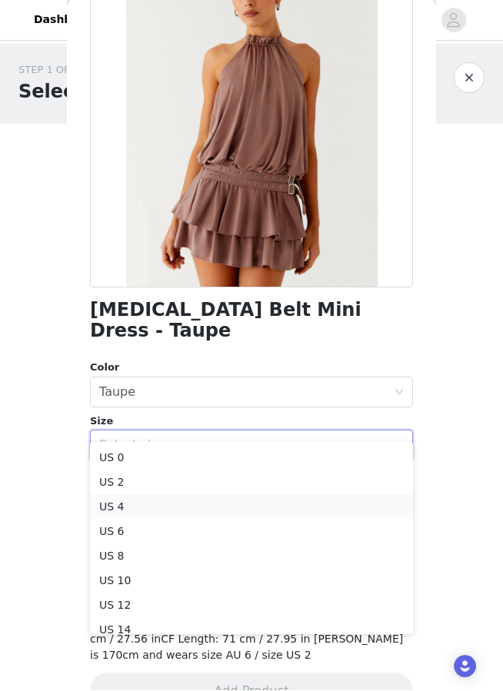
click at [208, 495] on li "US 4" at bounding box center [251, 507] width 323 height 25
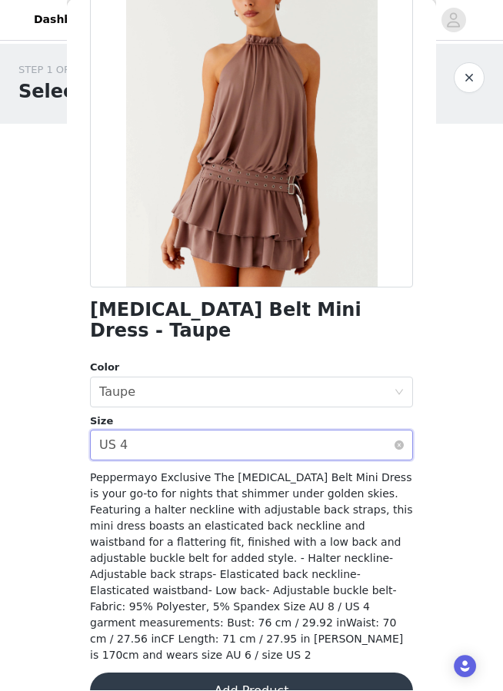
click at [218, 431] on div "Select size US 4" at bounding box center [246, 445] width 294 height 29
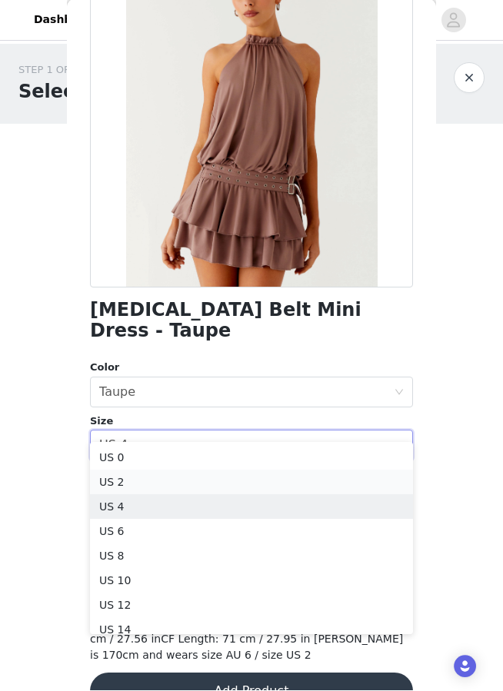
click at [185, 487] on li "US 2" at bounding box center [251, 482] width 323 height 25
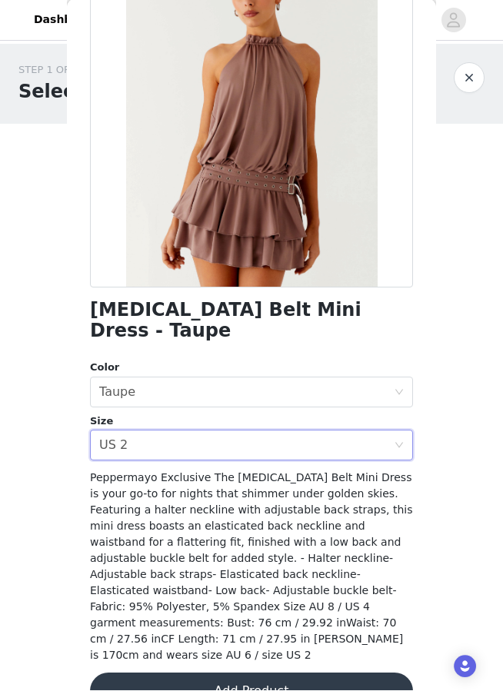
click at [149, 673] on button "Add Product" at bounding box center [251, 691] width 323 height 37
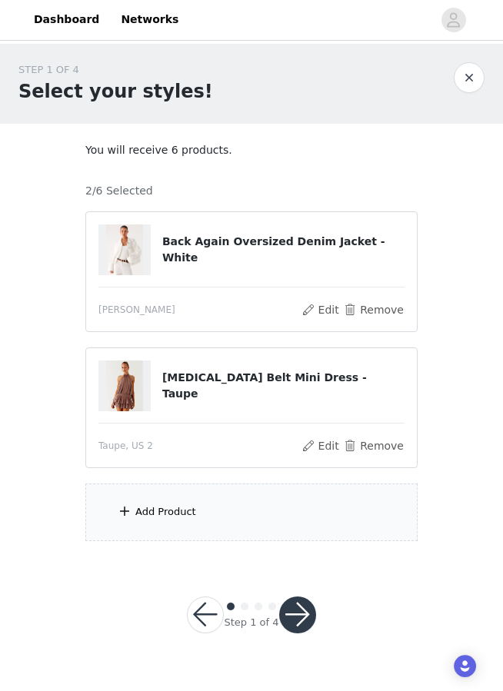
click at [203, 520] on div "Add Product" at bounding box center [251, 513] width 332 height 58
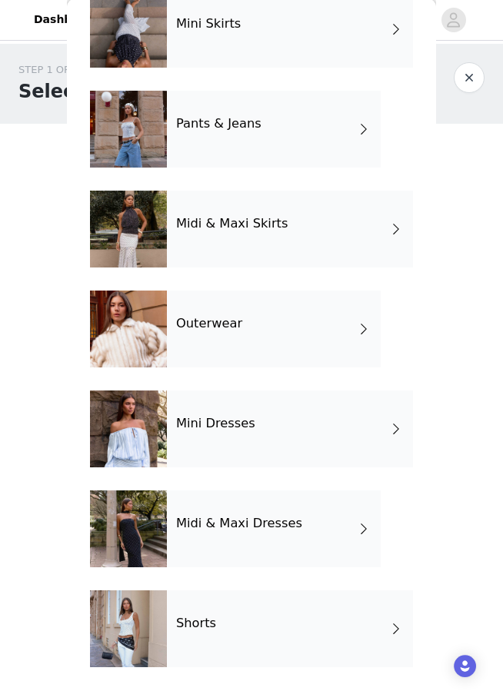
scroll to position [185, 0]
click at [215, 622] on div "Shorts" at bounding box center [290, 629] width 246 height 77
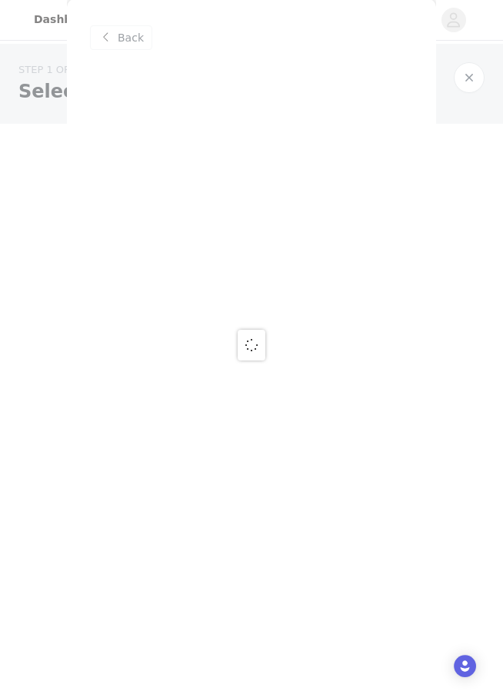
scroll to position [0, 0]
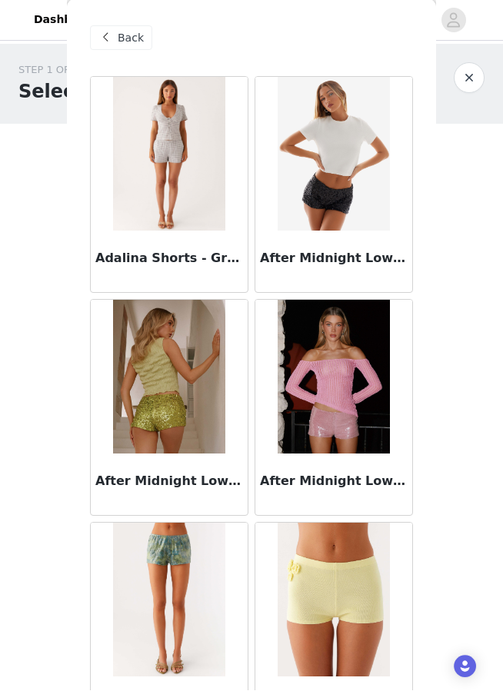
click at [141, 48] on div "Back" at bounding box center [121, 38] width 62 height 25
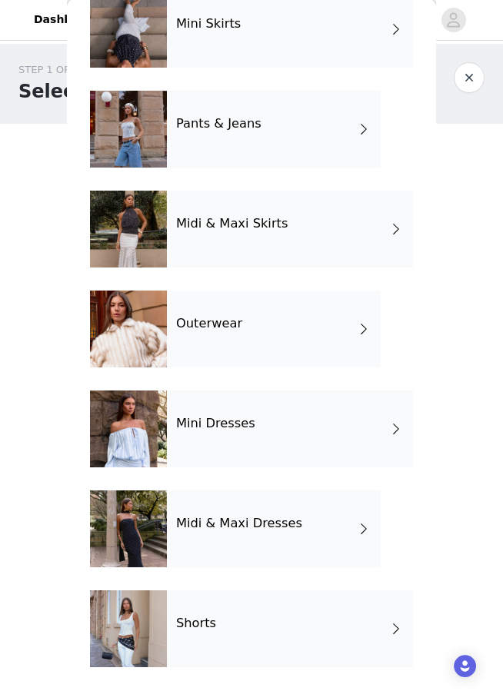
scroll to position [185, 0]
click at [196, 550] on div "Midi & Maxi Dresses" at bounding box center [274, 529] width 214 height 77
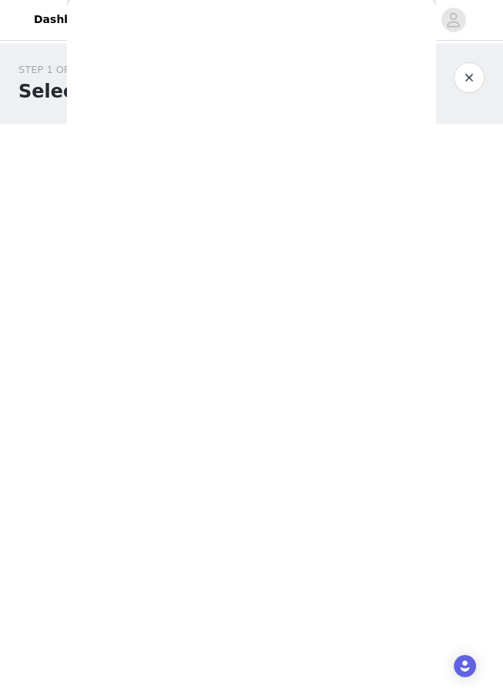
scroll to position [0, 0]
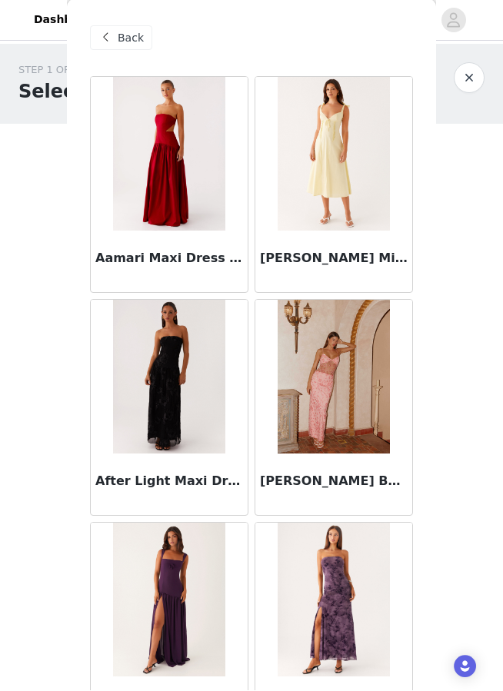
click at [124, 46] on div "Back" at bounding box center [121, 38] width 62 height 25
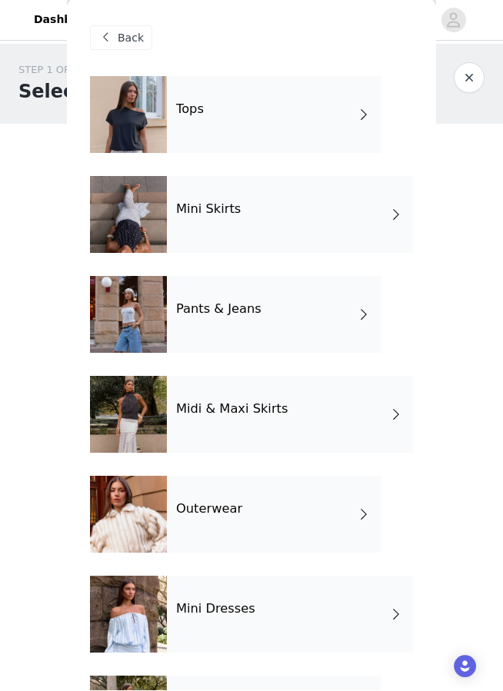
click at [251, 511] on div "Outerwear" at bounding box center [274, 515] width 214 height 77
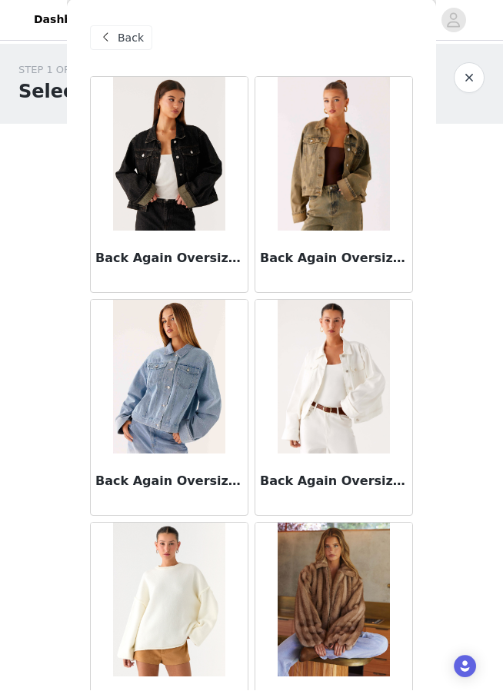
click at [138, 46] on div "Back" at bounding box center [121, 38] width 62 height 25
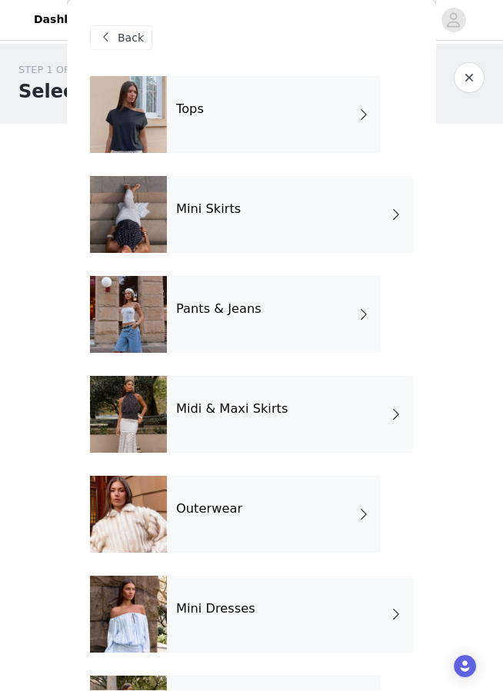
scroll to position [-1, 0]
click at [242, 219] on div "Mini Skirts" at bounding box center [290, 215] width 246 height 77
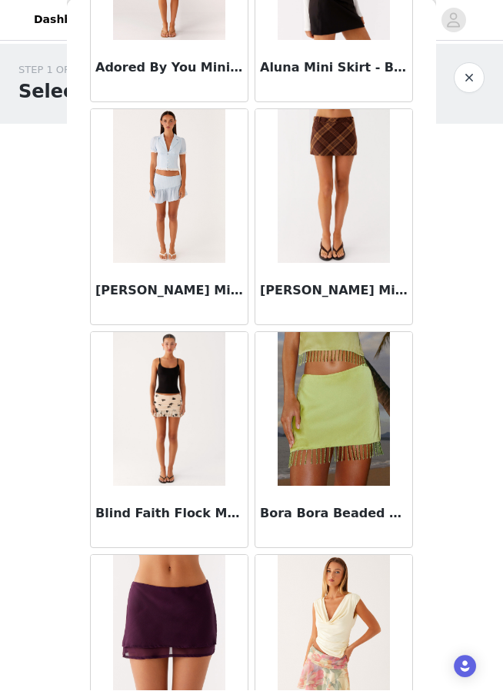
scroll to position [415, 0]
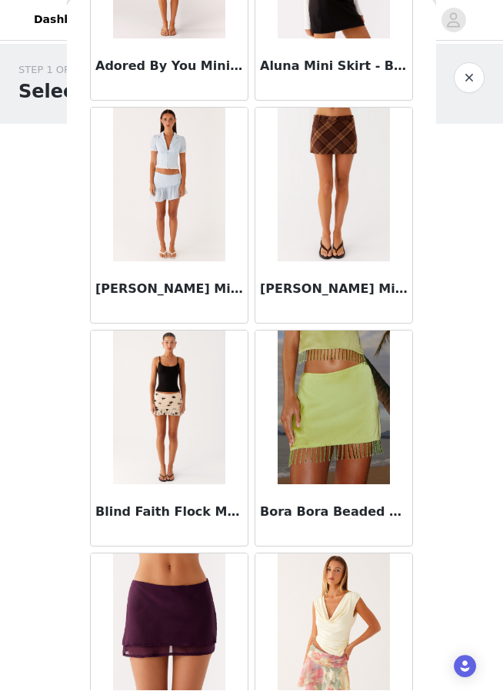
click at [324, 287] on h3 "[PERSON_NAME] Mini Skirt - Plaid" at bounding box center [334, 290] width 148 height 18
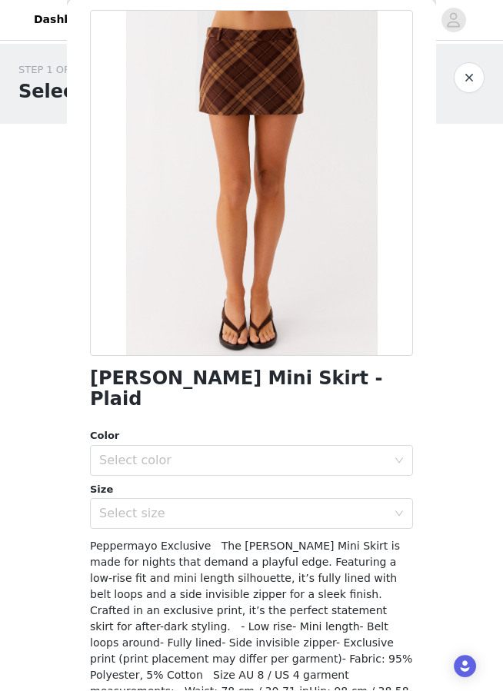
scroll to position [46, 0]
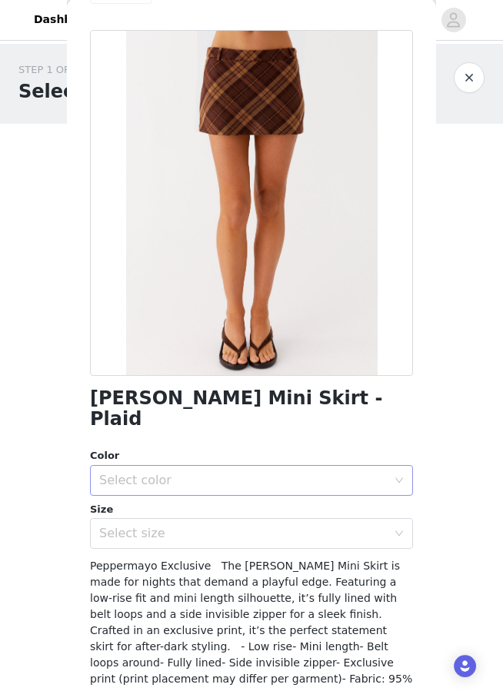
click at [261, 473] on div "Select color" at bounding box center [242, 480] width 287 height 15
click at [251, 490] on li "Plaid" at bounding box center [251, 493] width 323 height 25
click at [244, 527] on div "Select size" at bounding box center [242, 534] width 287 height 15
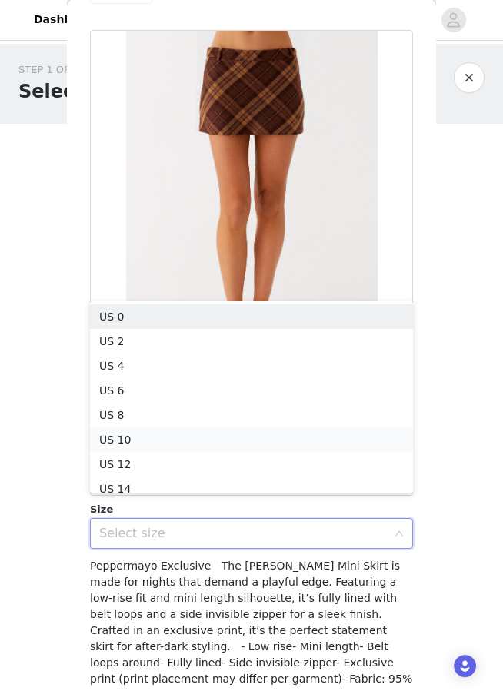
scroll to position [8, 0]
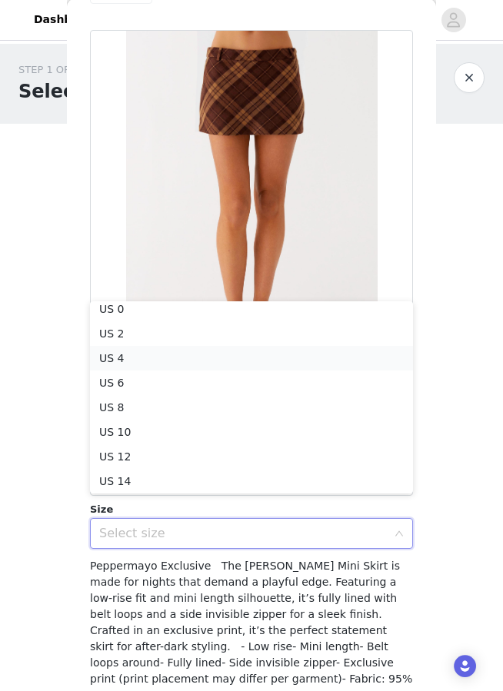
click at [182, 356] on li "US 4" at bounding box center [251, 359] width 323 height 25
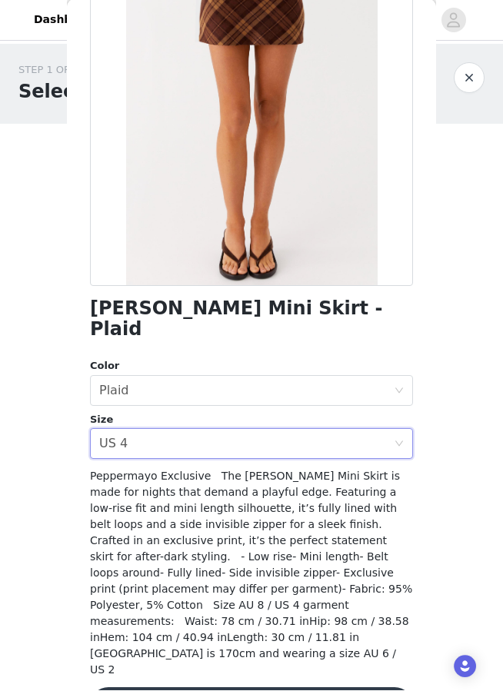
scroll to position [135, 0]
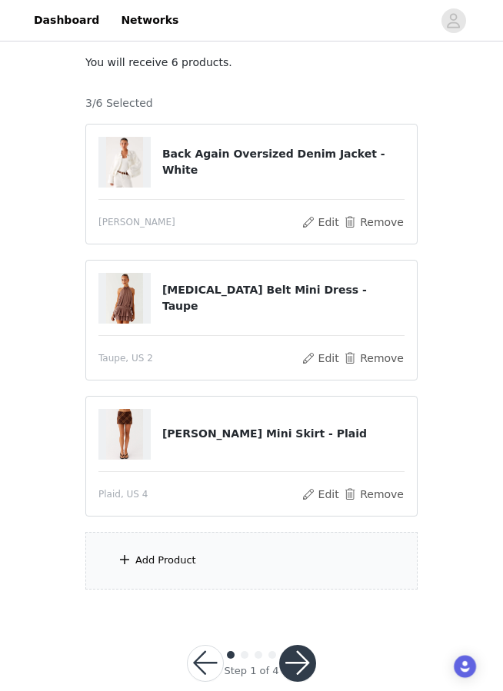
click at [153, 566] on div "Add Product" at bounding box center [165, 560] width 61 height 15
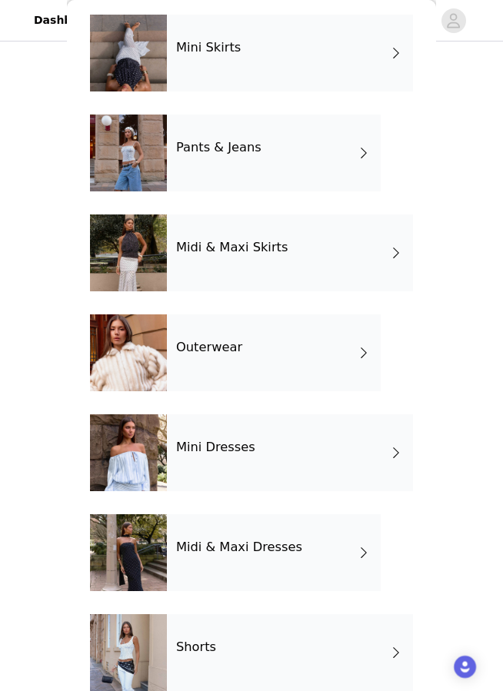
scroll to position [160, 0]
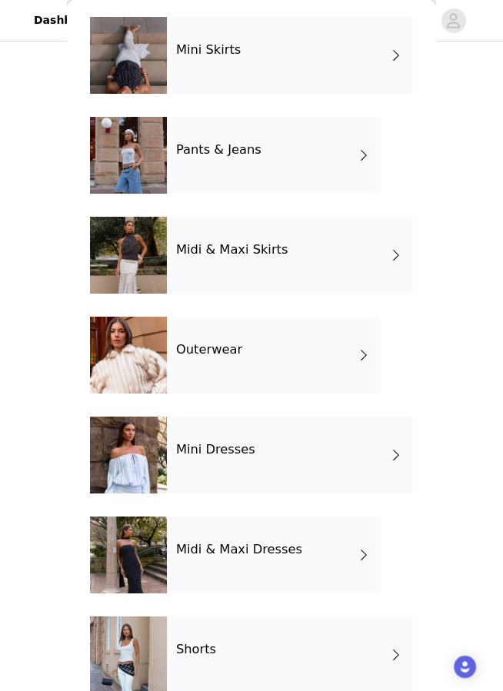
click at [196, 51] on h4 "Mini Skirts" at bounding box center [208, 50] width 65 height 14
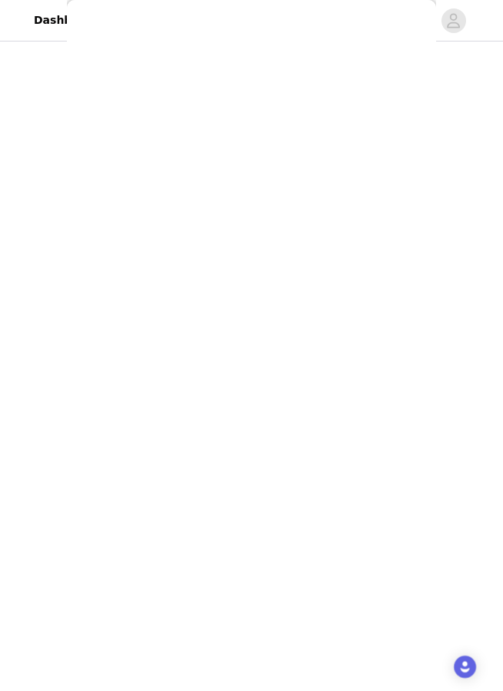
scroll to position [0, 0]
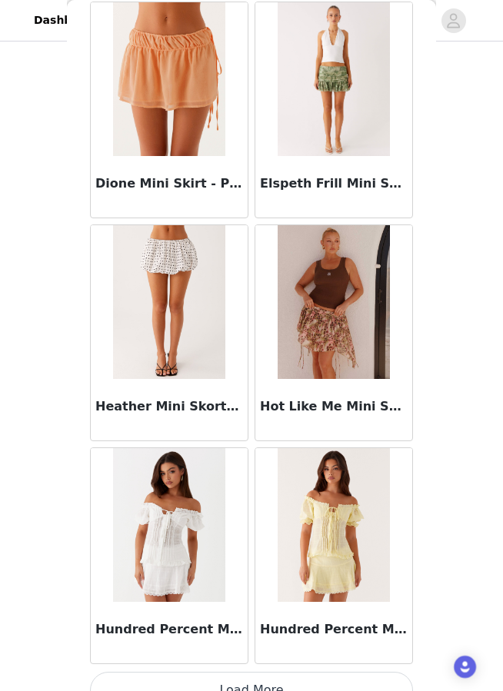
click at [219, 695] on button "Load More" at bounding box center [251, 690] width 323 height 37
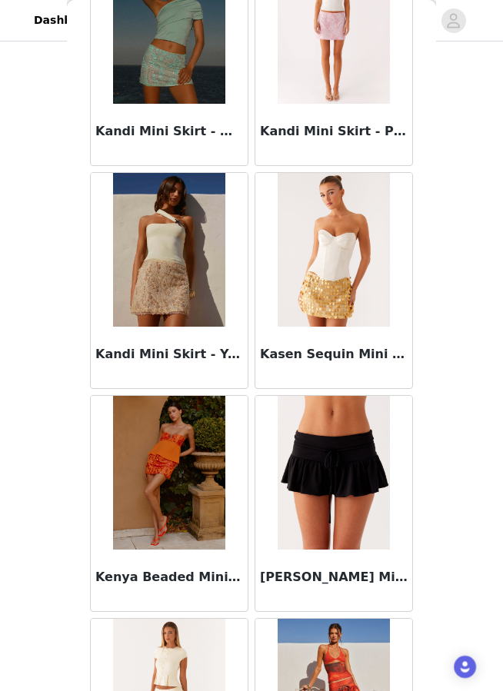
scroll to position [2915, 0]
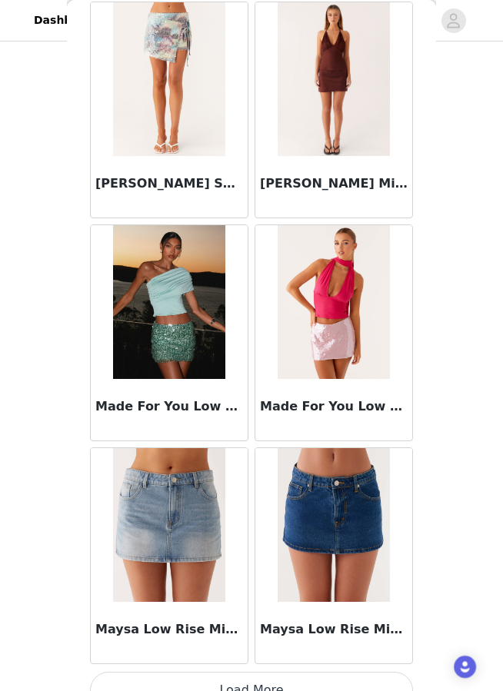
click at [202, 687] on button "Load More" at bounding box center [251, 690] width 323 height 37
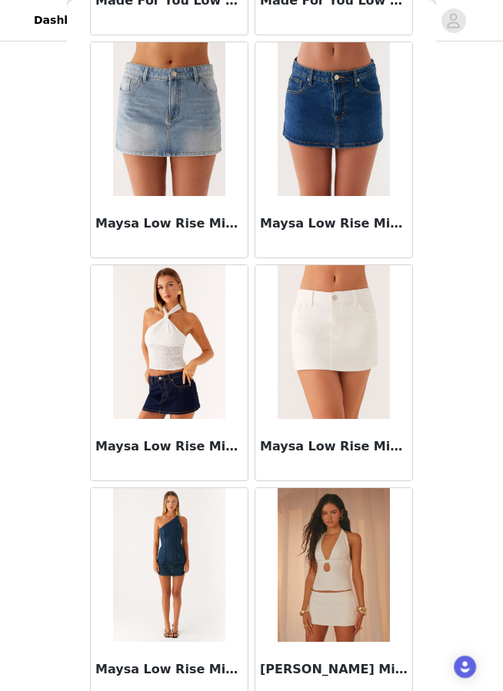
scroll to position [4325, 0]
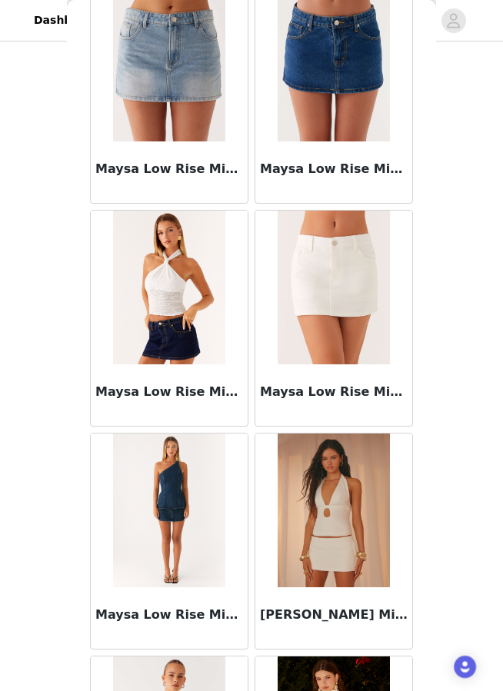
click at [350, 388] on h3 "Maysa Low Rise Mini Skirt - Ivory" at bounding box center [334, 392] width 148 height 18
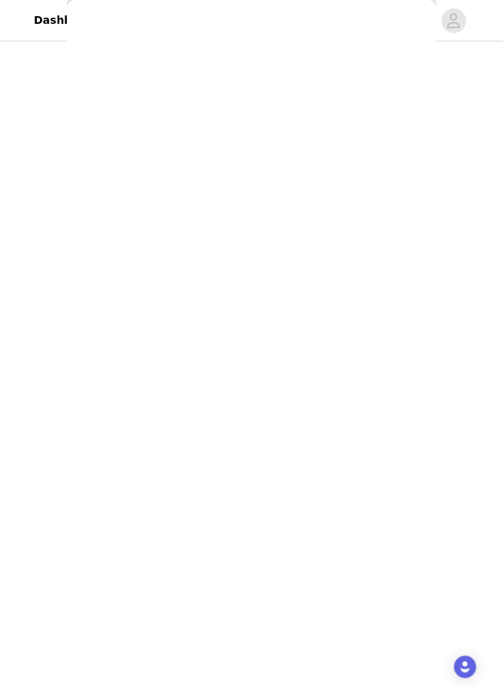
scroll to position [77, 0]
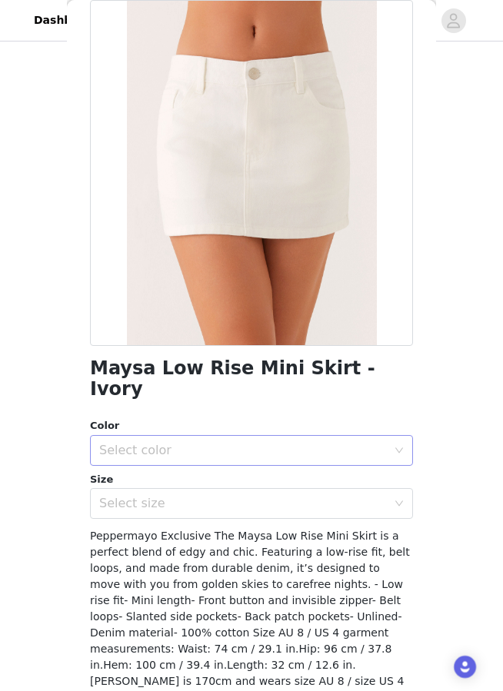
click at [294, 437] on div "Select color" at bounding box center [246, 450] width 294 height 29
click at [264, 470] on li "Ivory" at bounding box center [251, 462] width 323 height 25
click at [255, 496] on div "Select size" at bounding box center [242, 503] width 287 height 15
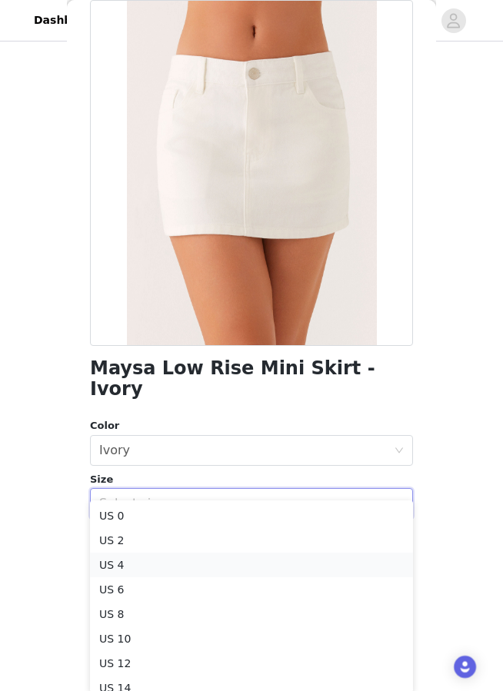
click at [193, 556] on li "US 4" at bounding box center [251, 565] width 323 height 25
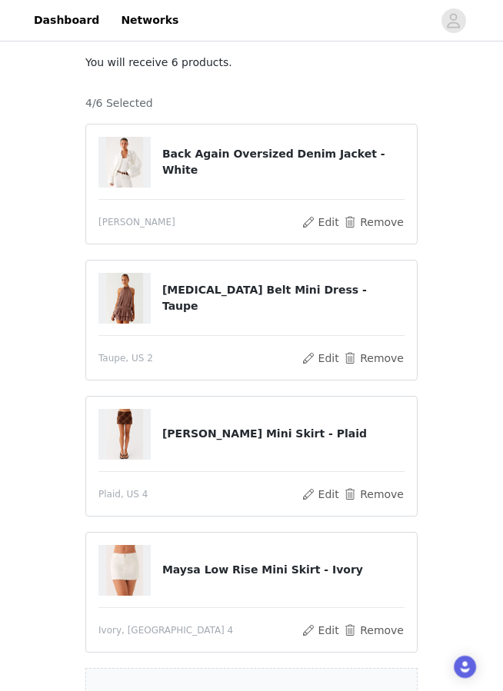
click at [168, 677] on div "Add Product" at bounding box center [251, 697] width 332 height 58
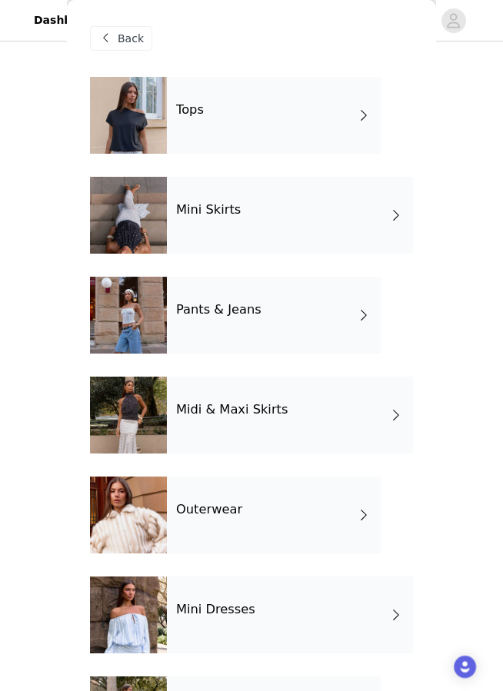
click at [238, 237] on div "Mini Skirts" at bounding box center [290, 215] width 246 height 77
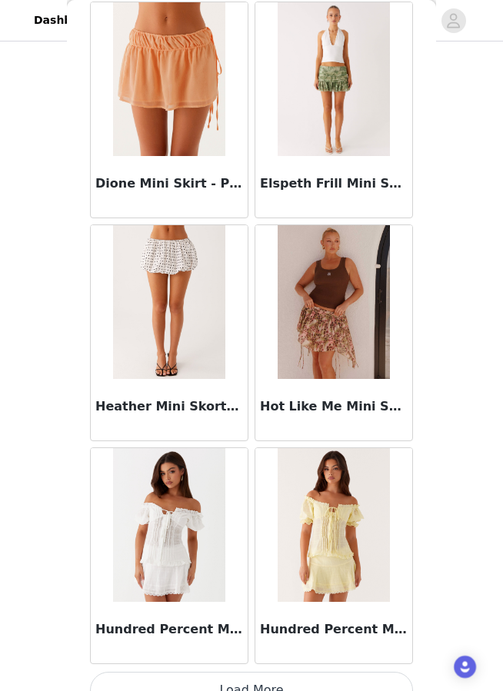
click at [247, 680] on button "Load More" at bounding box center [251, 690] width 323 height 37
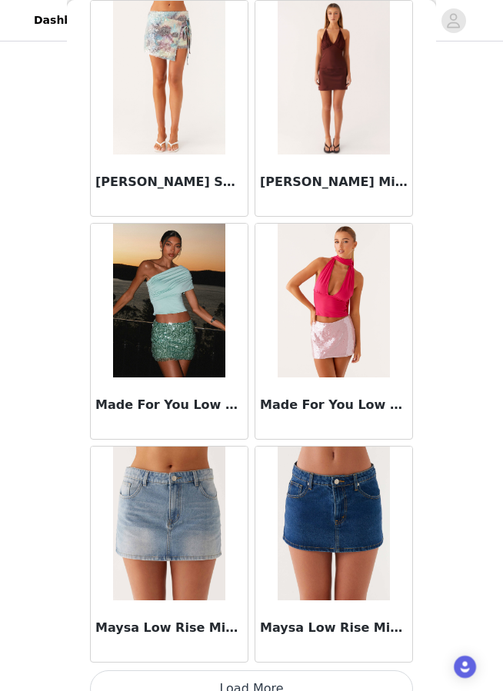
click at [247, 680] on button "Load More" at bounding box center [251, 688] width 323 height 37
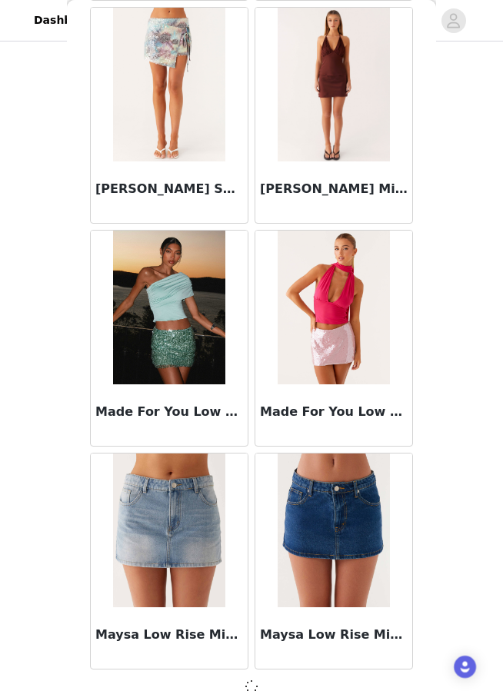
scroll to position [3858, 0]
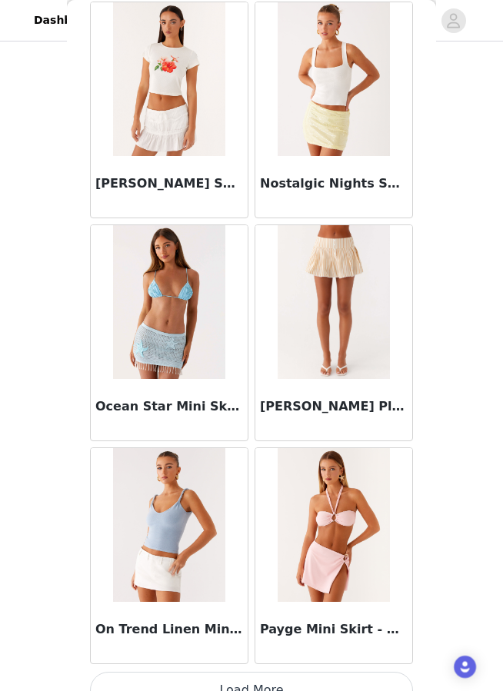
click at [229, 699] on button "Load More" at bounding box center [251, 690] width 323 height 37
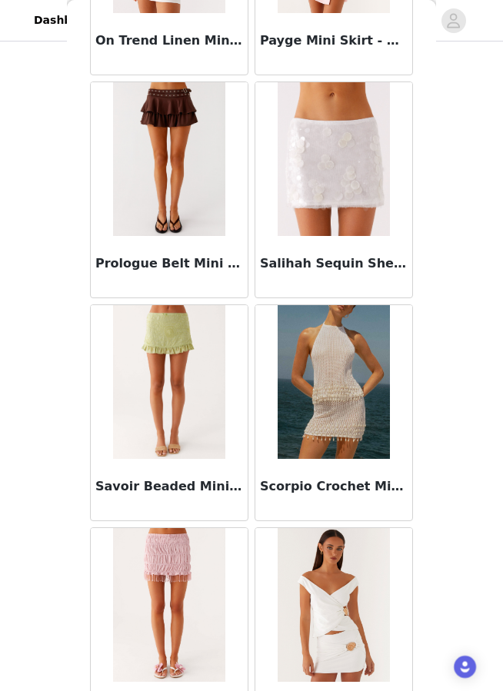
scroll to position [6665, 0]
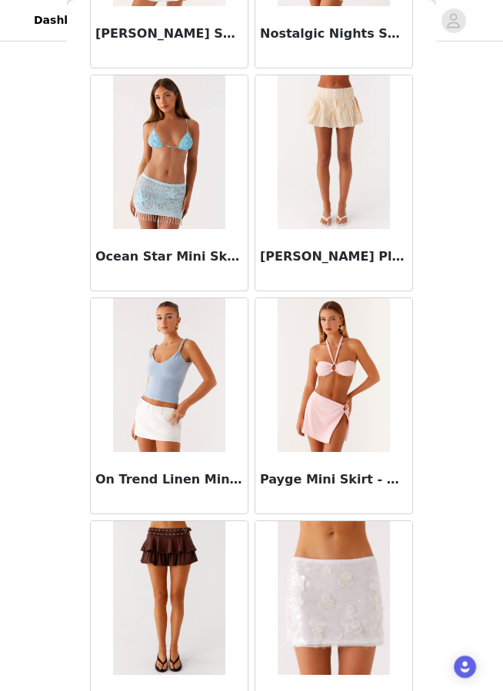
click at [205, 481] on h3 "On Trend Linen Mini Skort - White" at bounding box center [169, 479] width 148 height 18
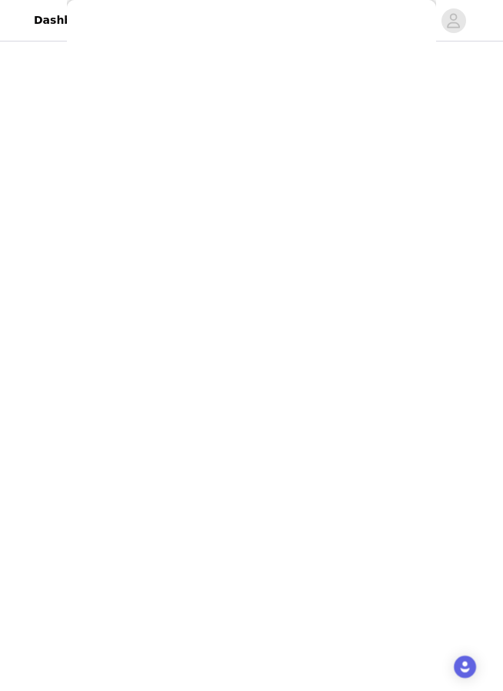
scroll to position [61, 0]
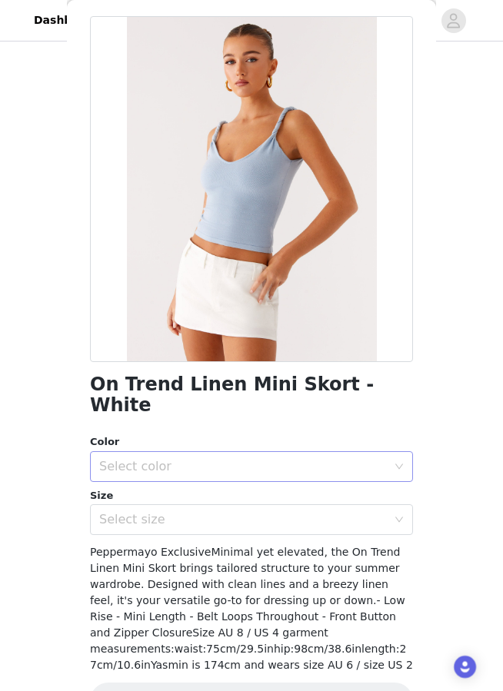
click at [278, 460] on div "Select color" at bounding box center [251, 466] width 323 height 31
click at [259, 488] on li "White" at bounding box center [251, 479] width 323 height 25
click at [250, 514] on div "On Trend Linen Mini Skort - White Color Select color White Size Select size Pep…" at bounding box center [251, 377] width 323 height 722
click at [214, 512] on div "Select size" at bounding box center [242, 519] width 287 height 15
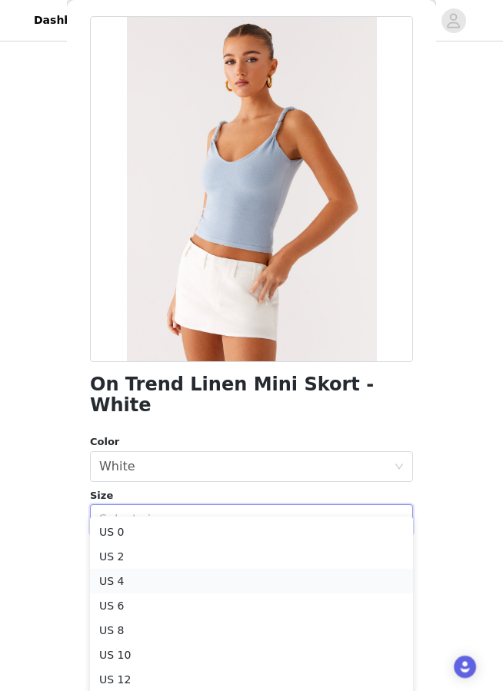
click at [170, 585] on li "US 4" at bounding box center [251, 581] width 323 height 25
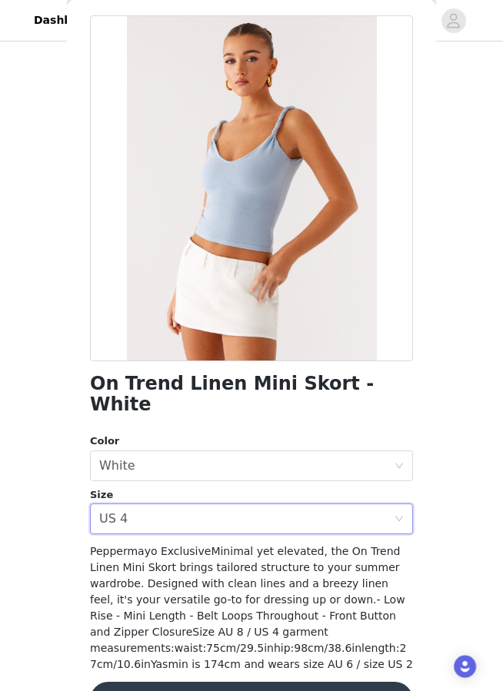
scroll to position [154, 0]
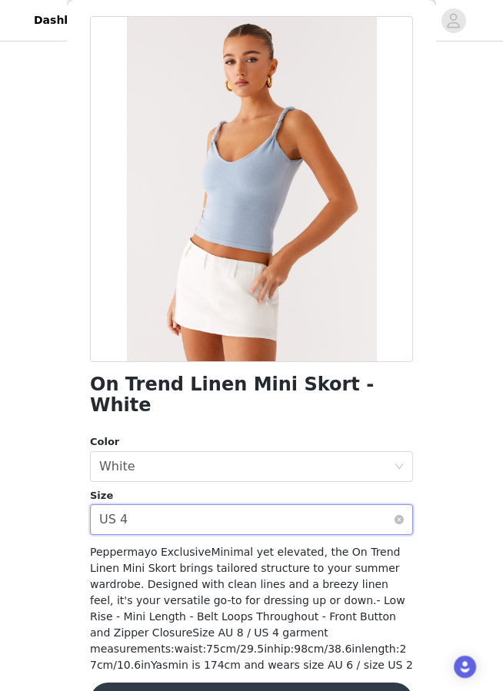
click at [228, 505] on div "Select size US 4" at bounding box center [246, 519] width 294 height 29
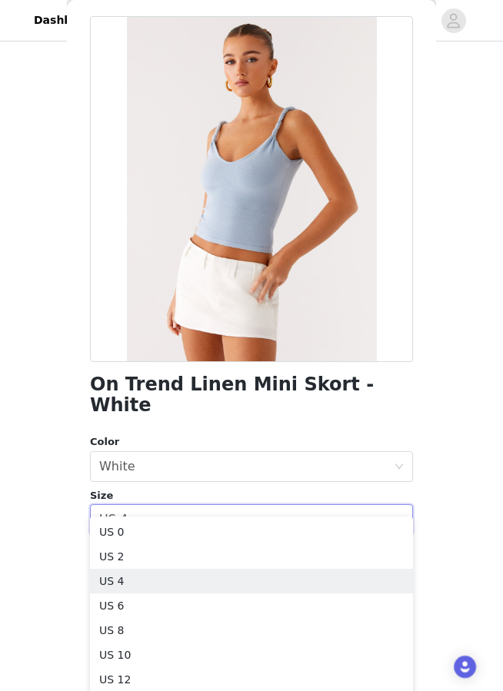
click at [12, 541] on div "STEP 1 OF 4 Select your styles! You will receive 6 products. 4/6 Selected Back …" at bounding box center [251, 284] width 503 height 788
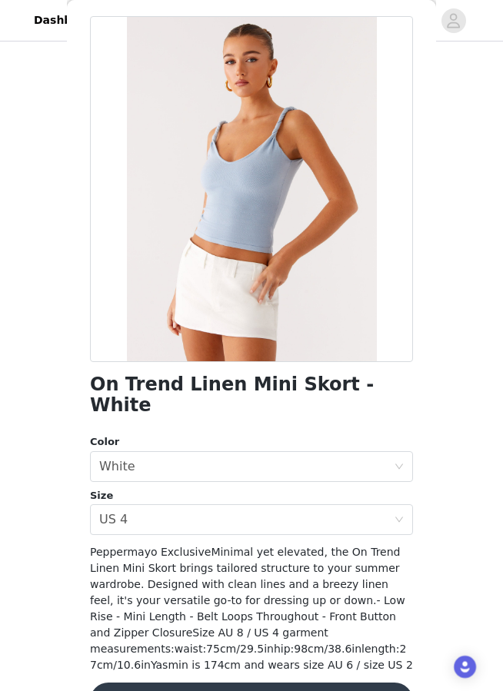
click at [171, 692] on button "Add Product" at bounding box center [251, 701] width 323 height 37
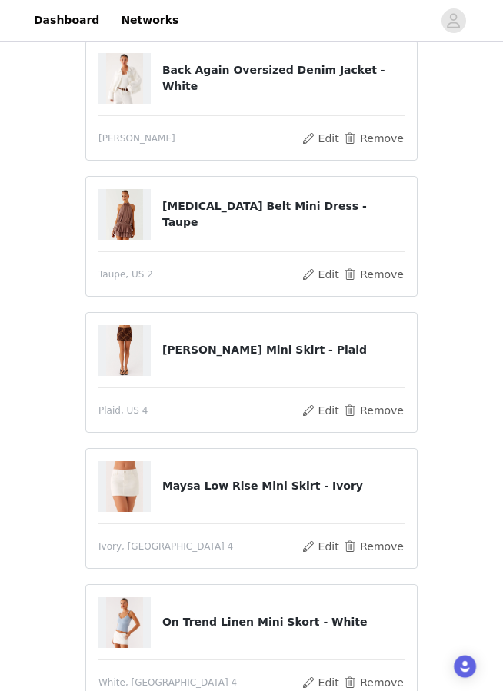
scroll to position [172, 0]
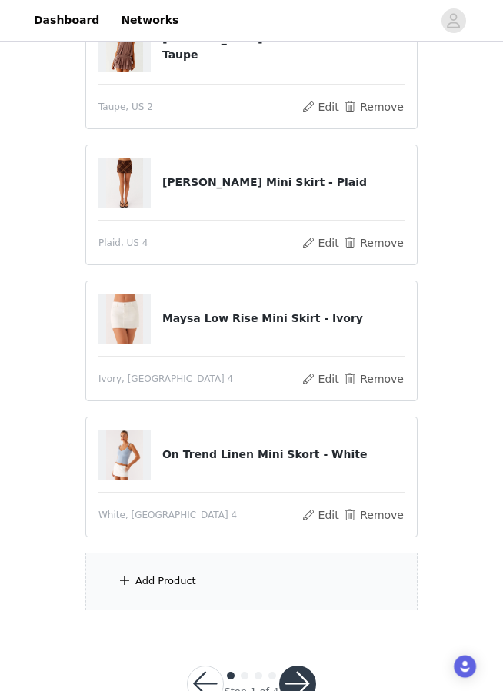
click at [167, 584] on div "Add Product" at bounding box center [165, 581] width 61 height 15
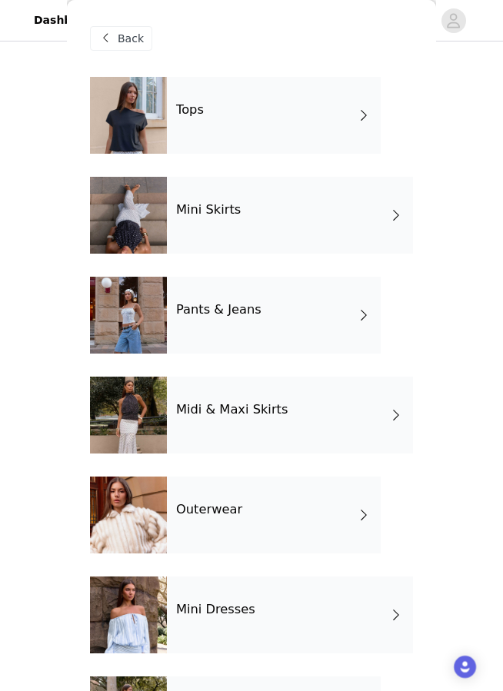
click at [228, 121] on div "Tops" at bounding box center [274, 115] width 214 height 77
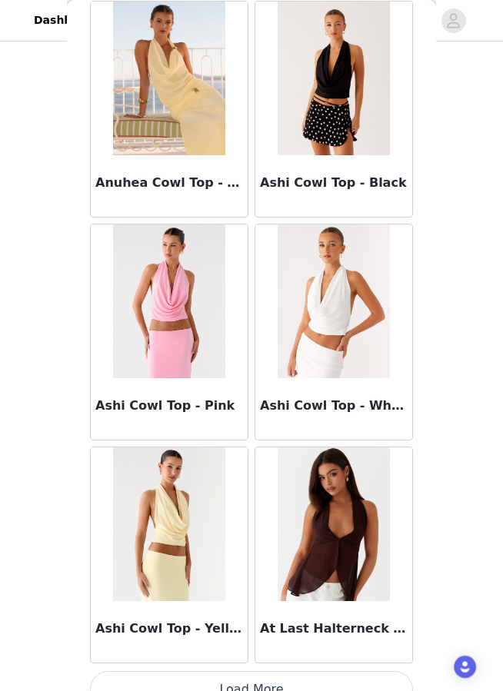
scroll to position [1636, 0]
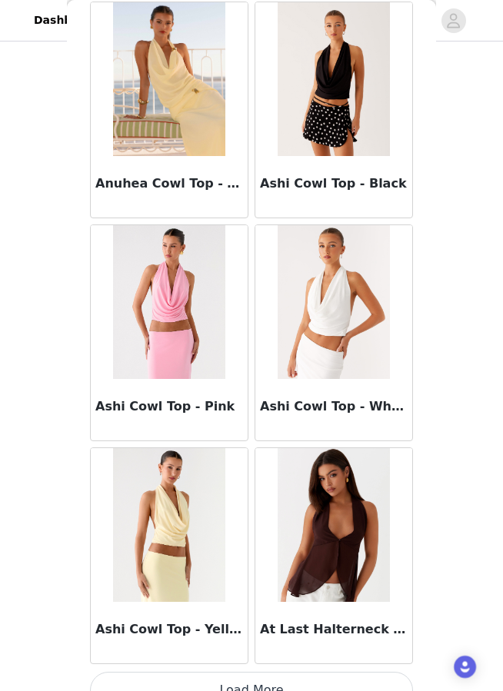
click at [204, 693] on button "Load More" at bounding box center [251, 690] width 323 height 37
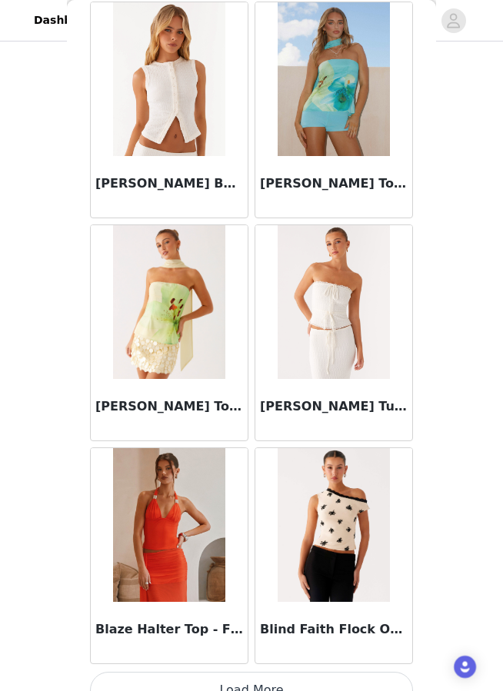
click at [202, 695] on button "Load More" at bounding box center [251, 690] width 323 height 37
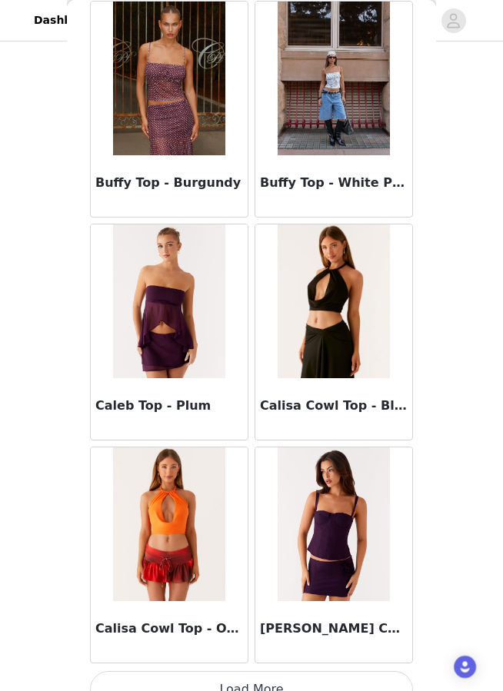
scroll to position [6094, 0]
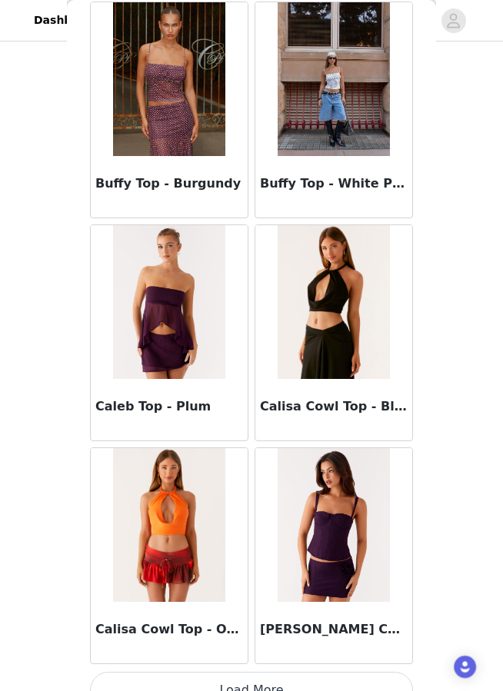
click at [230, 694] on button "Load More" at bounding box center [251, 690] width 323 height 37
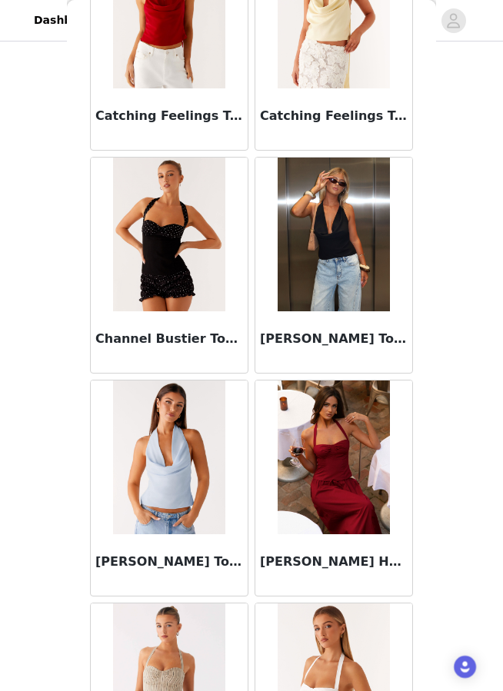
scroll to position [7975, 0]
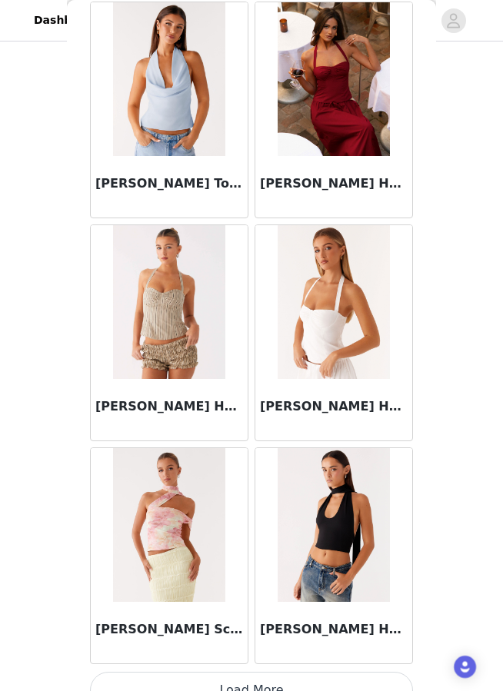
click at [180, 687] on button "Load More" at bounding box center [251, 690] width 323 height 37
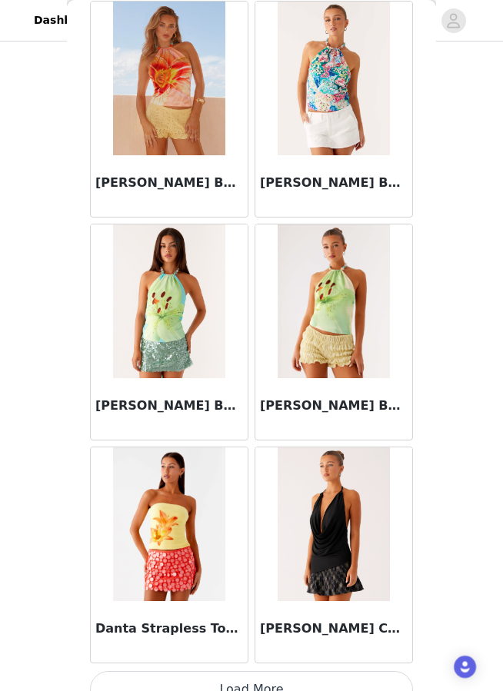
scroll to position [10552, 0]
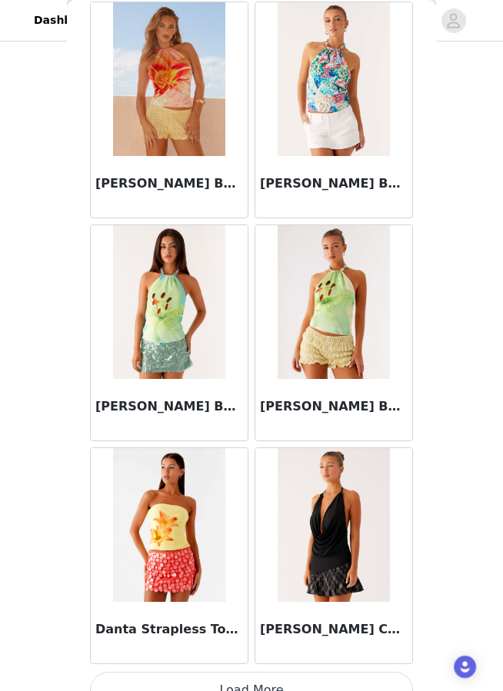
click at [150, 685] on button "Load More" at bounding box center [251, 690] width 323 height 37
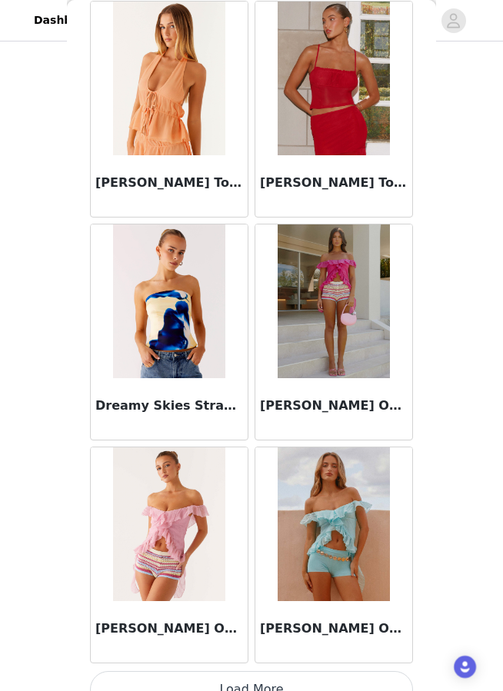
scroll to position [12781, 0]
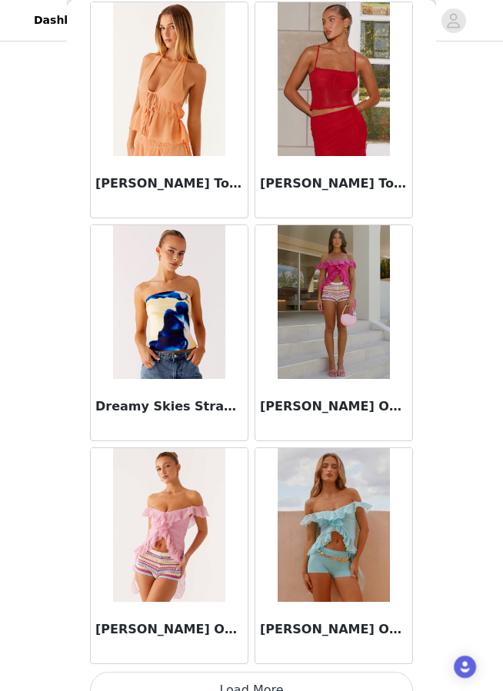
click at [148, 700] on button "Load More" at bounding box center [251, 690] width 323 height 37
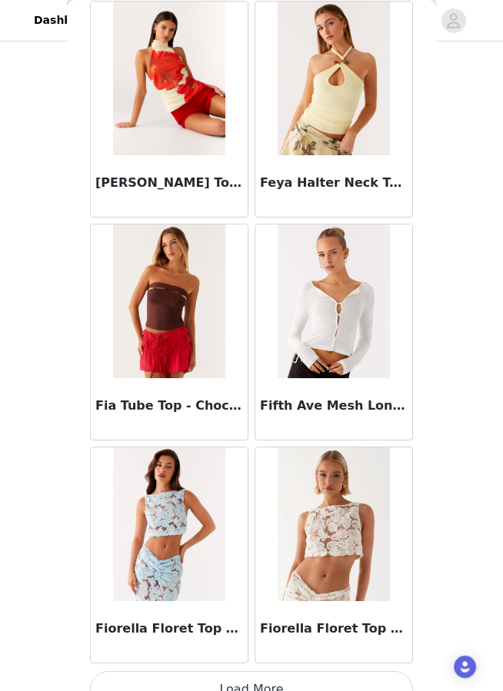
scroll to position [15010, 0]
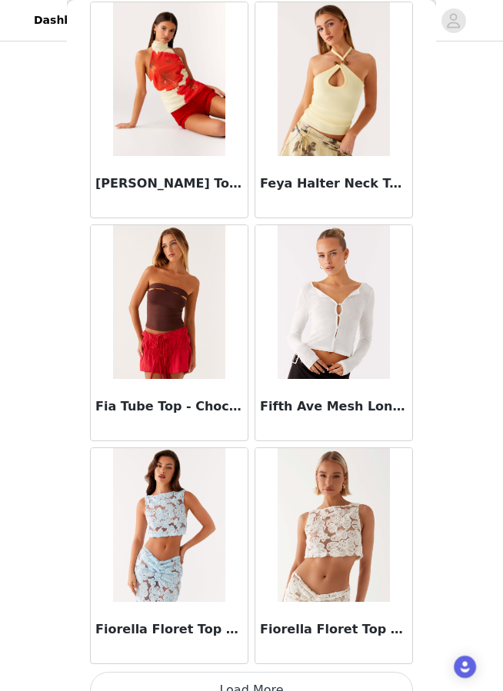
click at [151, 693] on button "Load More" at bounding box center [251, 690] width 323 height 37
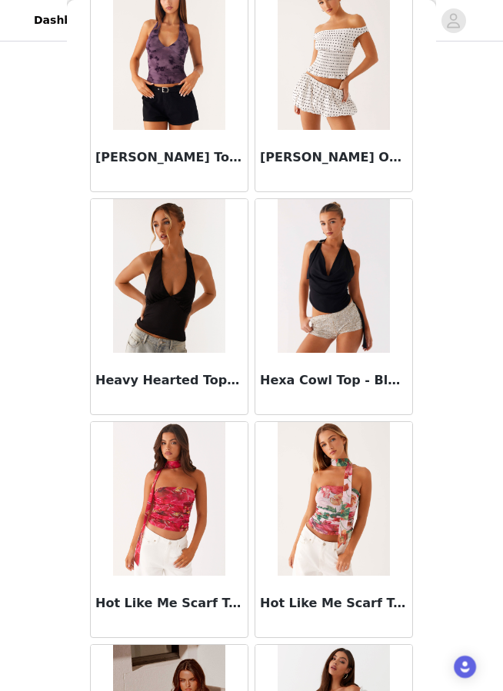
scroll to position [16731, 0]
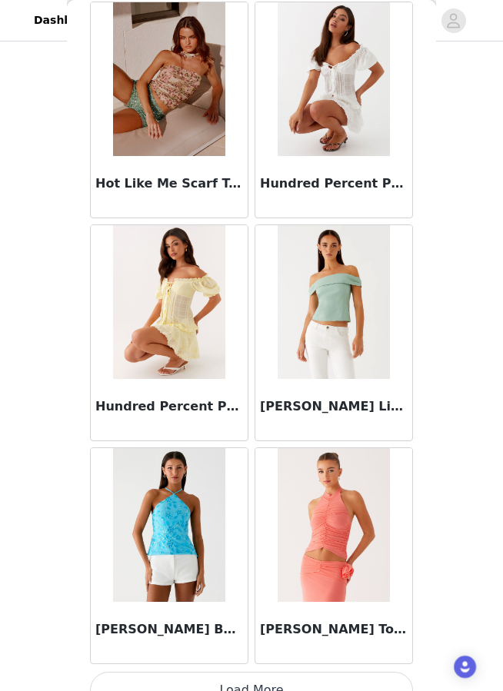
click at [157, 690] on button "Load More" at bounding box center [251, 690] width 323 height 37
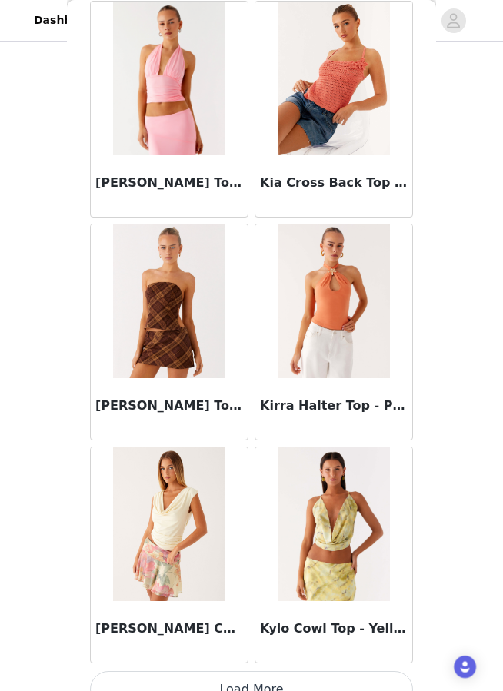
scroll to position [19468, 0]
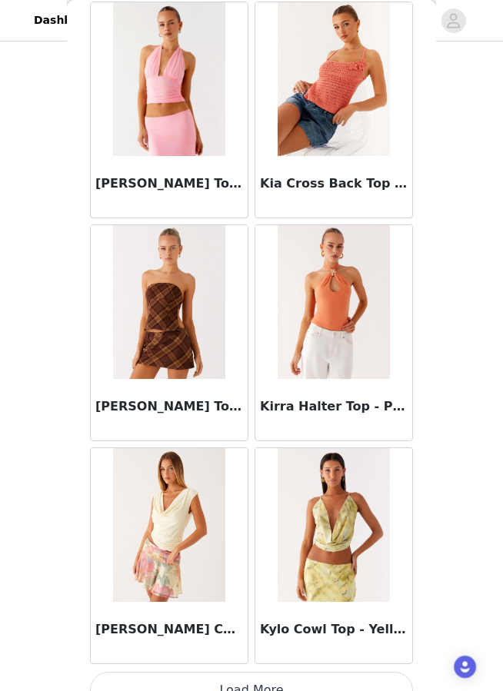
click at [208, 683] on button "Load More" at bounding box center [251, 690] width 323 height 37
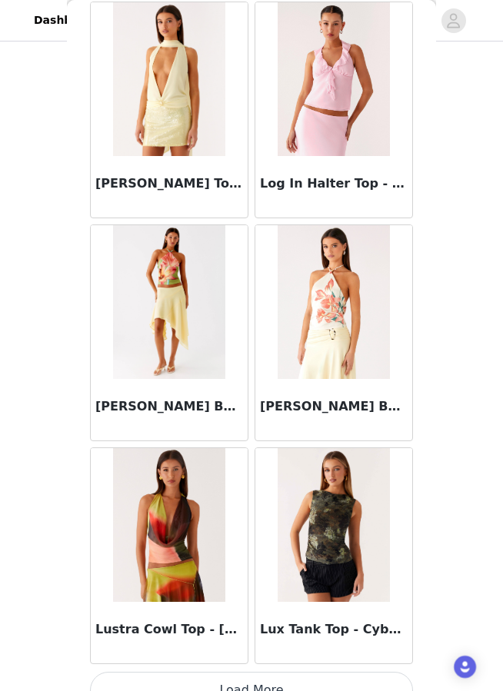
click at [206, 684] on button "Load More" at bounding box center [251, 690] width 323 height 37
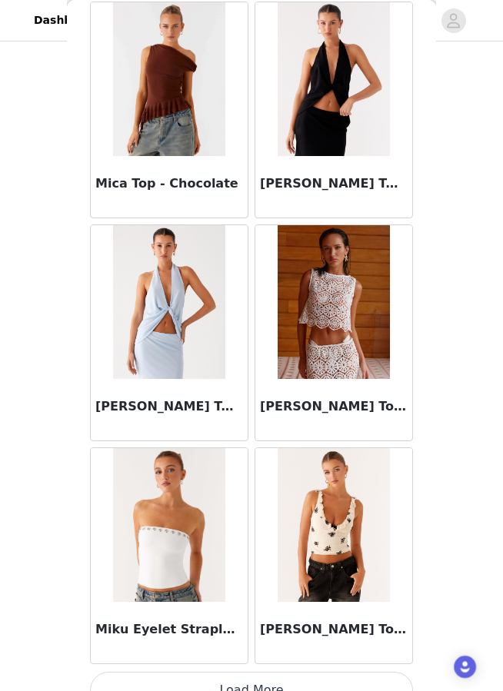
click at [206, 684] on button "Load More" at bounding box center [251, 690] width 323 height 37
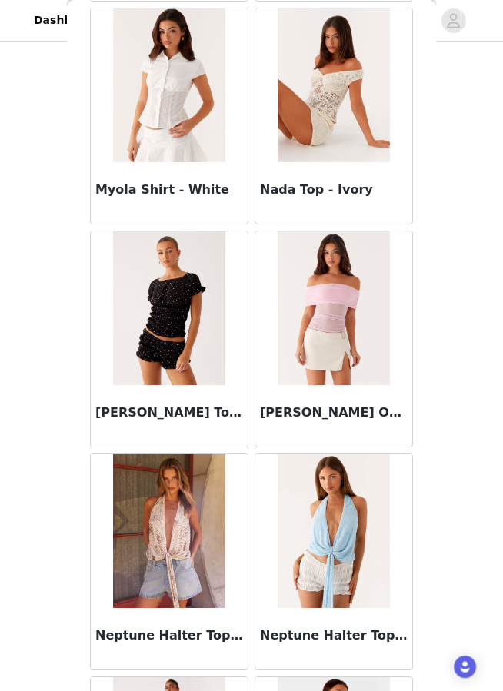
scroll to position [25545, 0]
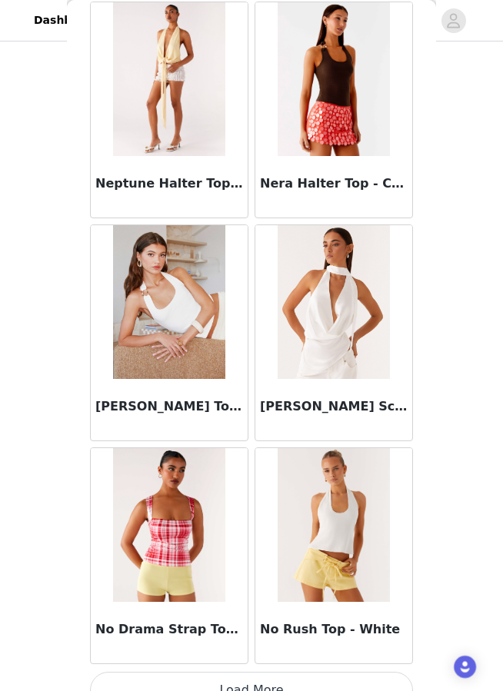
click at [201, 688] on button "Load More" at bounding box center [251, 690] width 323 height 37
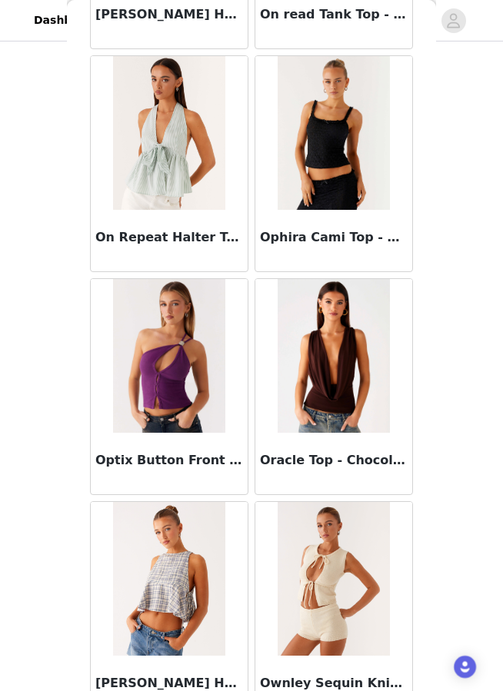
scroll to position [27455, 0]
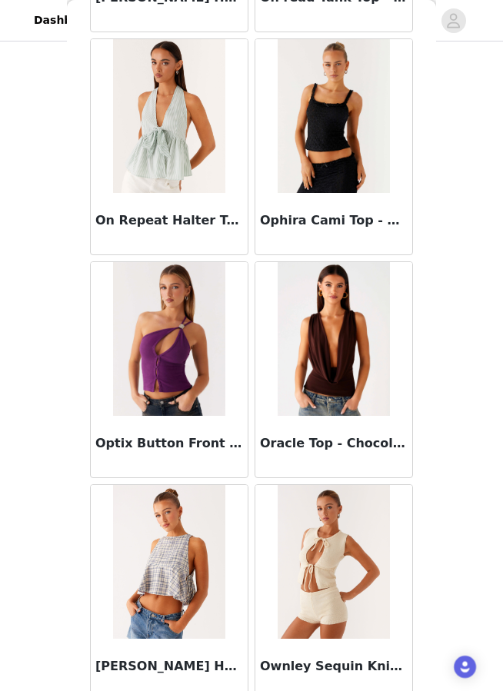
click at [312, 440] on h3 "Oracle Top - Chocolate" at bounding box center [334, 443] width 148 height 18
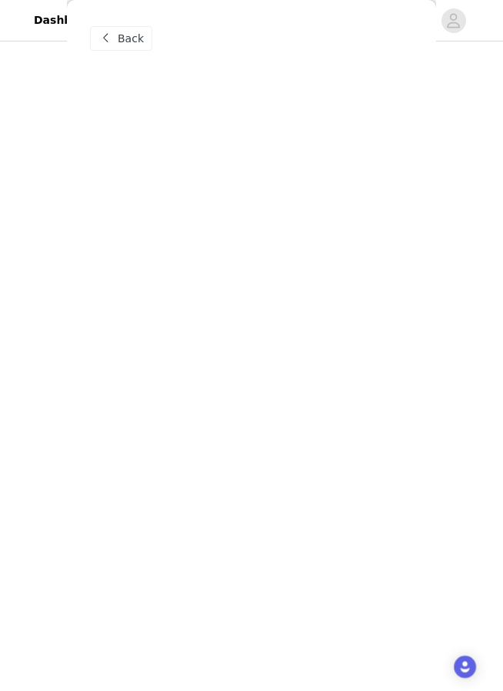
scroll to position [0, 0]
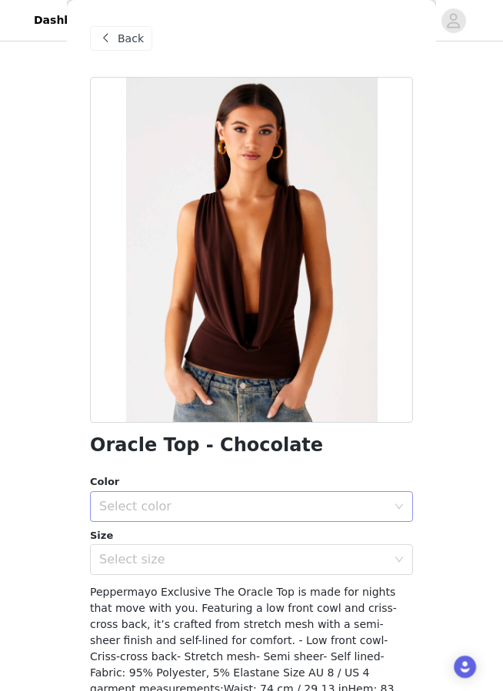
click at [308, 497] on div "Select color" at bounding box center [246, 506] width 294 height 29
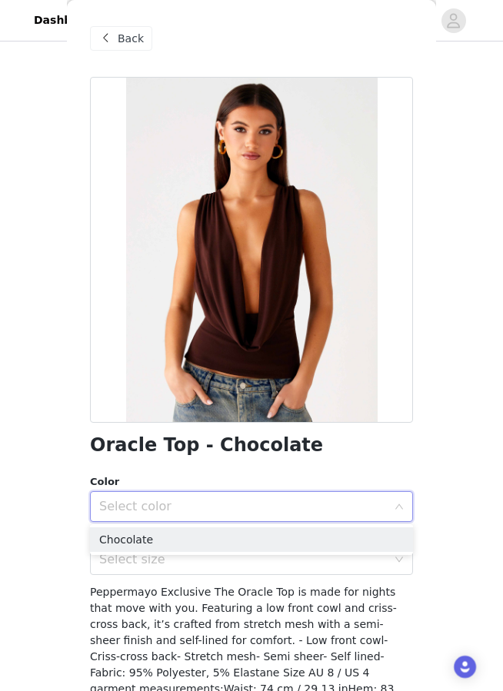
click at [294, 527] on ul "Chocolate" at bounding box center [251, 539] width 323 height 31
click at [285, 542] on li "Chocolate" at bounding box center [251, 539] width 323 height 25
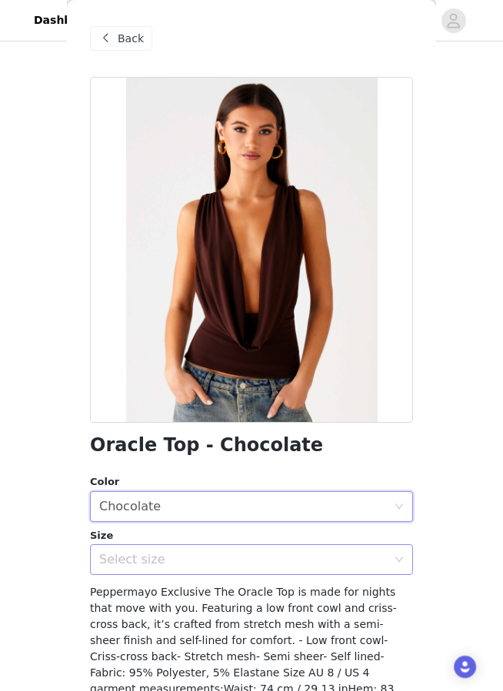
click at [271, 556] on div "Select size" at bounding box center [242, 559] width 287 height 15
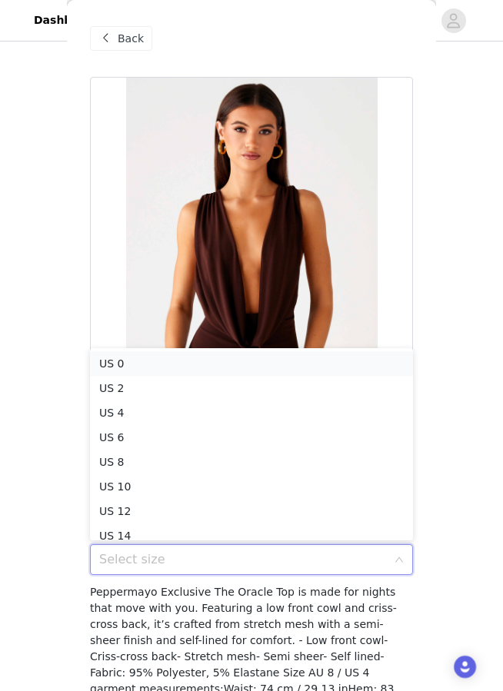
click at [135, 358] on li "US 0" at bounding box center [251, 363] width 323 height 25
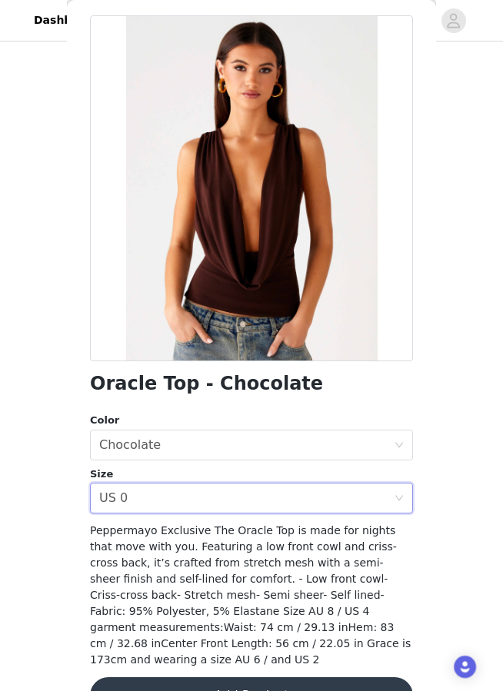
scroll to position [61, 0]
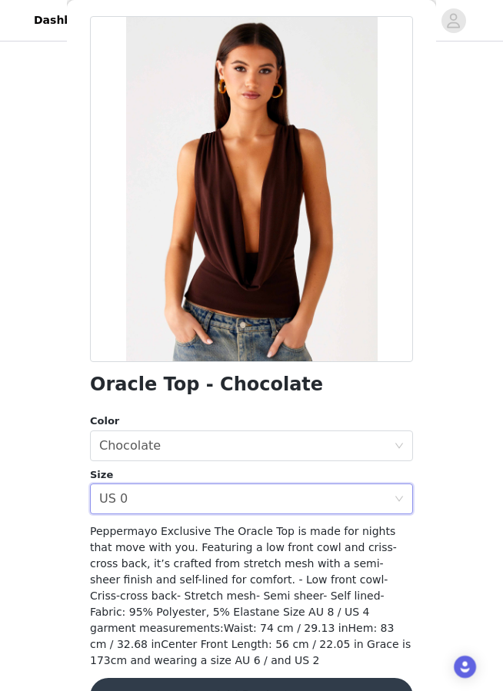
click at [158, 688] on button "Add Product" at bounding box center [251, 696] width 323 height 37
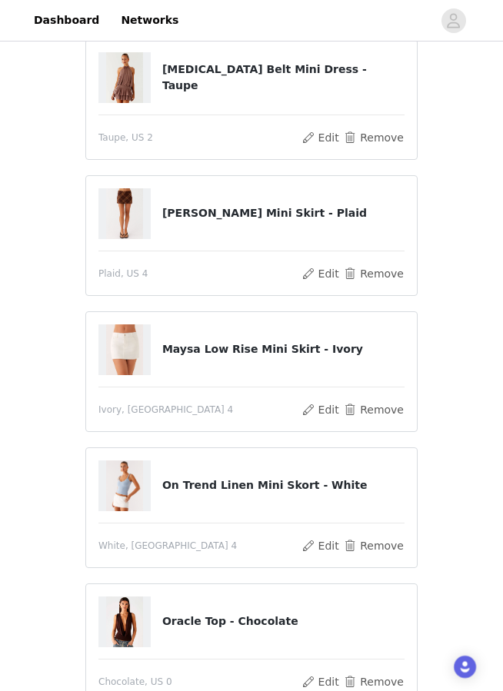
scroll to position [399, 0]
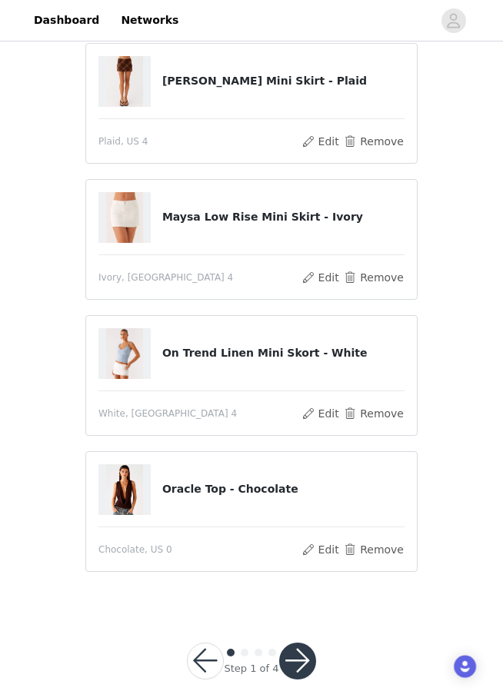
click at [294, 661] on button "button" at bounding box center [297, 661] width 37 height 37
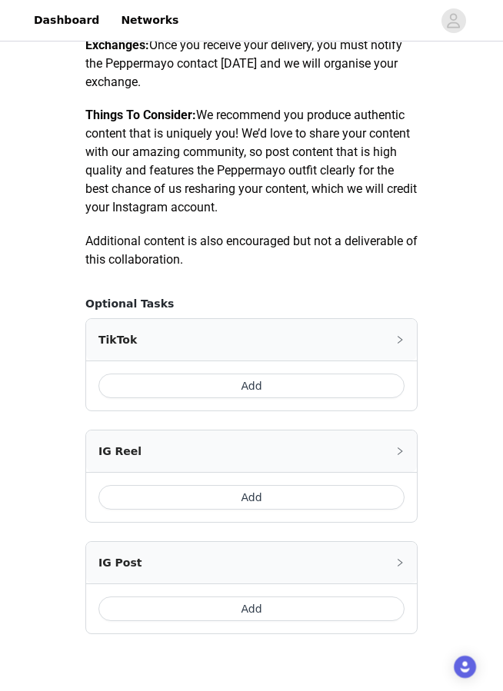
scroll to position [778, 0]
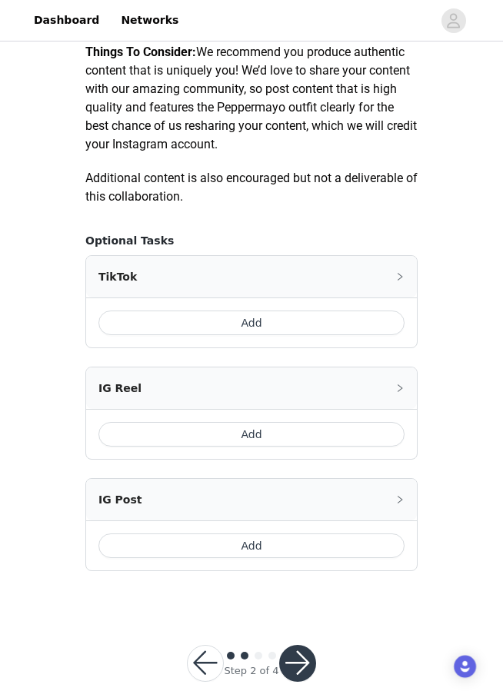
click at [269, 332] on div "Add" at bounding box center [251, 323] width 331 height 50
click at [272, 319] on button "Add" at bounding box center [251, 323] width 306 height 25
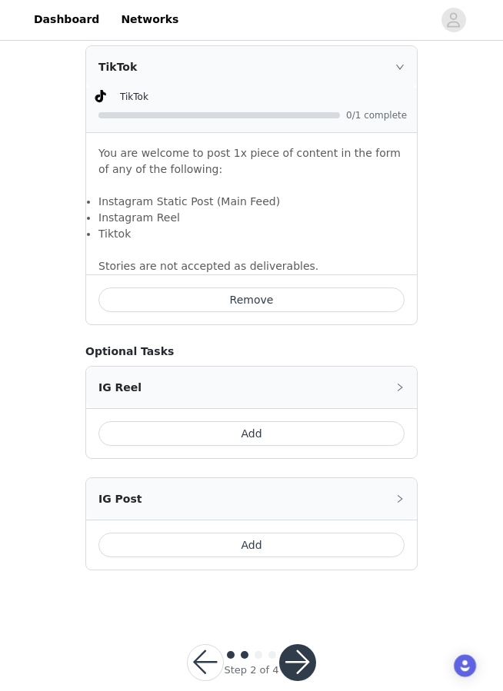
click at [296, 656] on button "button" at bounding box center [297, 664] width 37 height 37
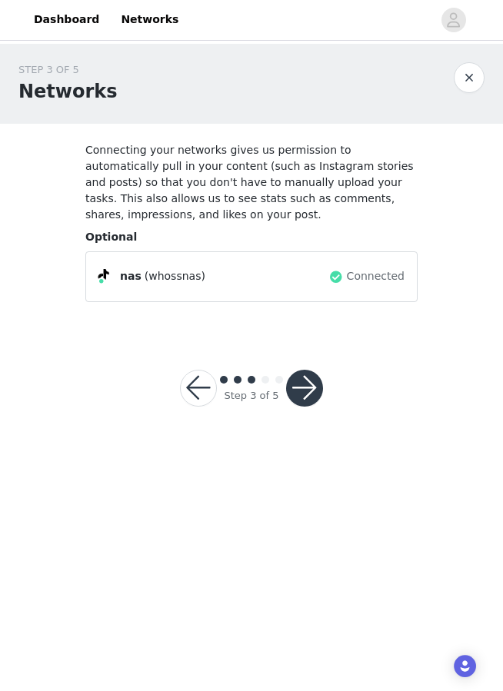
click at [305, 399] on button "button" at bounding box center [304, 388] width 37 height 37
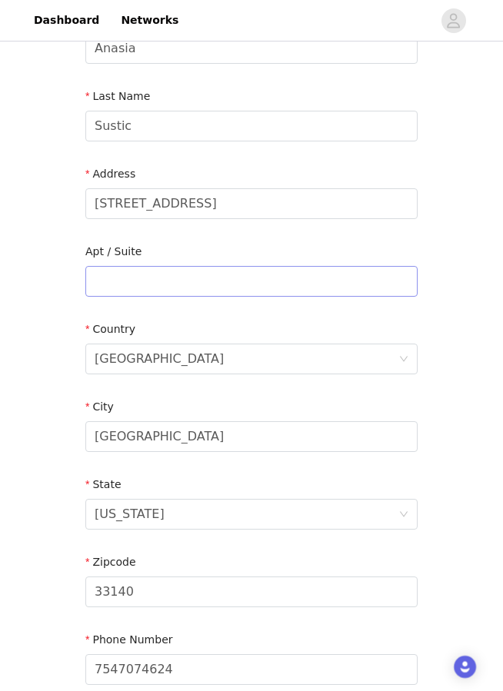
scroll to position [331, 0]
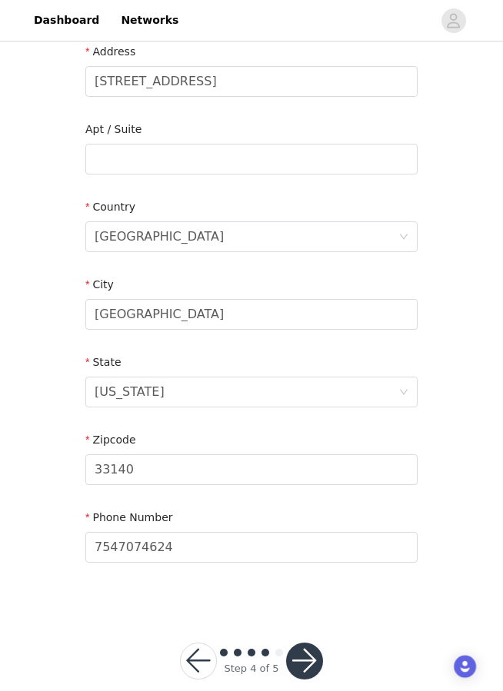
click at [303, 654] on button "button" at bounding box center [304, 661] width 37 height 37
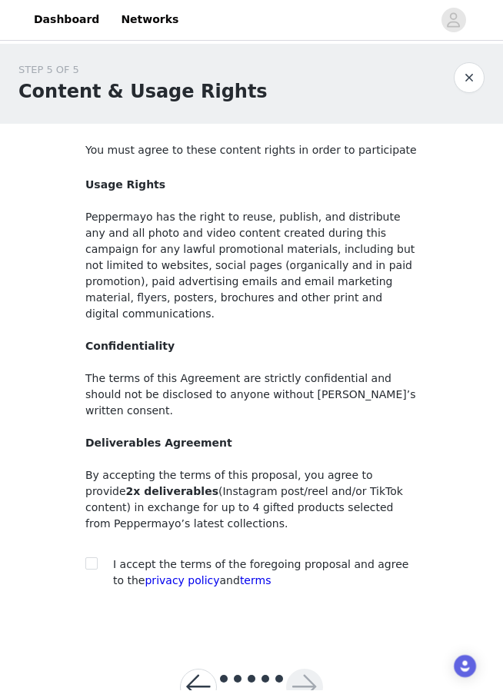
scroll to position [1, 0]
click at [92, 557] on input "checkbox" at bounding box center [90, 562] width 11 height 11
checkbox input "true"
click at [304, 669] on button "button" at bounding box center [304, 687] width 37 height 37
